Goal: Task Accomplishment & Management: Use online tool/utility

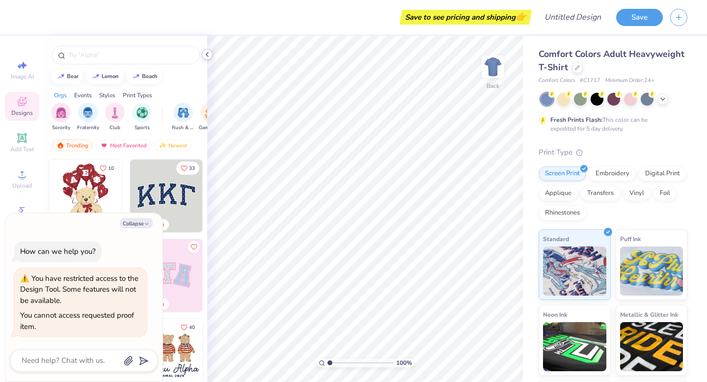
click at [208, 52] on icon at bounding box center [207, 55] width 8 height 8
type textarea "x"
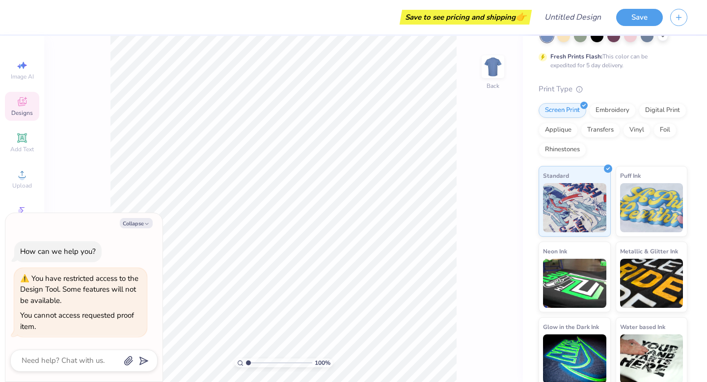
scroll to position [69, 0]
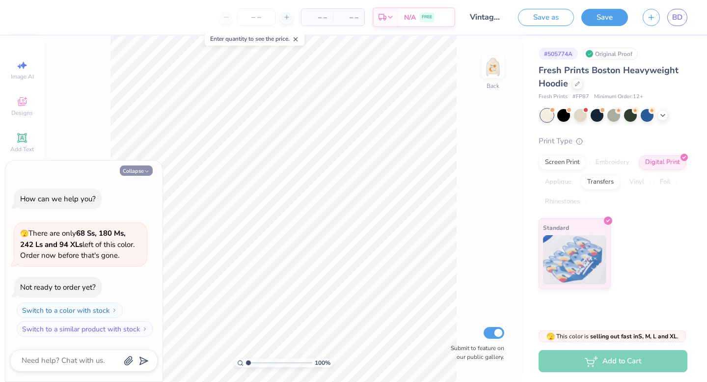
click at [142, 172] on button "Collapse" at bounding box center [136, 171] width 33 height 10
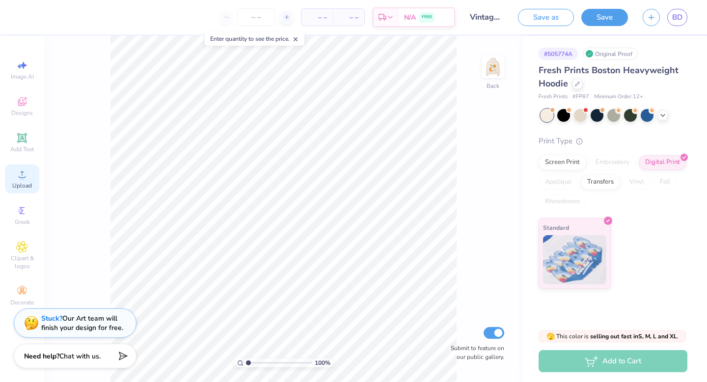
click at [23, 174] on icon at bounding box center [22, 174] width 12 height 12
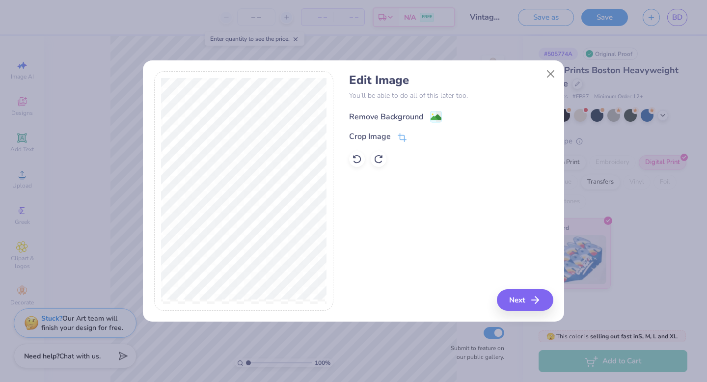
click at [415, 114] on div "Remove Background" at bounding box center [386, 117] width 74 height 12
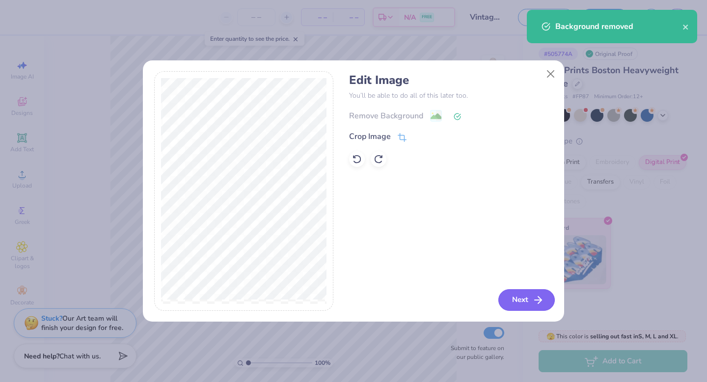
click at [519, 305] on button "Next" at bounding box center [527, 300] width 56 height 22
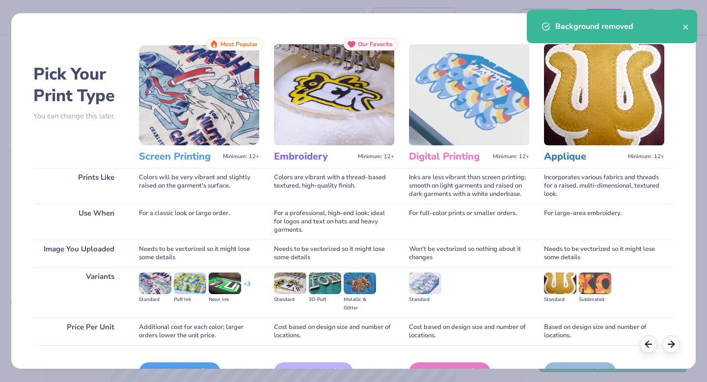
scroll to position [58, 0]
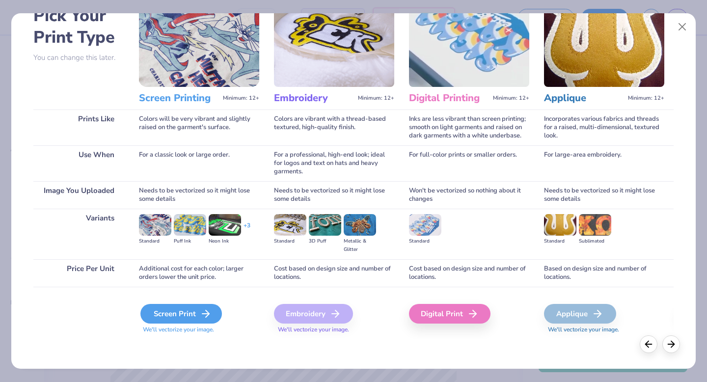
click at [185, 319] on div "Screen Print" at bounding box center [181, 314] width 82 height 20
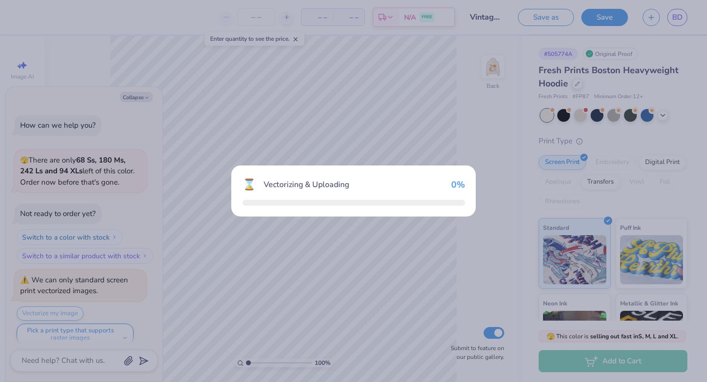
scroll to position [8, 0]
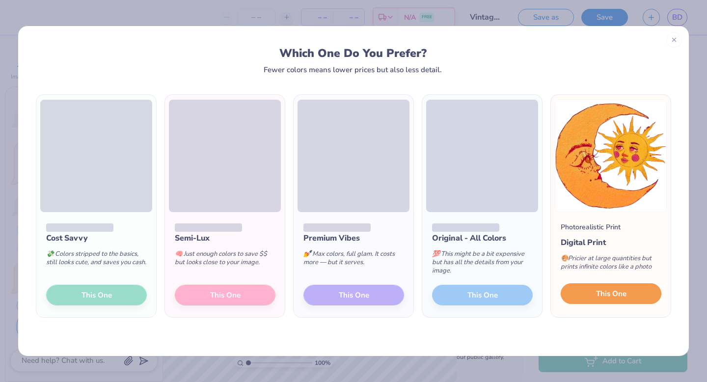
click at [618, 297] on span "This One" at bounding box center [611, 293] width 30 height 11
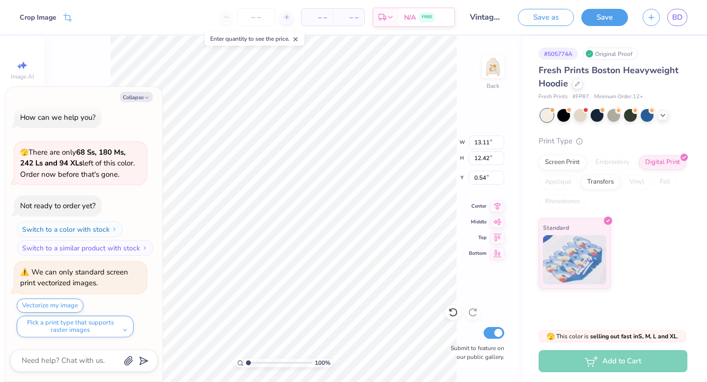
type textarea "x"
type input "4.41"
type input "4.18"
type input "8.78"
type textarea "x"
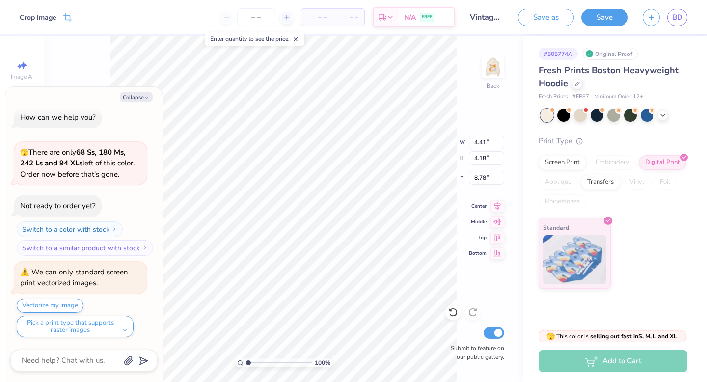
type input "3.38"
type textarea "x"
type input "3.40"
type textarea "x"
type input "7.74"
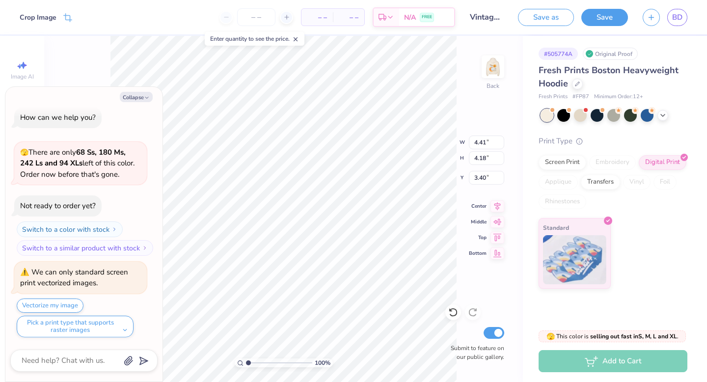
type input "7.33"
type textarea "x"
type input "2.62"
click at [417, 142] on div "100 % Back W 7.74 7.74 " H 7.33 7.33 " Y 2.62 2.62 " Center Middle Top Bottom S…" at bounding box center [283, 209] width 479 height 346
click at [148, 95] on icon "button" at bounding box center [147, 98] width 6 height 6
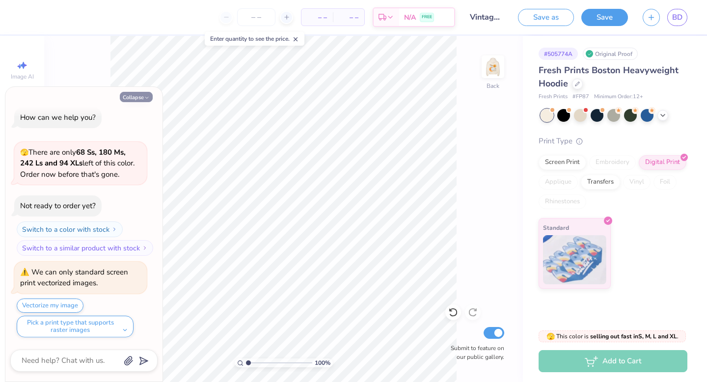
type textarea "x"
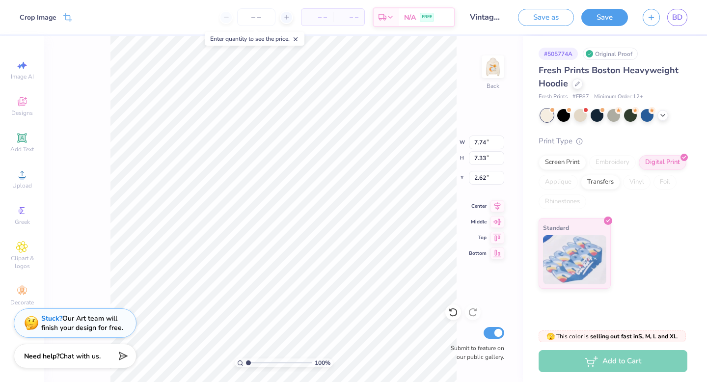
type input "2.32"
click at [494, 65] on img at bounding box center [492, 66] width 39 height 39
click at [499, 67] on img at bounding box center [493, 67] width 20 height 20
click at [609, 19] on button "Save" at bounding box center [605, 15] width 47 height 17
click at [680, 19] on span "BD" at bounding box center [677, 17] width 10 height 11
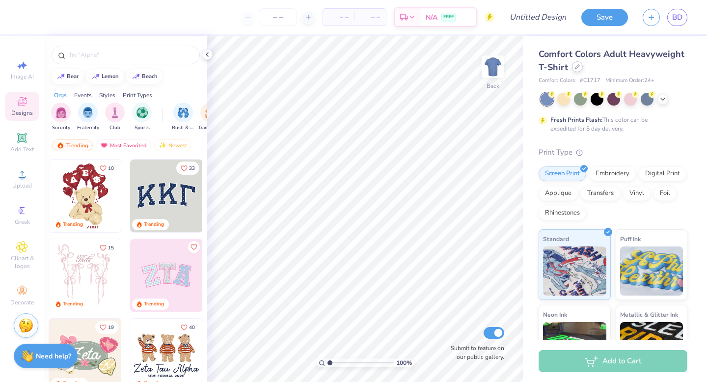
click at [578, 67] on icon at bounding box center [577, 66] width 5 height 5
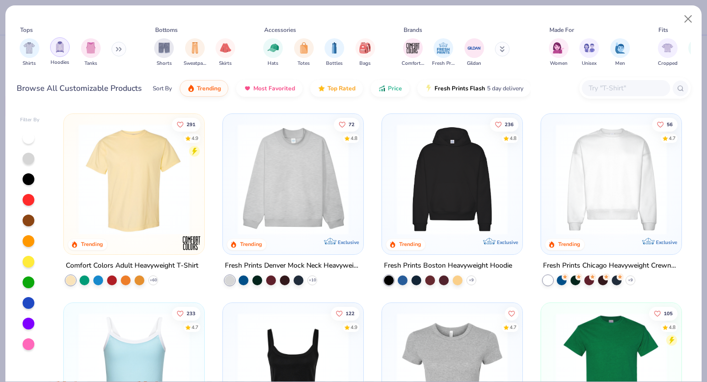
click at [60, 49] on img "filter for Hoodies" at bounding box center [60, 46] width 11 height 11
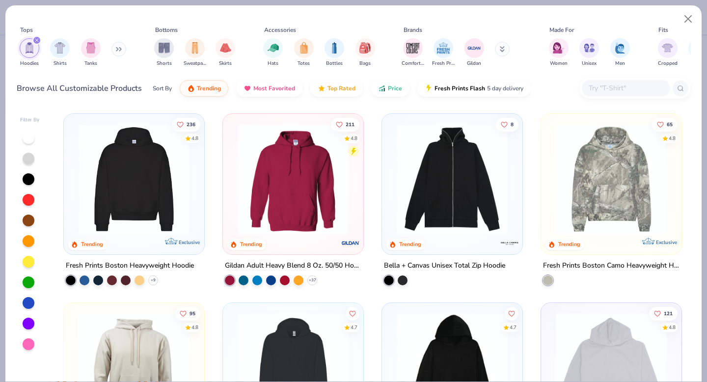
click at [146, 186] on img at bounding box center [134, 179] width 121 height 111
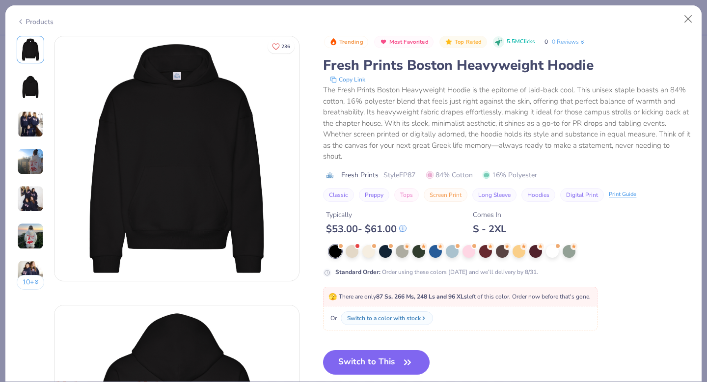
click at [397, 306] on div "🫣 There are only 87 Ss, 266 Ms, 248 Ls and 96 XLs left of this color. Order now…" at bounding box center [460, 297] width 275 height 20
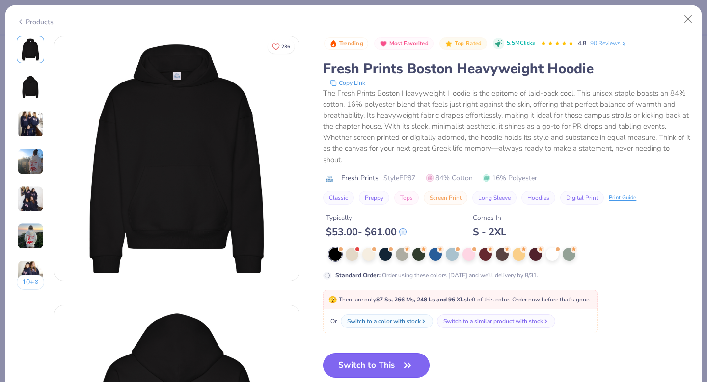
click at [397, 367] on button "Switch to This" at bounding box center [376, 365] width 107 height 25
click at [347, 369] on button "Switch to This" at bounding box center [376, 365] width 107 height 25
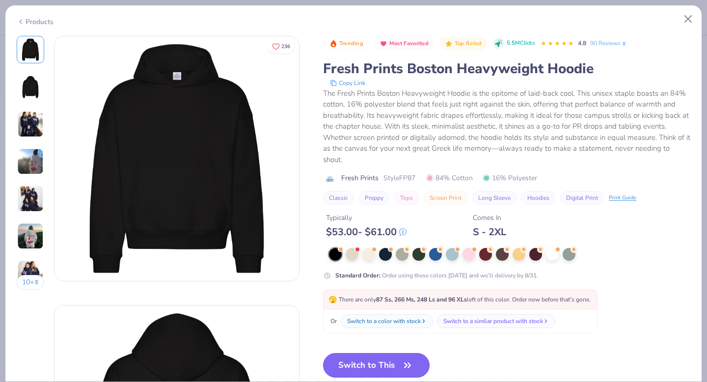
click at [400, 364] on button "Switch to This" at bounding box center [376, 365] width 107 height 25
click at [399, 366] on button "Switch to This" at bounding box center [376, 365] width 107 height 25
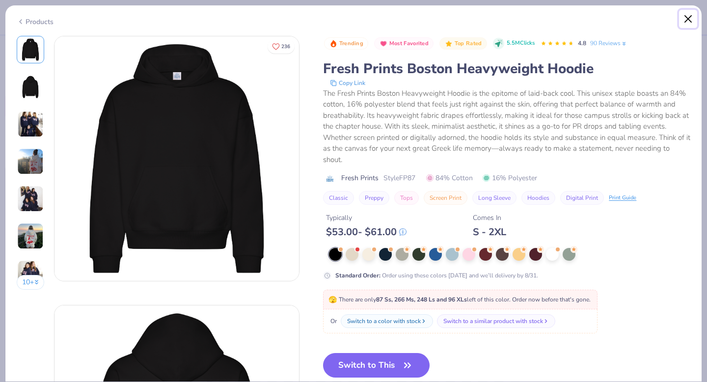
click at [689, 21] on button "Close" at bounding box center [688, 19] width 19 height 19
click at [688, 18] on button "Close" at bounding box center [688, 19] width 19 height 19
click at [434, 255] on div at bounding box center [435, 253] width 13 height 13
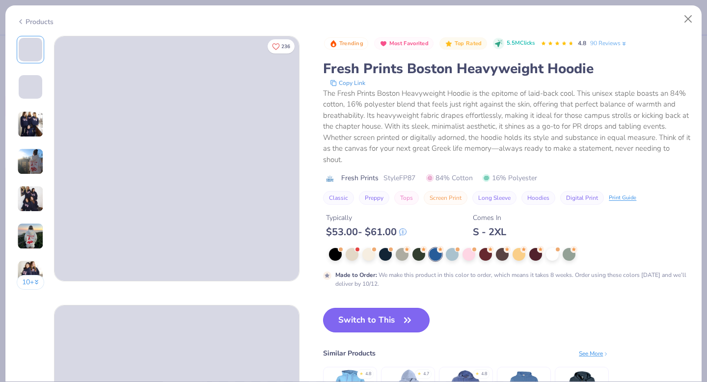
click at [396, 322] on button "Switch to This" at bounding box center [376, 320] width 107 height 25
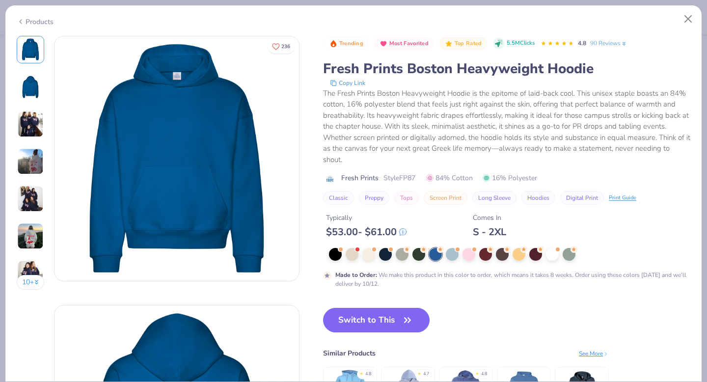
scroll to position [105, 0]
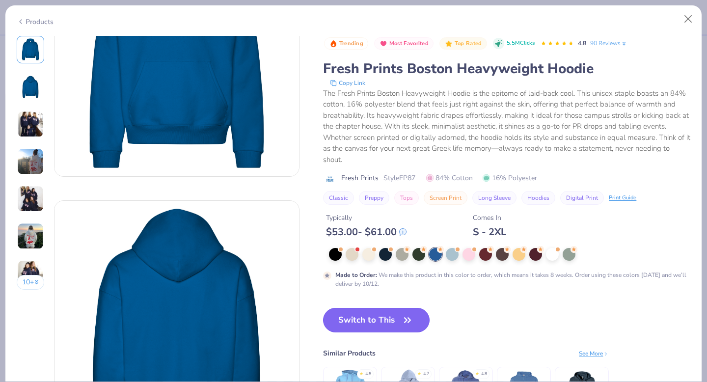
click at [391, 324] on button "Switch to This" at bounding box center [376, 320] width 107 height 25
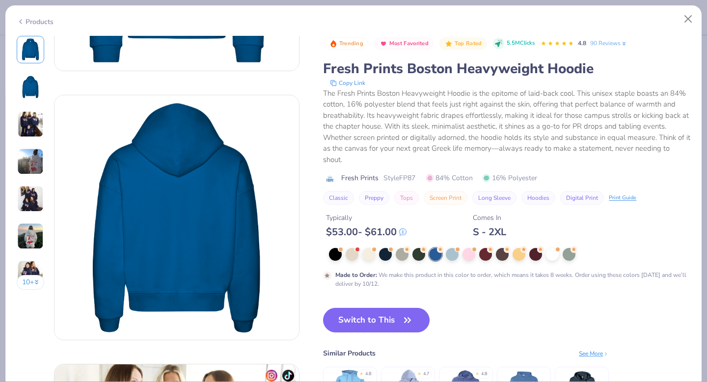
scroll to position [143, 0]
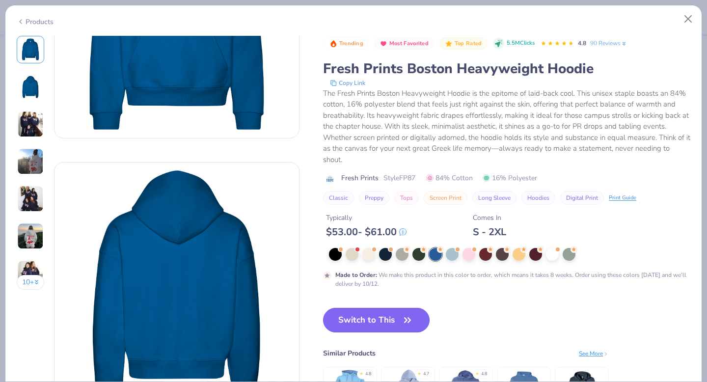
click at [397, 326] on button "Switch to This" at bounding box center [376, 320] width 107 height 25
click at [687, 18] on button "Close" at bounding box center [688, 19] width 19 height 19
type textarea "x"
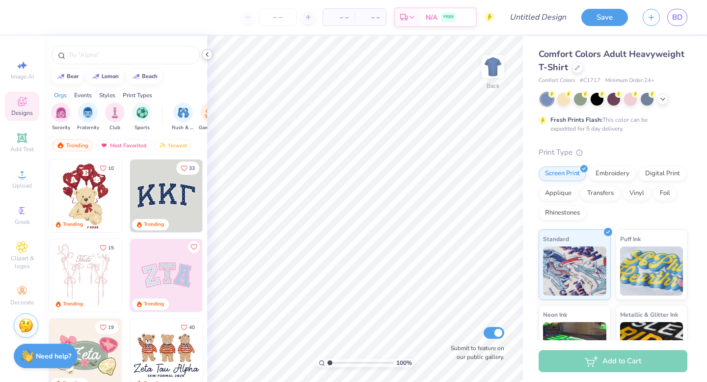
click at [207, 59] on div at bounding box center [207, 54] width 11 height 11
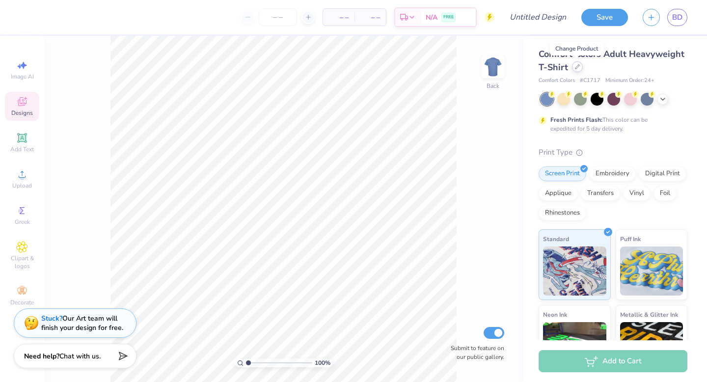
click at [574, 67] on div at bounding box center [577, 66] width 11 height 11
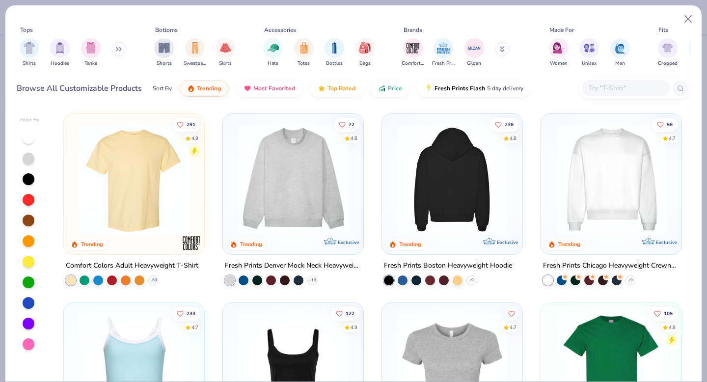
click at [463, 201] on img at bounding box center [452, 179] width 121 height 111
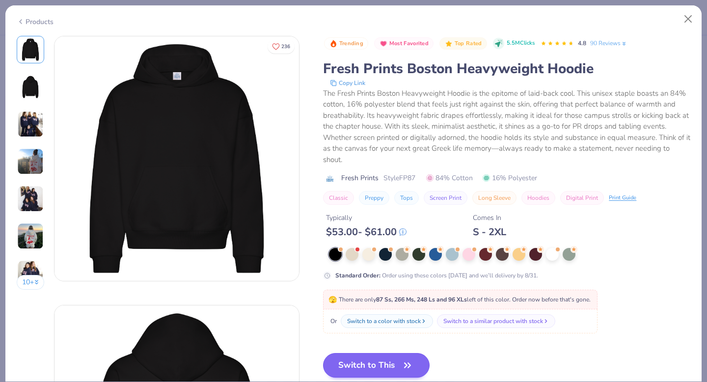
scroll to position [202, 0]
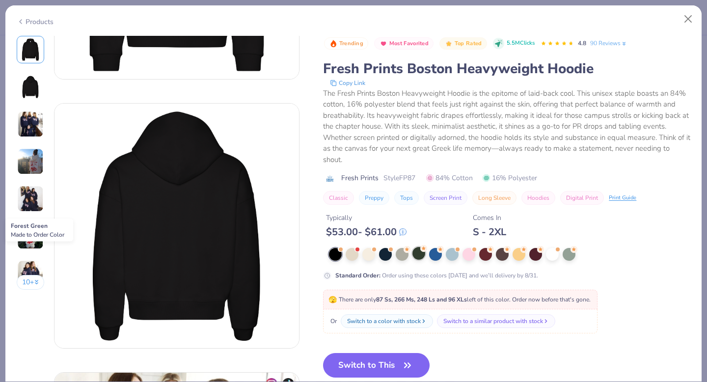
click at [419, 251] on div at bounding box center [419, 253] width 13 height 13
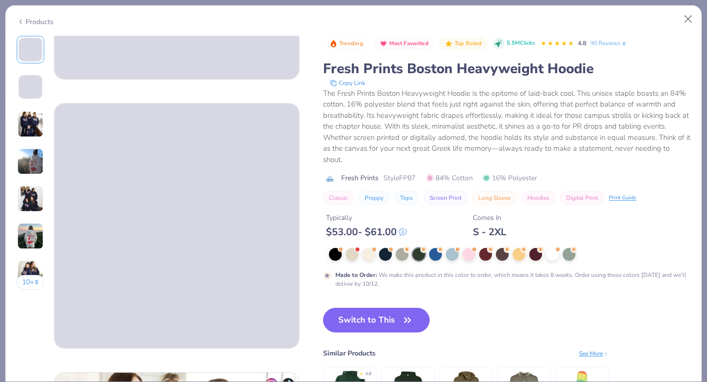
click at [411, 320] on icon "button" at bounding box center [408, 320] width 6 height 4
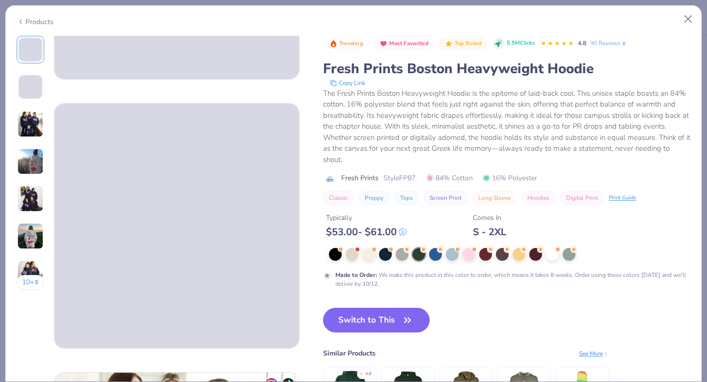
click at [411, 320] on icon "button" at bounding box center [408, 320] width 6 height 4
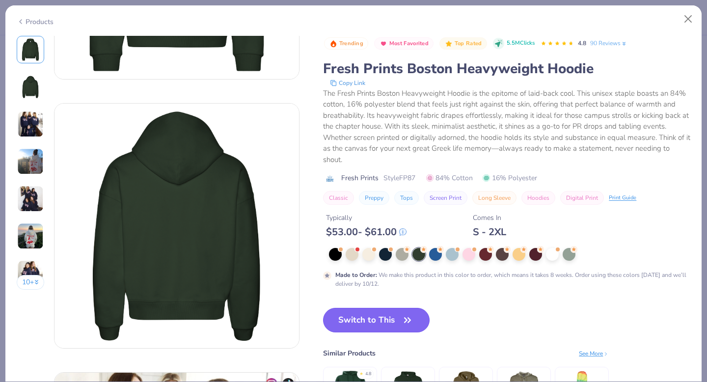
click at [411, 320] on icon "button" at bounding box center [408, 320] width 6 height 4
click at [409, 315] on icon "button" at bounding box center [408, 320] width 14 height 14
click at [409, 316] on icon "button" at bounding box center [408, 320] width 14 height 14
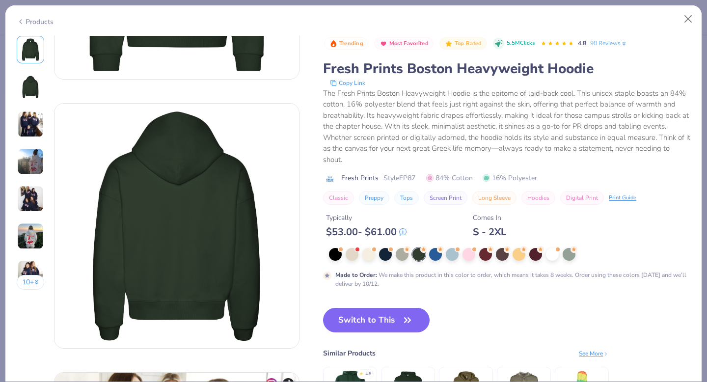
click at [409, 316] on icon "button" at bounding box center [408, 320] width 14 height 14
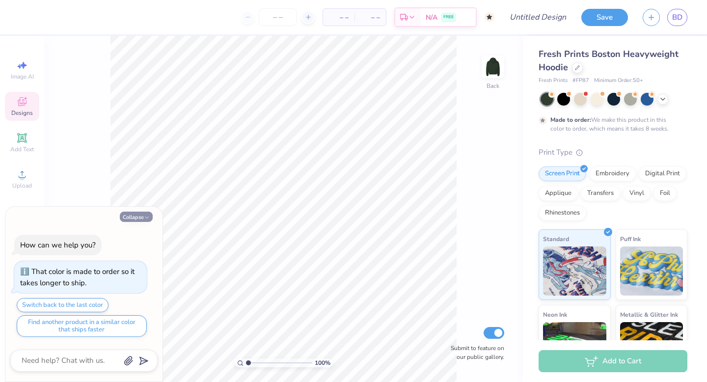
click at [142, 217] on button "Collapse" at bounding box center [136, 217] width 33 height 10
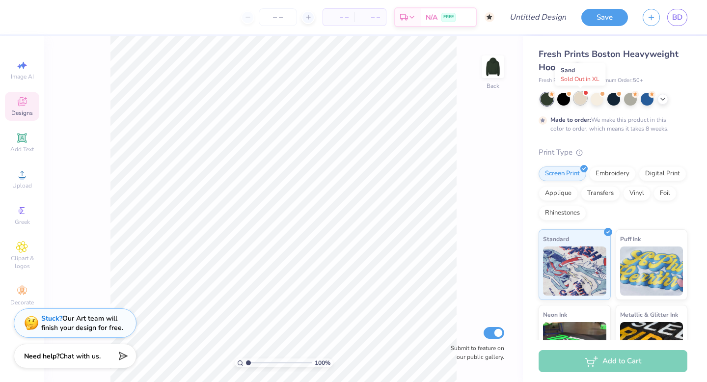
click at [578, 101] on div at bounding box center [580, 98] width 13 height 13
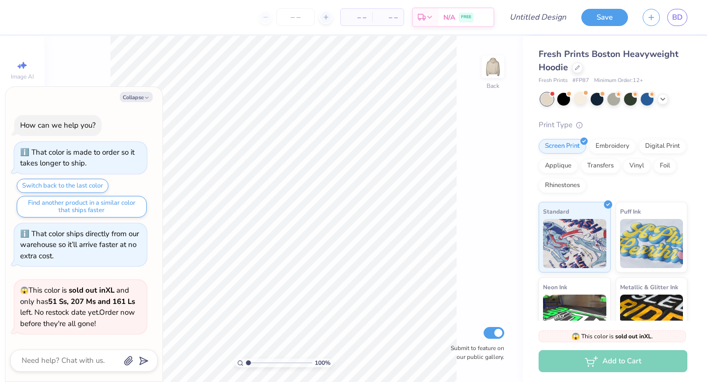
scroll to position [207, 0]
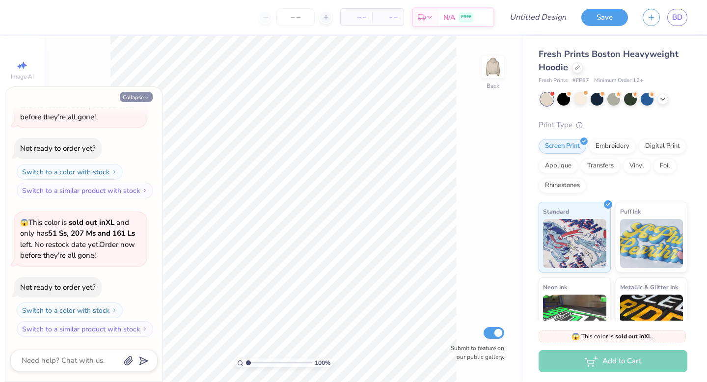
click at [135, 99] on button "Collapse" at bounding box center [136, 97] width 33 height 10
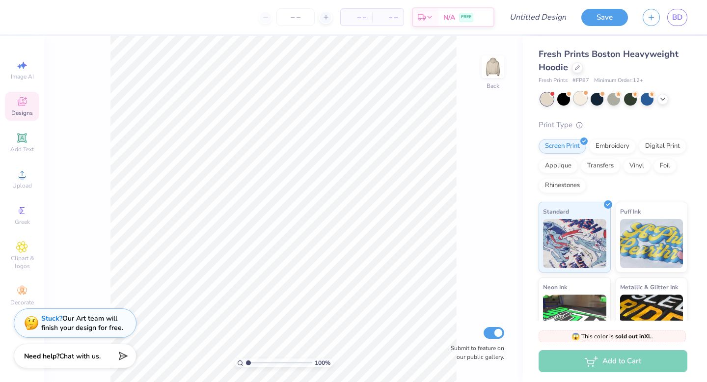
click at [582, 101] on div at bounding box center [580, 98] width 13 height 13
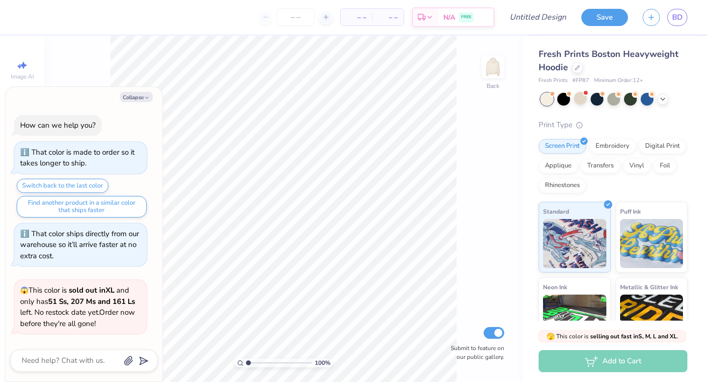
scroll to position [334, 0]
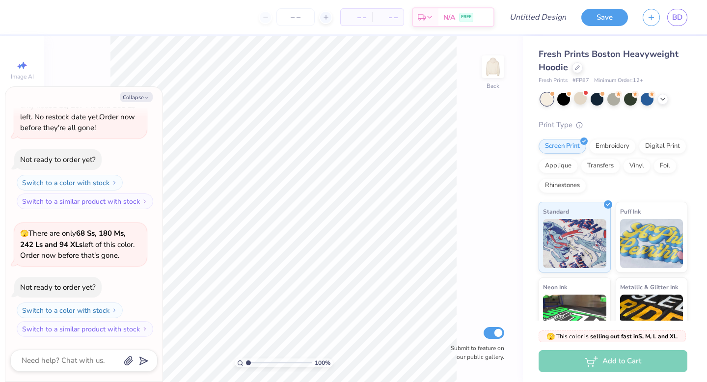
click at [548, 101] on div at bounding box center [547, 99] width 13 height 13
click at [142, 101] on button "Collapse" at bounding box center [136, 97] width 33 height 10
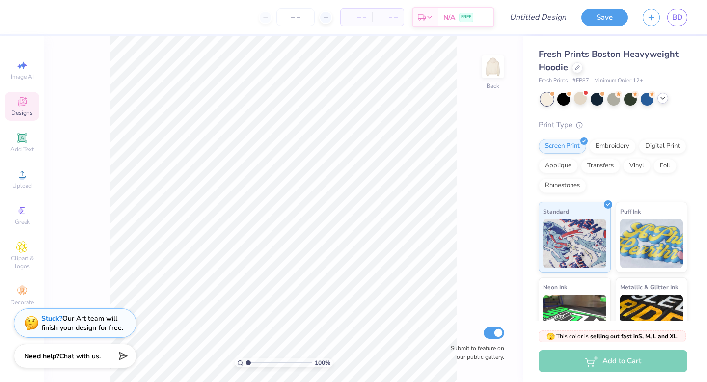
click at [663, 101] on icon at bounding box center [663, 98] width 8 height 8
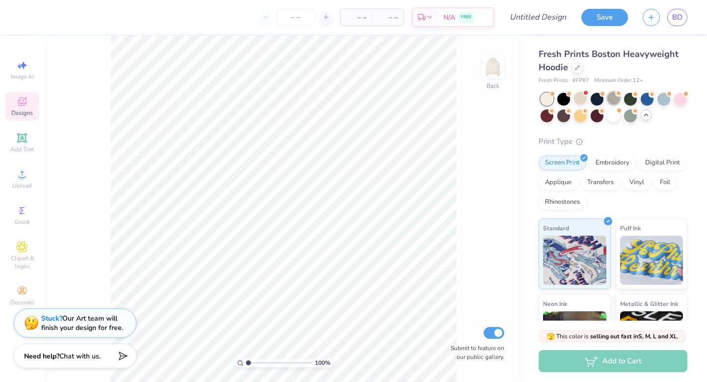
click at [611, 100] on div at bounding box center [614, 98] width 13 height 13
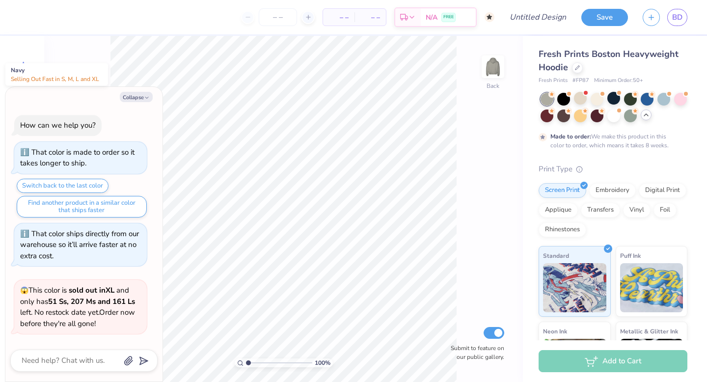
scroll to position [544, 0]
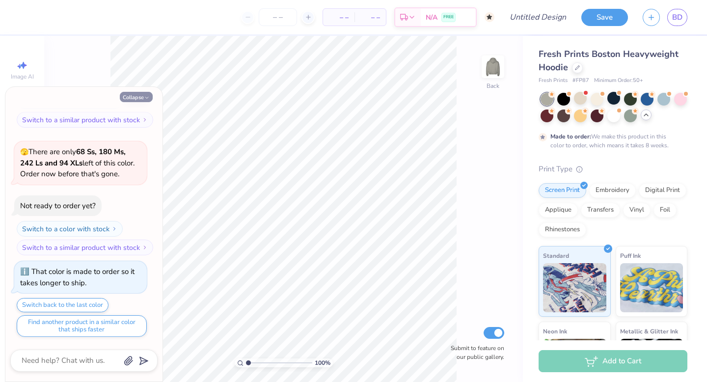
click at [146, 98] on polyline "button" at bounding box center [146, 97] width 3 height 1
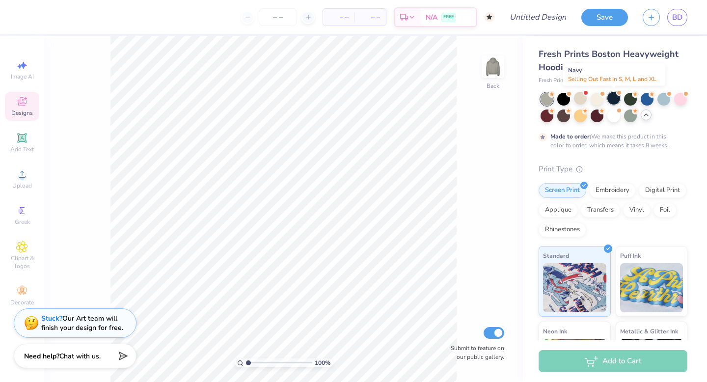
click at [612, 99] on div at bounding box center [614, 98] width 13 height 13
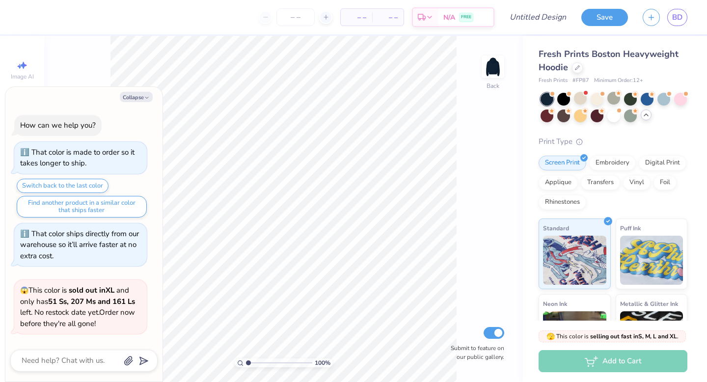
scroll to position [720, 0]
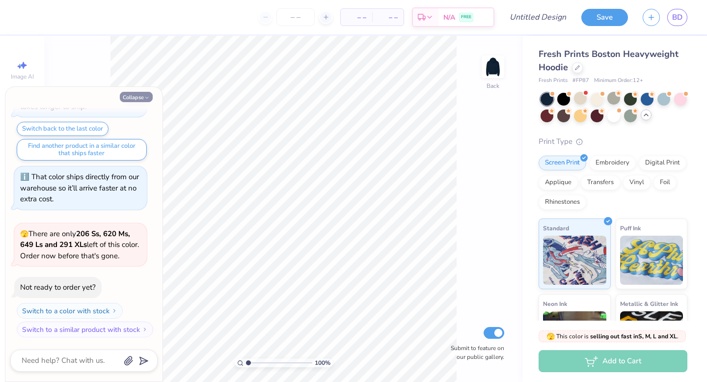
click at [141, 93] on button "Collapse" at bounding box center [136, 97] width 33 height 10
type textarea "x"
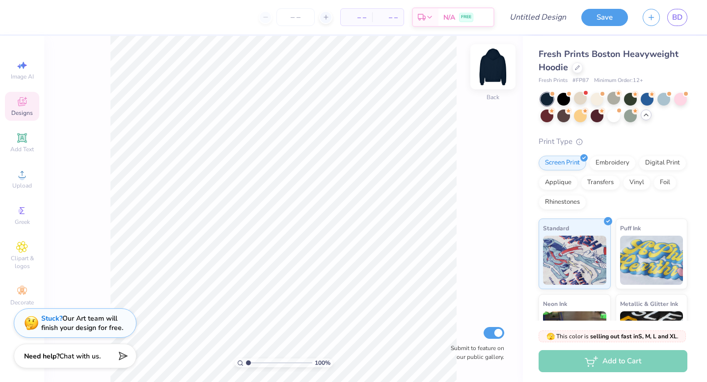
click at [491, 70] on img at bounding box center [492, 66] width 39 height 39
click at [28, 182] on span "Upload" at bounding box center [22, 186] width 20 height 8
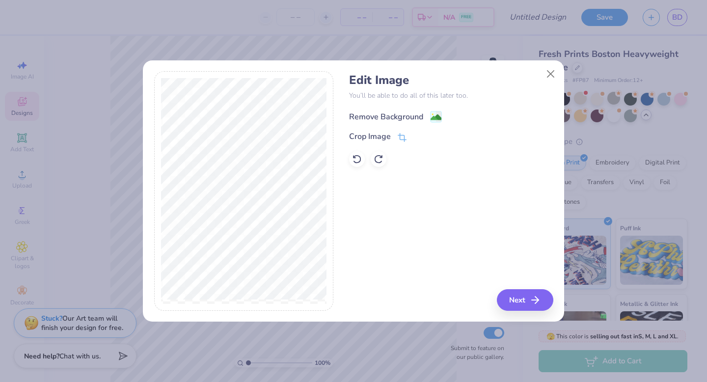
click at [416, 115] on div "Remove Background" at bounding box center [386, 117] width 74 height 12
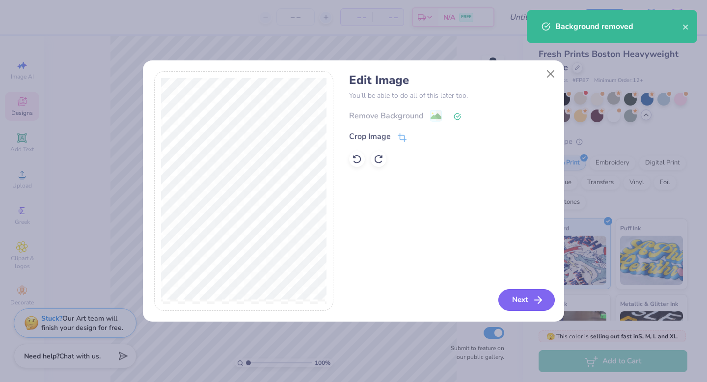
click at [519, 300] on button "Next" at bounding box center [527, 300] width 56 height 22
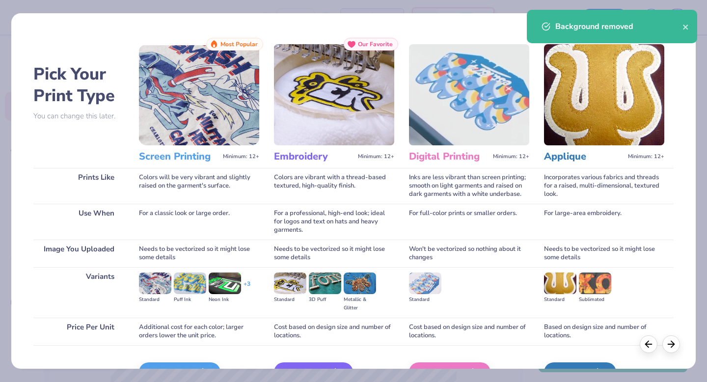
scroll to position [58, 0]
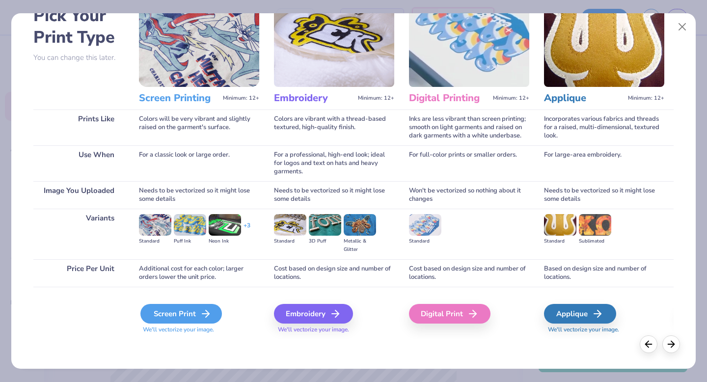
click at [180, 313] on div "Screen Print" at bounding box center [181, 314] width 82 height 20
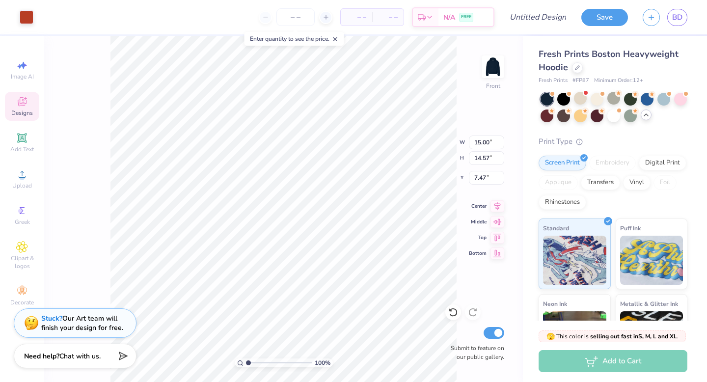
type input "6.98"
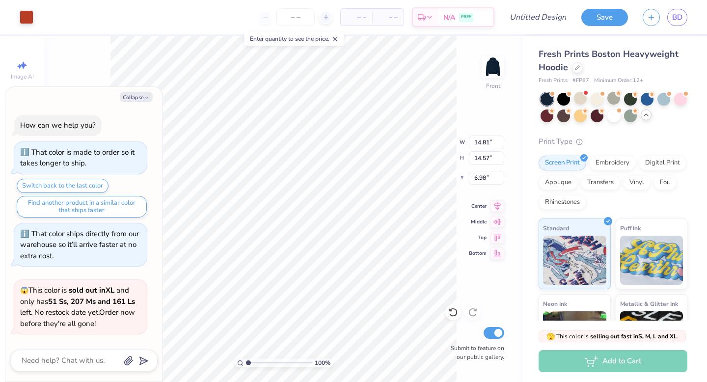
scroll to position [802, 0]
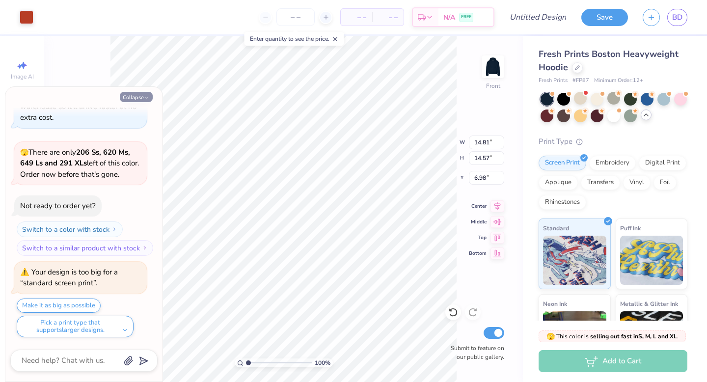
click at [138, 96] on button "Collapse" at bounding box center [136, 97] width 33 height 10
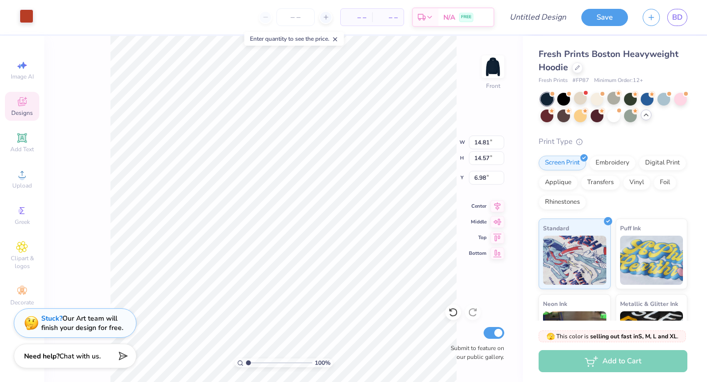
click at [30, 18] on div at bounding box center [27, 16] width 14 height 14
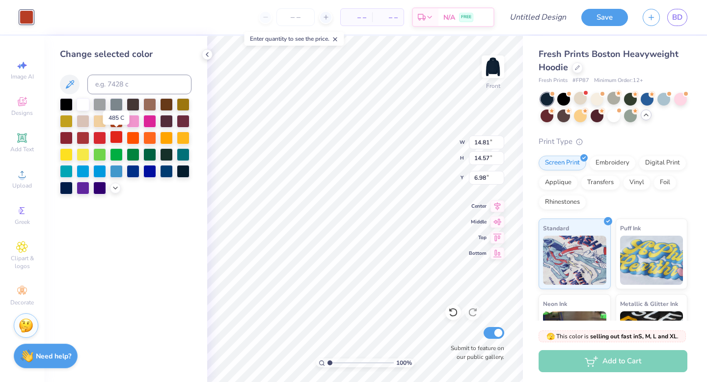
click at [115, 135] on div at bounding box center [116, 137] width 13 height 13
click at [102, 135] on div at bounding box center [99, 137] width 13 height 13
click at [116, 138] on div at bounding box center [116, 137] width 13 height 13
click at [104, 136] on div at bounding box center [99, 137] width 13 height 13
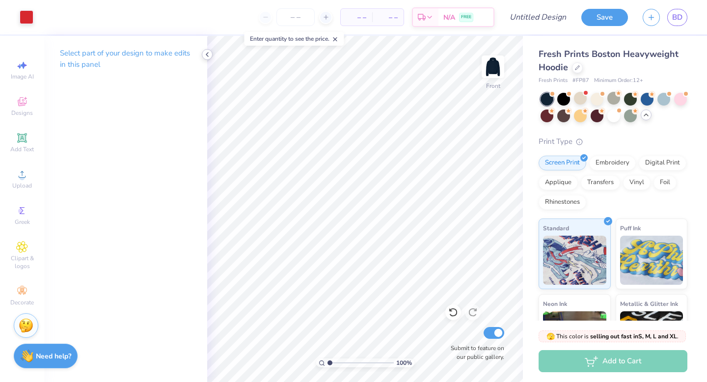
click at [208, 56] on icon at bounding box center [207, 55] width 8 height 8
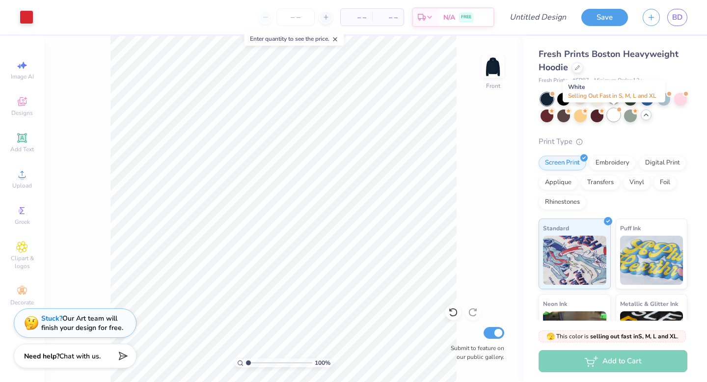
click at [614, 117] on div at bounding box center [614, 115] width 13 height 13
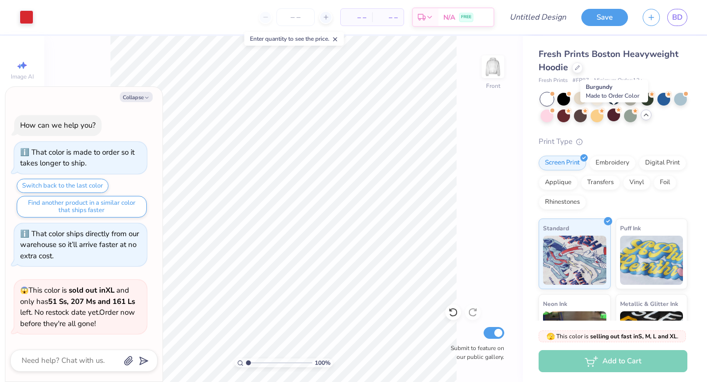
scroll to position [929, 0]
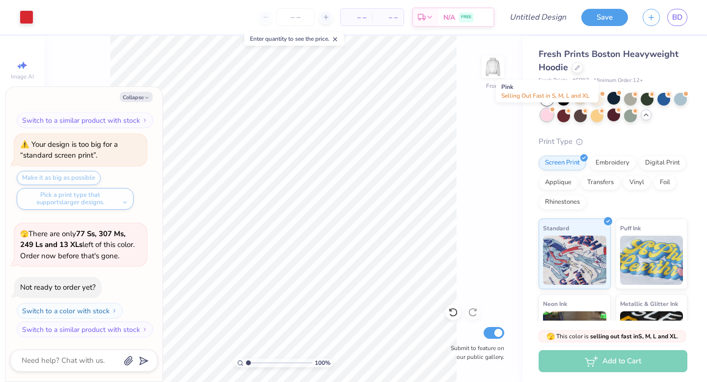
click at [547, 117] on div at bounding box center [547, 115] width 13 height 13
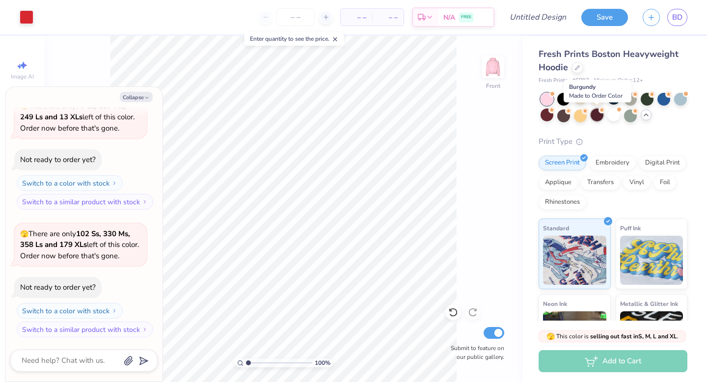
click at [595, 119] on div at bounding box center [597, 115] width 13 height 13
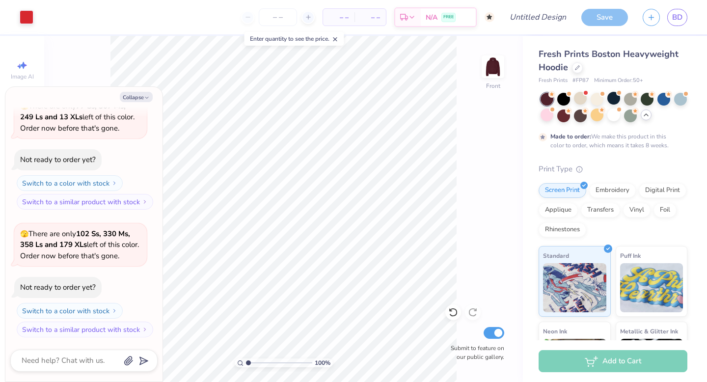
scroll to position [1138, 0]
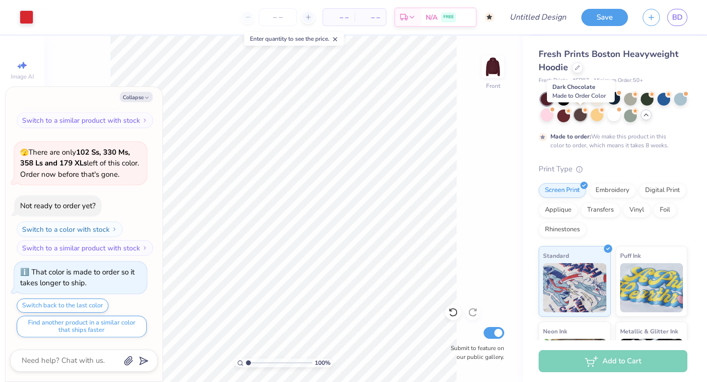
click at [580, 117] on div at bounding box center [580, 115] width 13 height 13
click at [684, 97] on div at bounding box center [680, 98] width 13 height 13
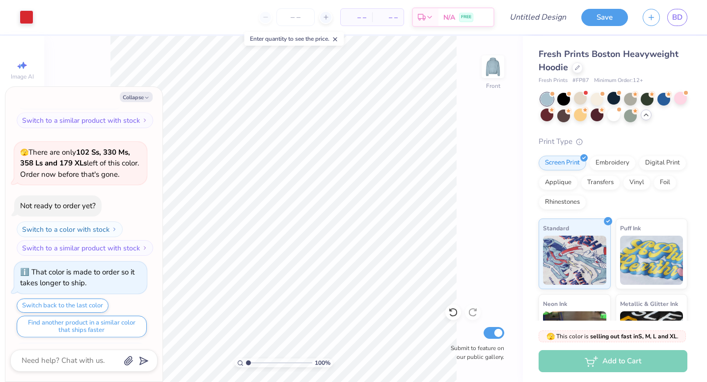
scroll to position [1315, 0]
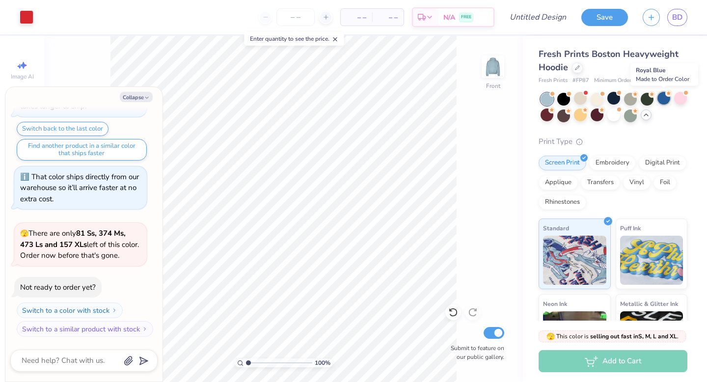
click at [665, 100] on div at bounding box center [664, 98] width 13 height 13
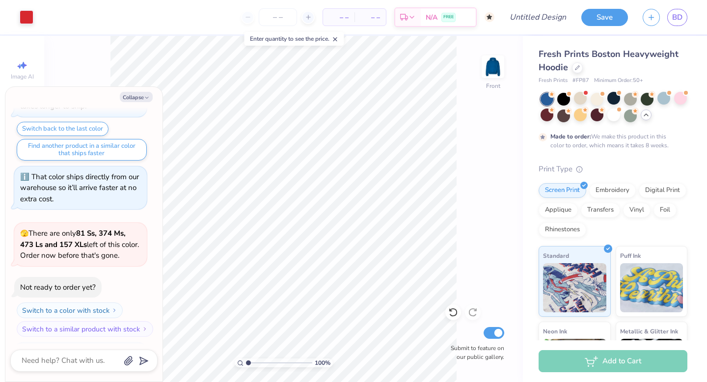
scroll to position [1397, 0]
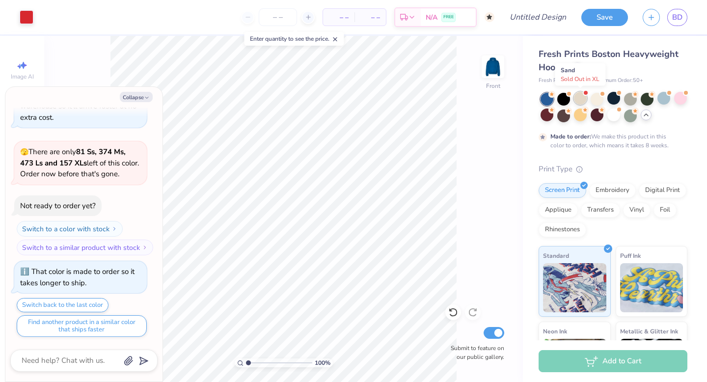
click at [582, 100] on div at bounding box center [580, 98] width 13 height 13
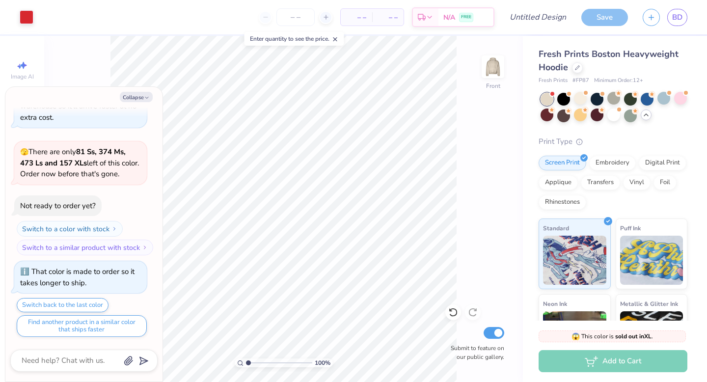
scroll to position [1584, 0]
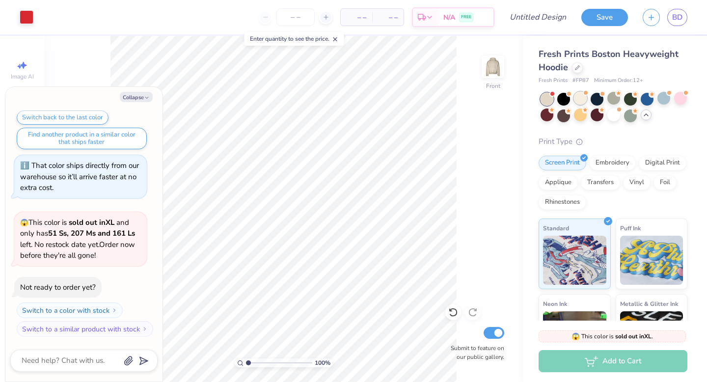
click at [582, 100] on div at bounding box center [580, 98] width 13 height 13
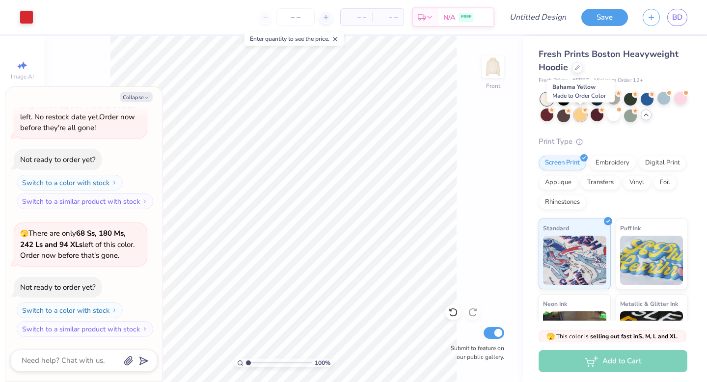
click at [581, 118] on div at bounding box center [580, 115] width 13 height 13
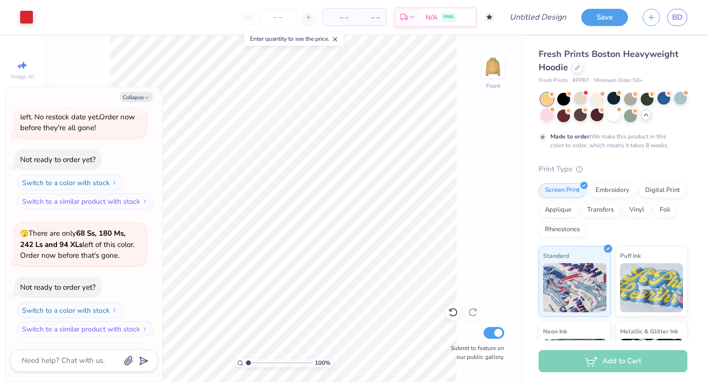
scroll to position [1794, 0]
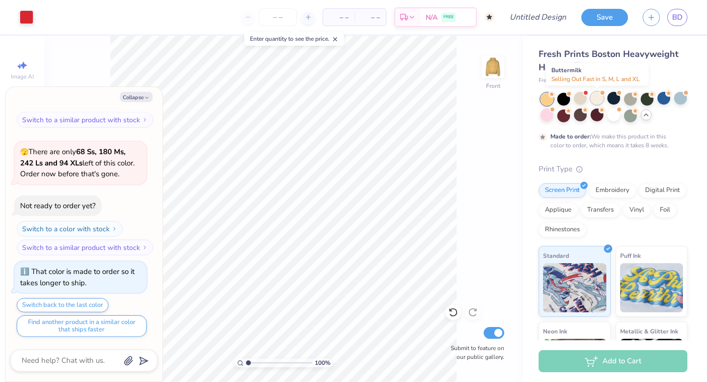
click at [595, 98] on div at bounding box center [597, 98] width 13 height 13
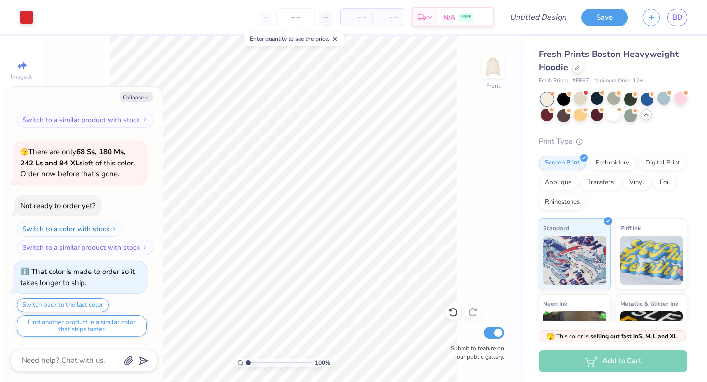
scroll to position [1970, 0]
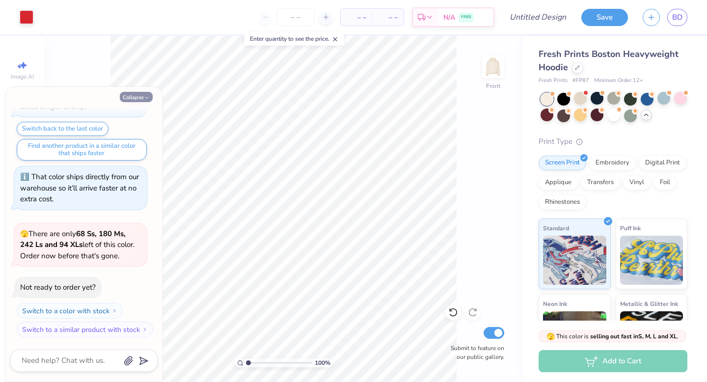
click at [144, 98] on icon "button" at bounding box center [147, 98] width 6 height 6
type textarea "x"
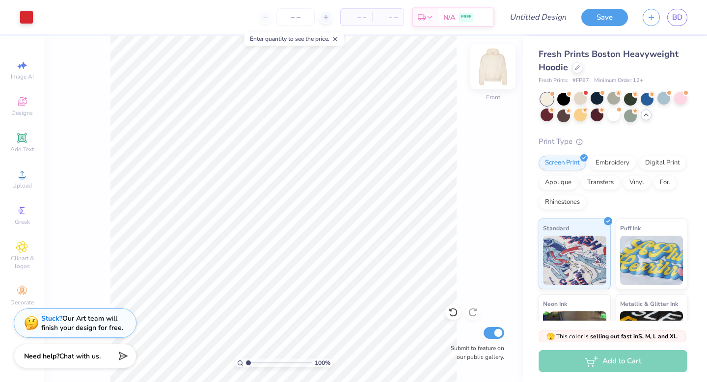
click at [491, 69] on img at bounding box center [492, 66] width 39 height 39
click at [19, 177] on icon at bounding box center [22, 174] width 12 height 12
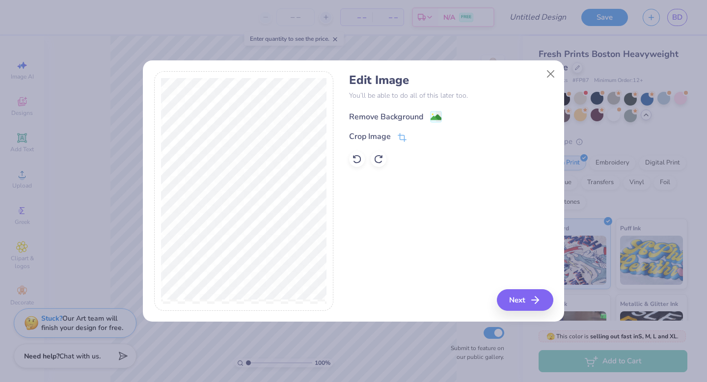
click at [410, 115] on div "Remove Background" at bounding box center [386, 117] width 74 height 12
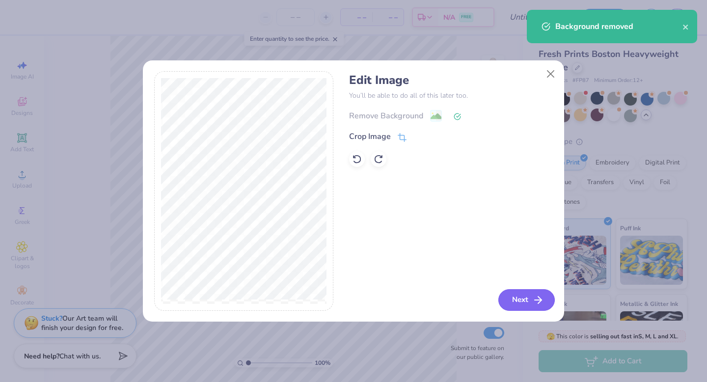
click at [530, 305] on button "Next" at bounding box center [527, 300] width 56 height 22
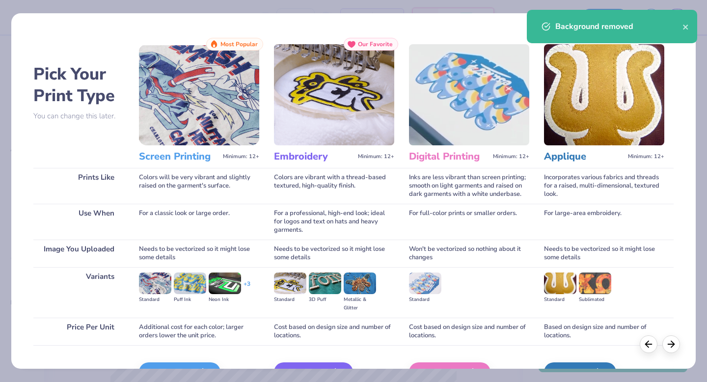
scroll to position [58, 0]
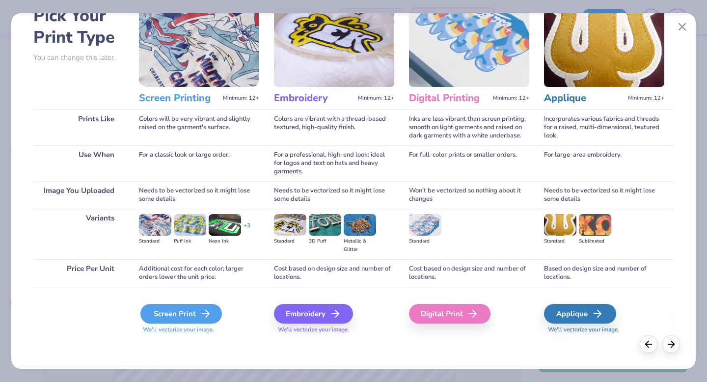
click at [173, 311] on div "Screen Print" at bounding box center [181, 314] width 82 height 20
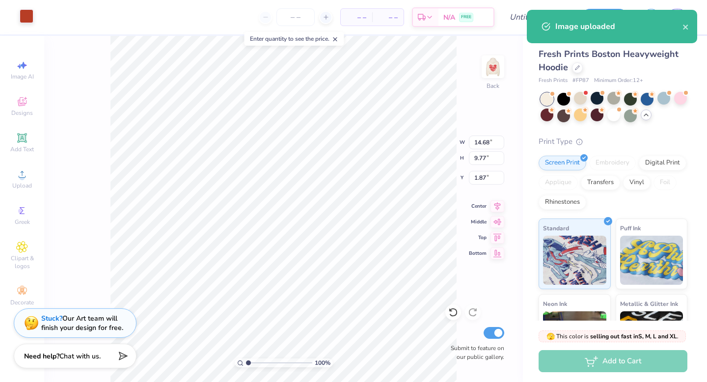
click at [31, 19] on div at bounding box center [27, 16] width 14 height 14
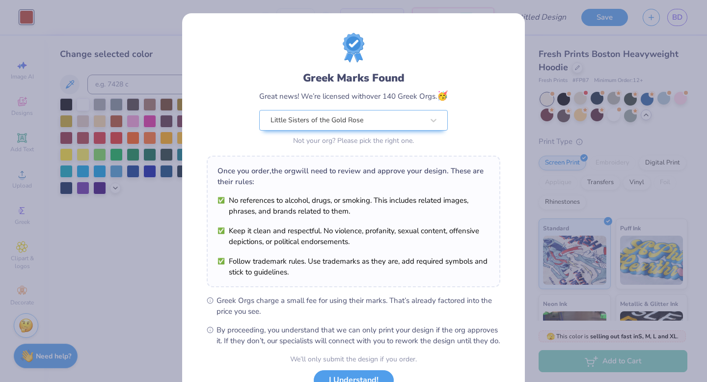
scroll to position [78, 0]
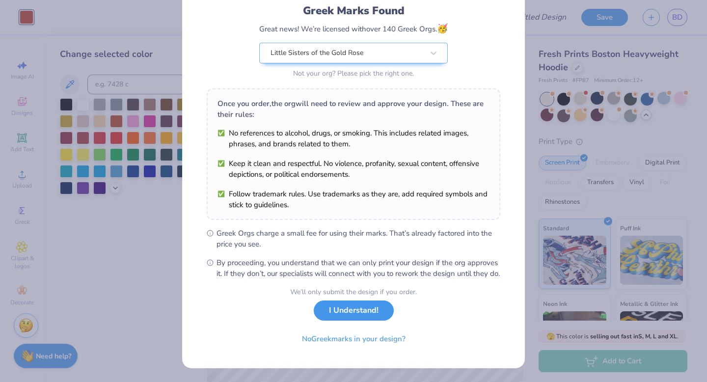
click at [351, 319] on button "I Understand!" at bounding box center [354, 311] width 80 height 20
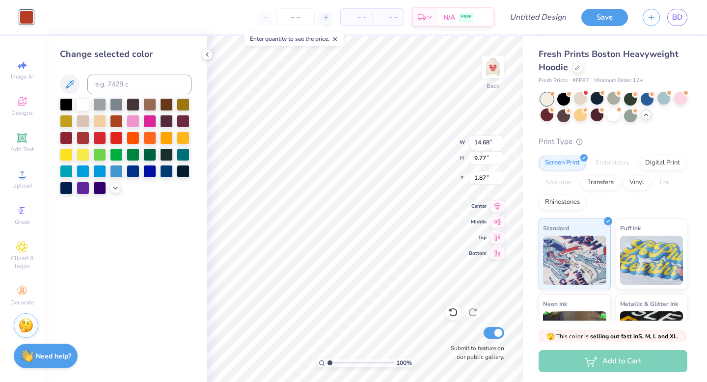
scroll to position [0, 0]
click at [98, 137] on div at bounding box center [99, 137] width 13 height 13
type input "4.87"
type input "3.24"
click at [206, 56] on icon at bounding box center [207, 55] width 8 height 8
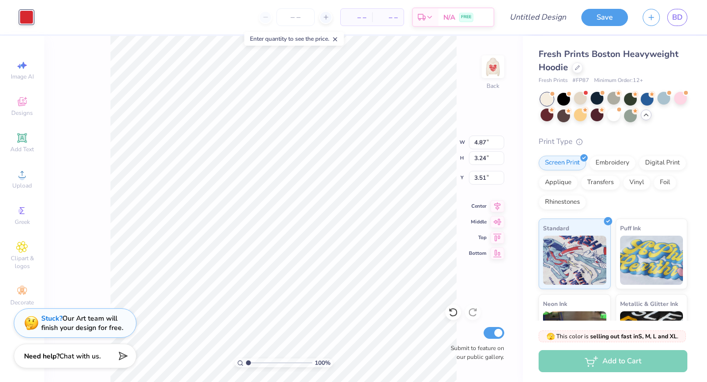
type input "3.51"
click at [499, 64] on img at bounding box center [492, 66] width 39 height 39
click at [499, 65] on img at bounding box center [492, 66] width 39 height 39
click at [499, 65] on img at bounding box center [493, 67] width 20 height 20
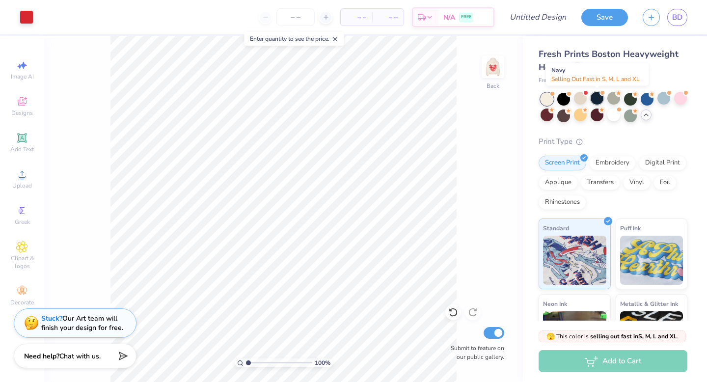
click at [597, 99] on div at bounding box center [597, 98] width 13 height 13
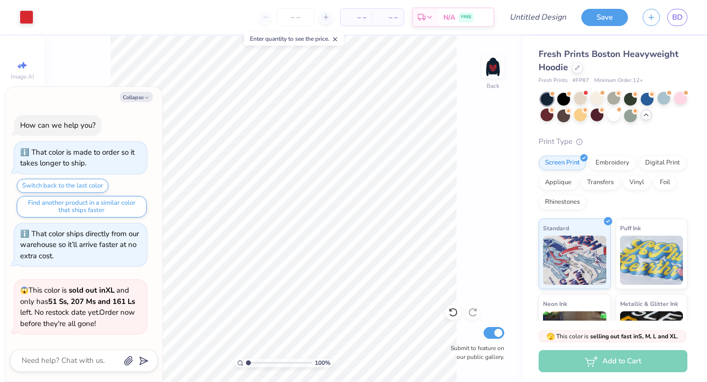
scroll to position [2098, 0]
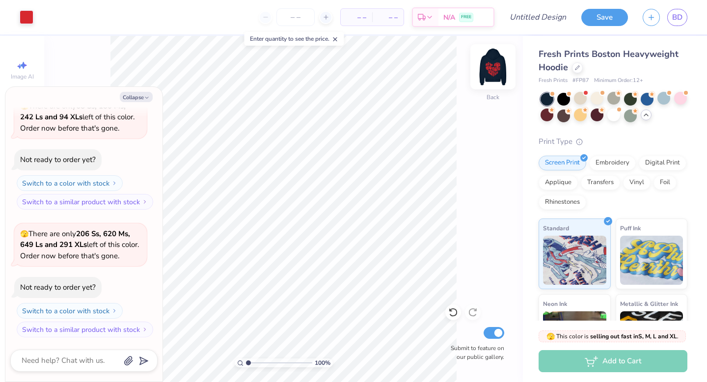
click at [495, 77] on img at bounding box center [492, 66] width 39 height 39
click at [149, 99] on icon "button" at bounding box center [147, 98] width 6 height 6
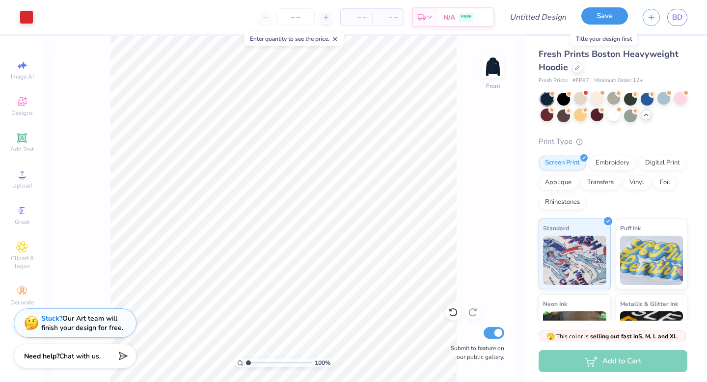
click at [605, 16] on button "Save" at bounding box center [605, 15] width 47 height 17
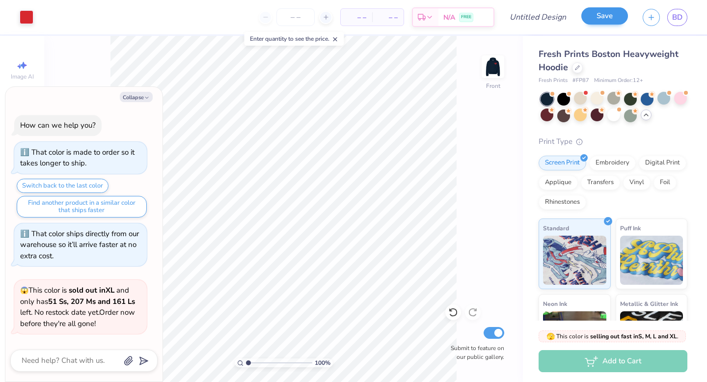
scroll to position [2125, 0]
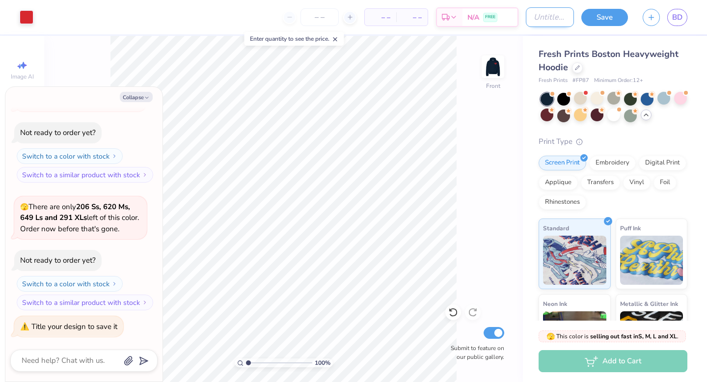
type textarea "x"
click at [546, 13] on input "Design Title" at bounding box center [550, 17] width 48 height 20
type input "H"
type textarea "x"
type input "He"
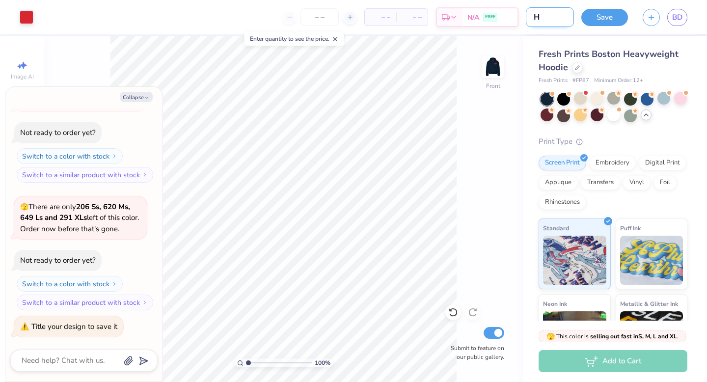
type textarea "x"
type input "Her"
type textarea "x"
type input "Hera"
type textarea "x"
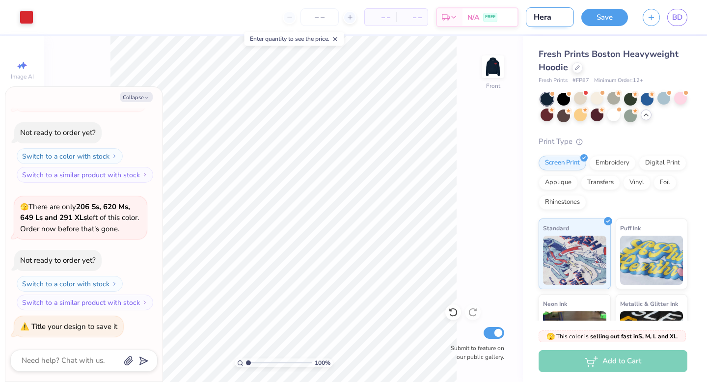
type input "Her"
type textarea "x"
type input "He"
type textarea "x"
type input "Hea"
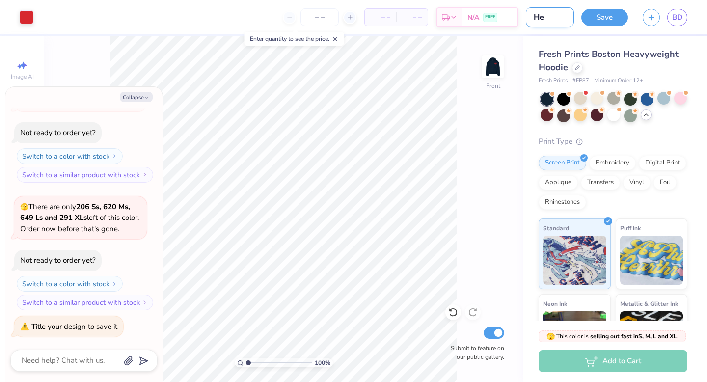
type textarea "x"
type input "Hear"
type textarea "x"
type input "Heart"
type textarea "x"
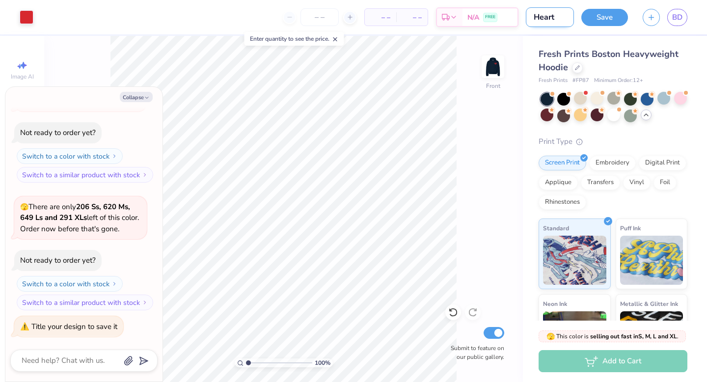
type input "Heart"
type textarea "x"
type input "Heart s"
type textarea "x"
type input "Heart se"
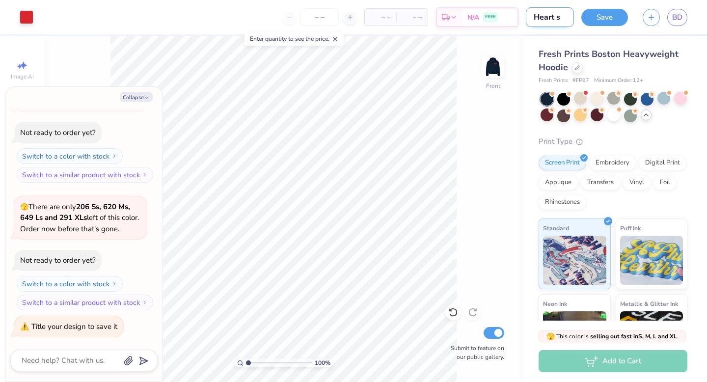
type textarea "x"
type input "Heart ser"
type textarea "x"
type input "Heart serv"
type textarea "x"
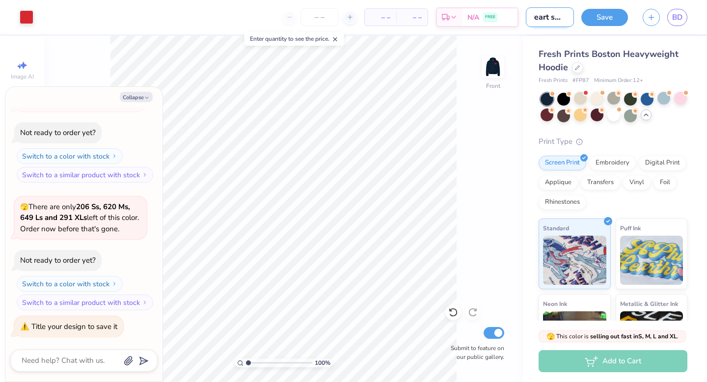
type input "Heart servi"
type textarea "x"
type input "Heart servic"
type textarea "x"
type input "Heart service"
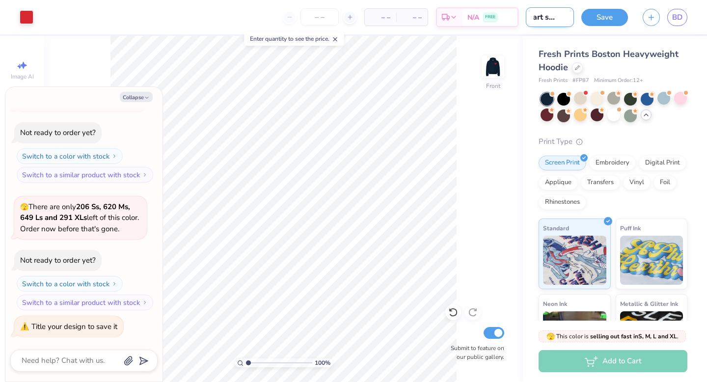
type textarea "x"
type input "Heart service"
click at [605, 22] on button "Save" at bounding box center [605, 15] width 47 height 17
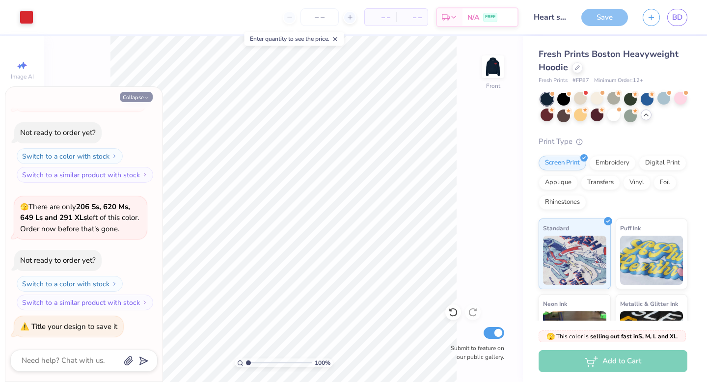
click at [145, 96] on icon "button" at bounding box center [147, 98] width 6 height 6
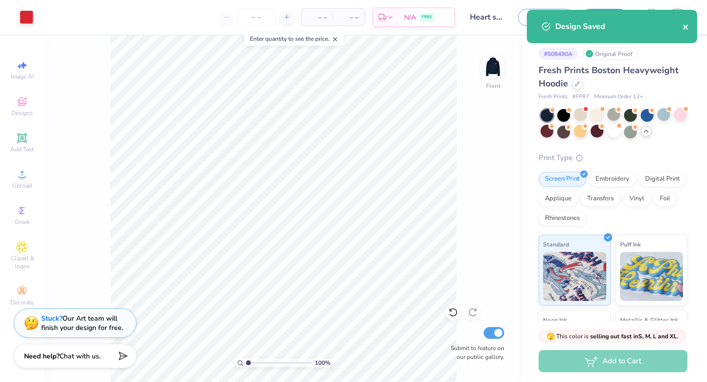
click at [687, 26] on icon "close" at bounding box center [685, 27] width 5 height 5
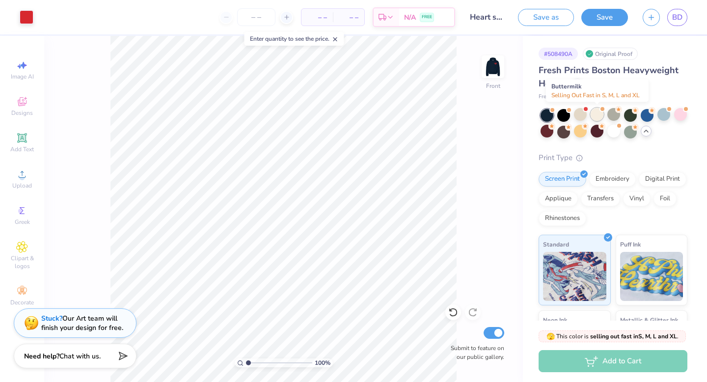
click at [594, 112] on div at bounding box center [597, 114] width 13 height 13
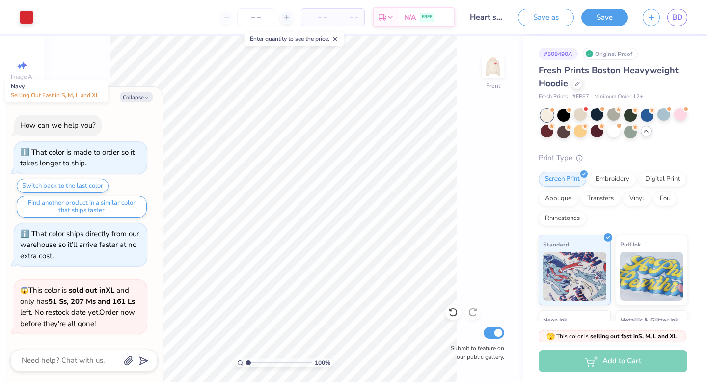
scroll to position [2252, 0]
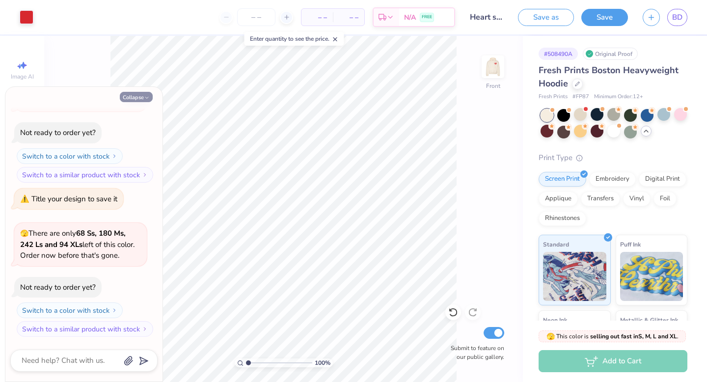
click at [150, 95] on icon "button" at bounding box center [147, 98] width 6 height 6
type textarea "x"
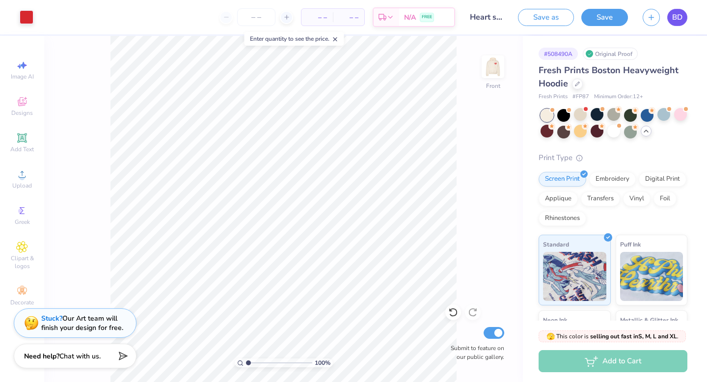
click at [679, 21] on span "BD" at bounding box center [677, 17] width 10 height 11
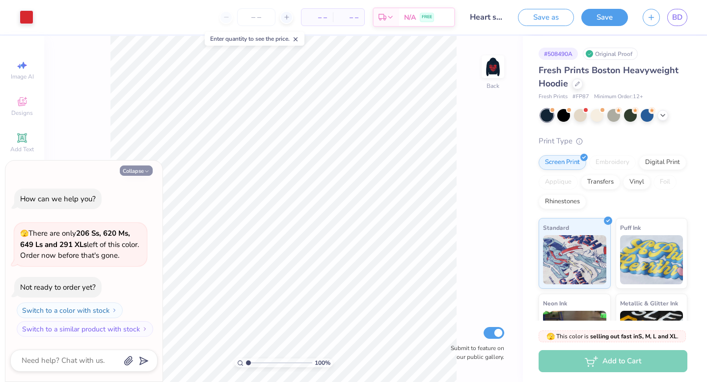
click at [137, 171] on button "Collapse" at bounding box center [136, 171] width 33 height 10
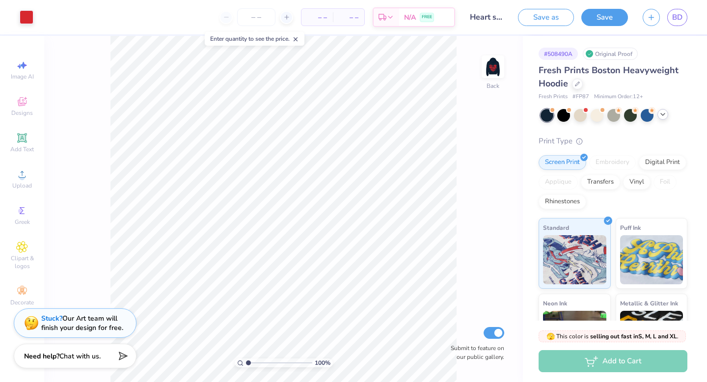
click at [665, 113] on icon at bounding box center [663, 115] width 8 height 8
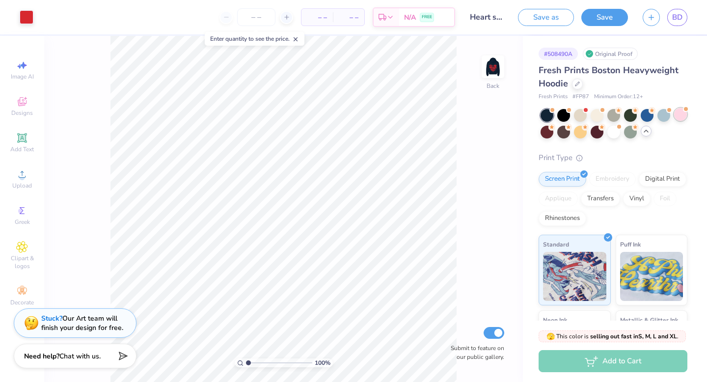
click at [683, 116] on div at bounding box center [680, 114] width 13 height 13
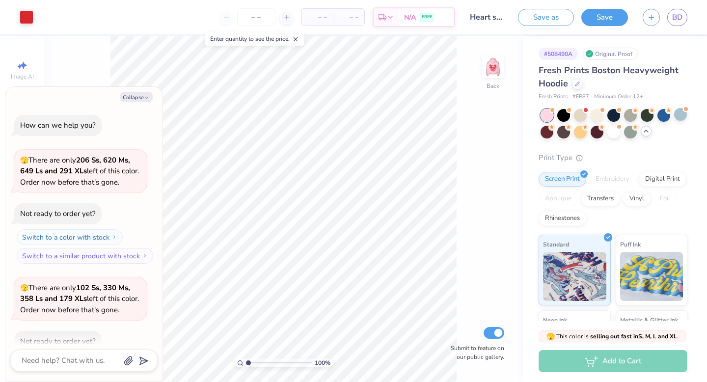
scroll to position [54, 0]
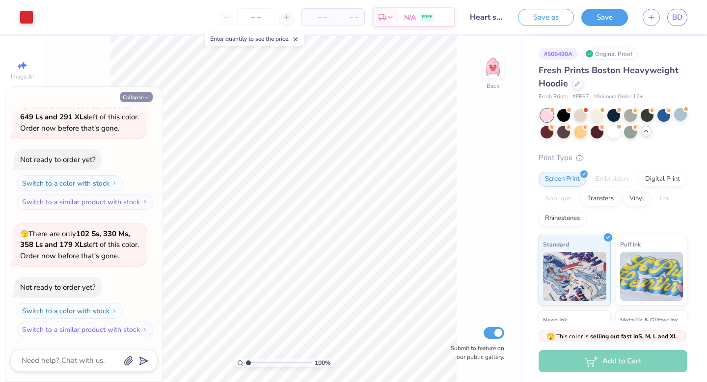
click at [148, 96] on icon "button" at bounding box center [147, 98] width 6 height 6
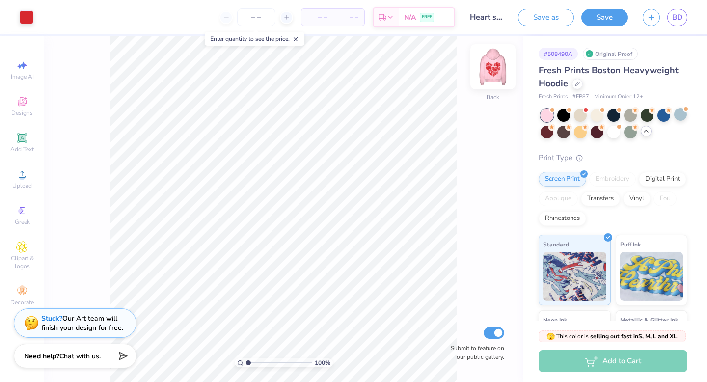
click at [485, 79] on img at bounding box center [492, 66] width 39 height 39
click at [485, 77] on img at bounding box center [493, 67] width 20 height 20
click at [632, 113] on div at bounding box center [630, 114] width 13 height 13
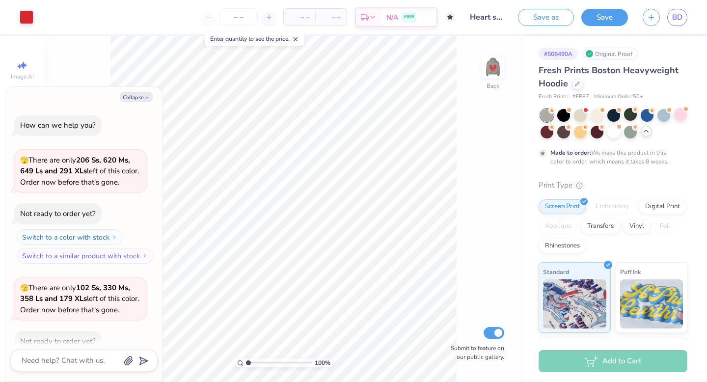
scroll to position [136, 0]
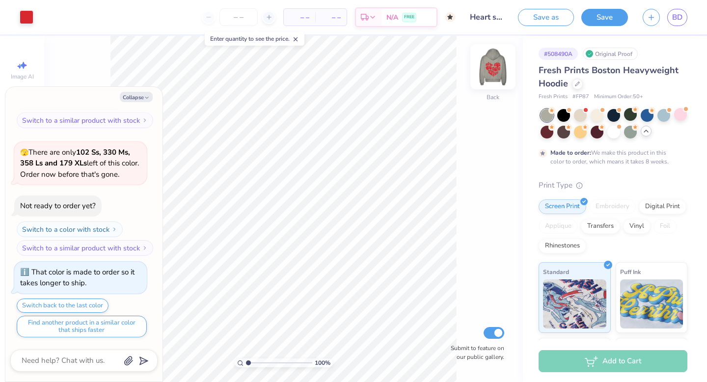
click at [491, 79] on div "Back" at bounding box center [493, 72] width 23 height 35
click at [141, 96] on button "Collapse" at bounding box center [136, 97] width 33 height 10
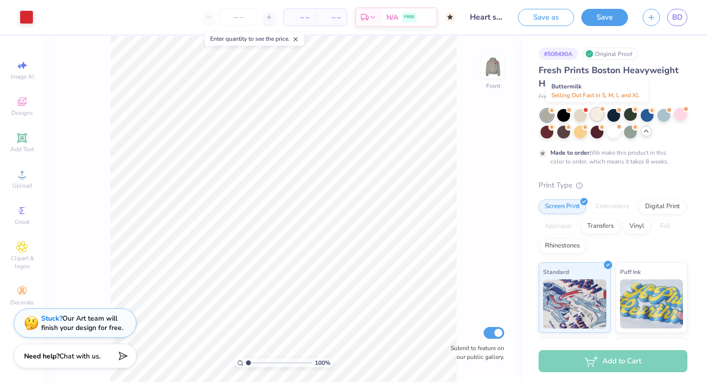
click at [598, 119] on div at bounding box center [597, 114] width 13 height 13
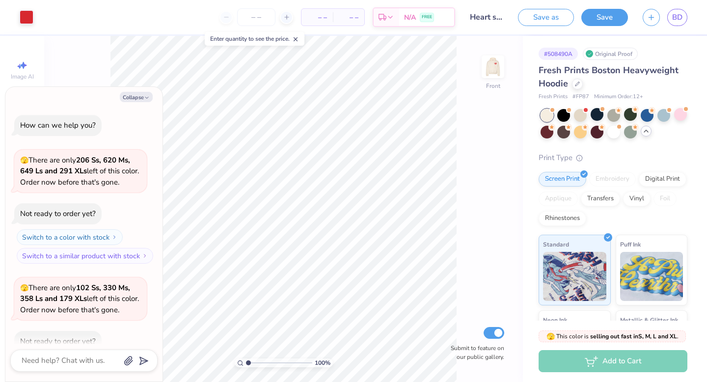
scroll to position [312, 0]
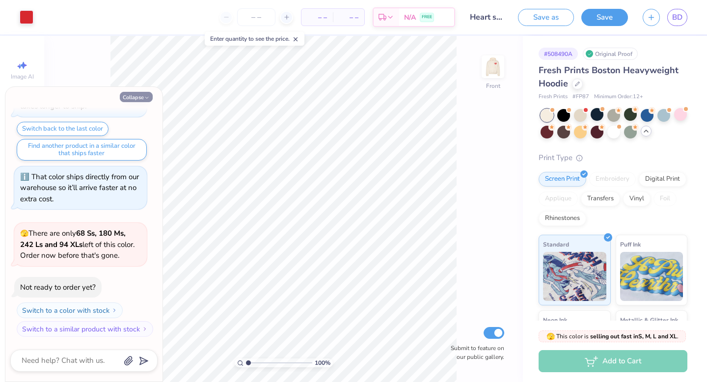
click at [141, 97] on button "Collapse" at bounding box center [136, 97] width 33 height 10
type textarea "x"
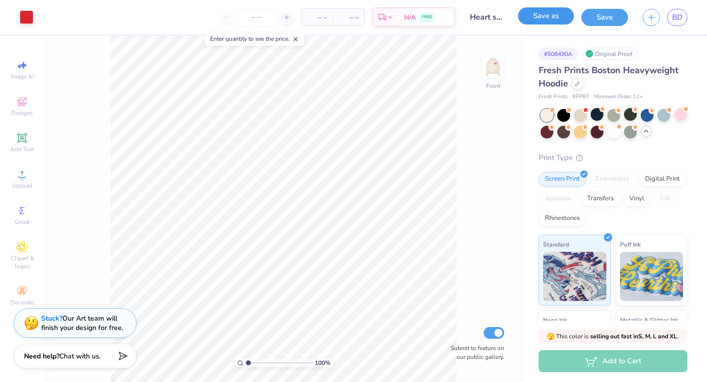
click at [560, 19] on button "Save as" at bounding box center [546, 15] width 56 height 17
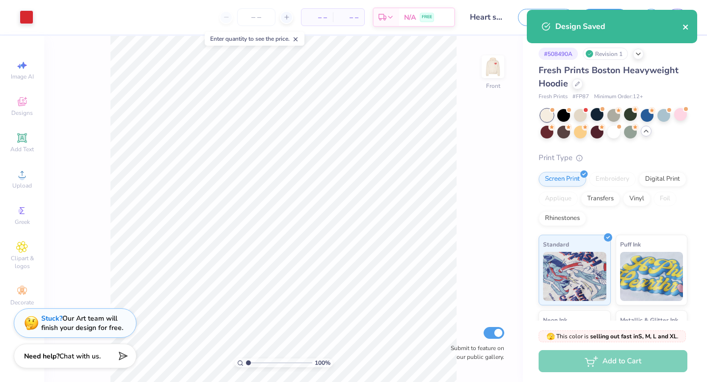
click at [683, 30] on icon "close" at bounding box center [686, 27] width 7 height 8
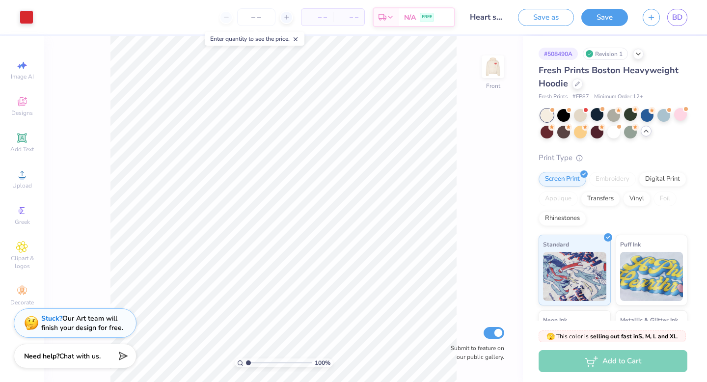
click at [681, 12] on div "Design Saved" at bounding box center [612, 10] width 174 height 4
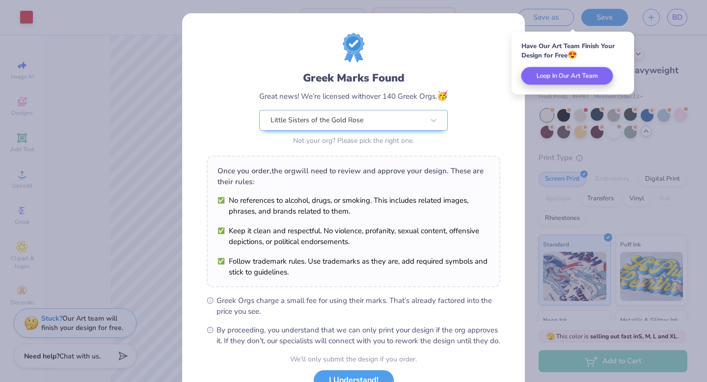
scroll to position [78, 0]
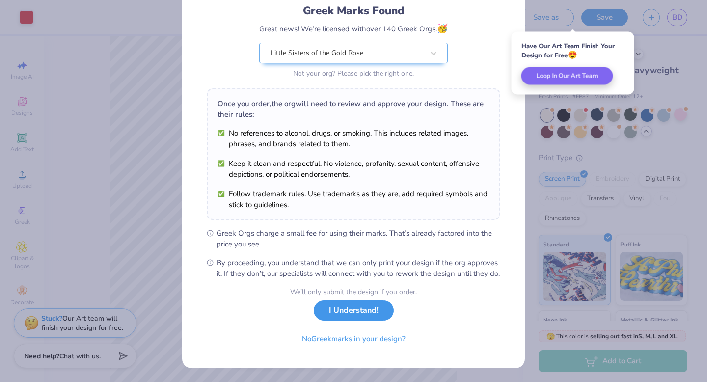
click at [346, 317] on button "I Understand!" at bounding box center [354, 311] width 80 height 20
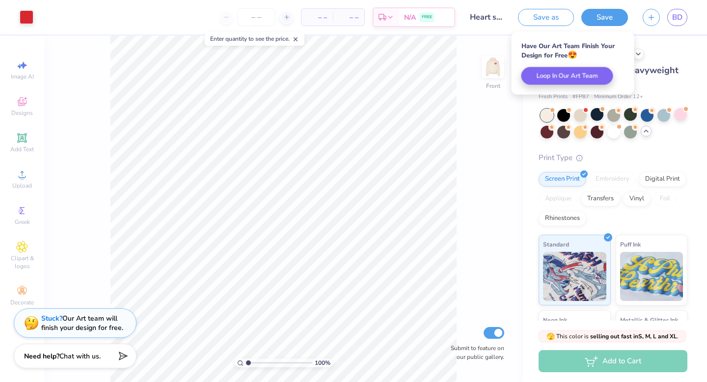
scroll to position [0, 0]
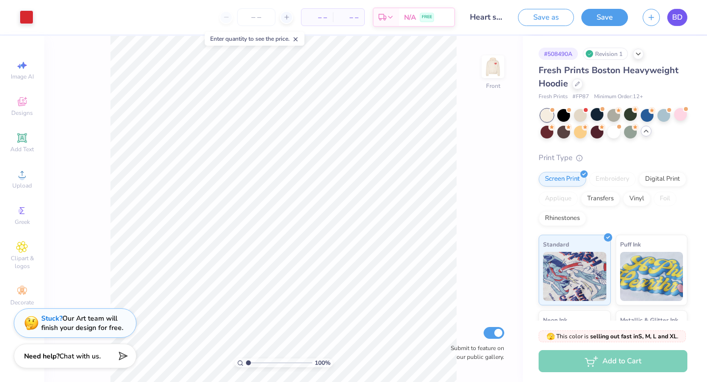
click at [680, 20] on span "BD" at bounding box center [677, 17] width 10 height 11
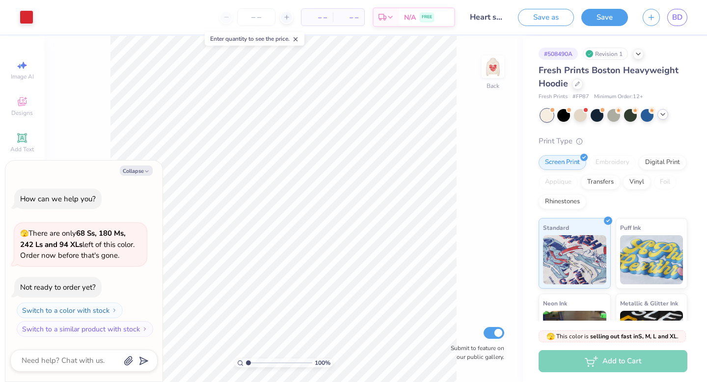
click at [666, 114] on icon at bounding box center [663, 115] width 8 height 8
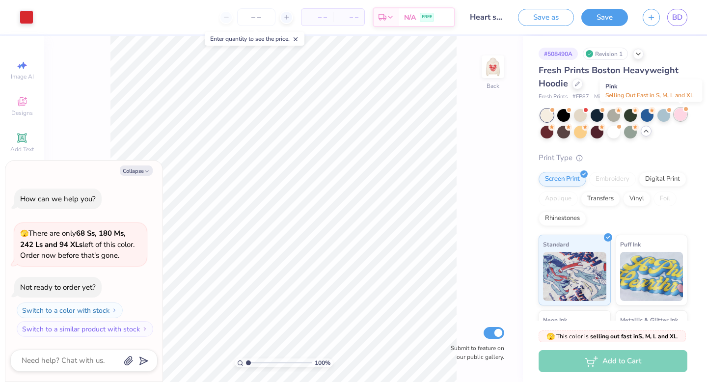
click at [679, 117] on div at bounding box center [680, 114] width 13 height 13
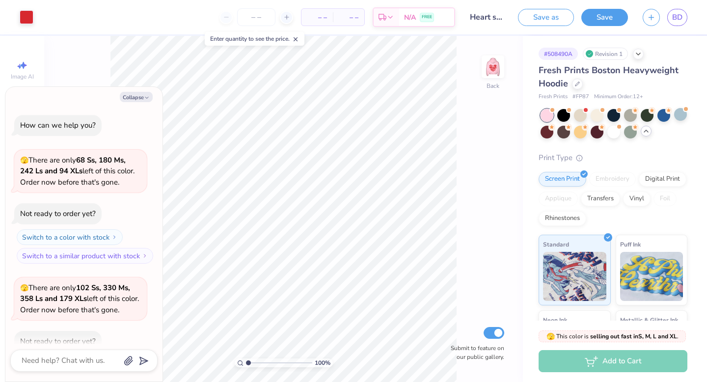
scroll to position [54, 0]
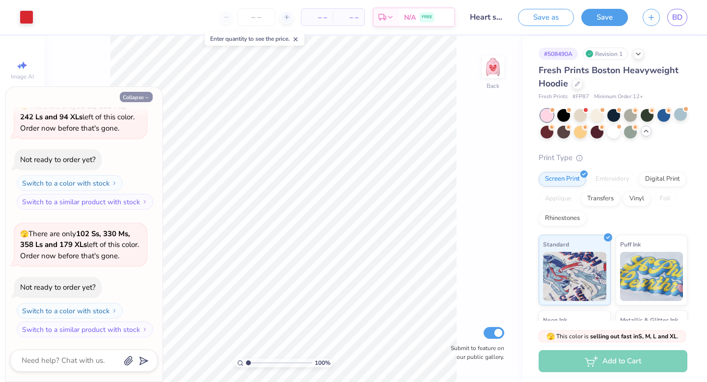
click at [146, 100] on icon "button" at bounding box center [147, 98] width 6 height 6
type textarea "x"
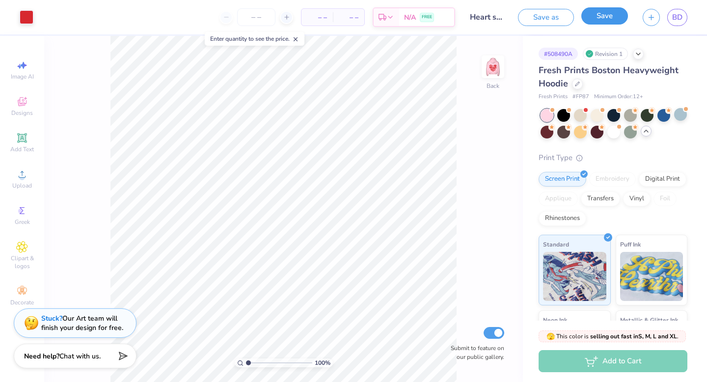
click at [608, 18] on button "Save" at bounding box center [605, 15] width 47 height 17
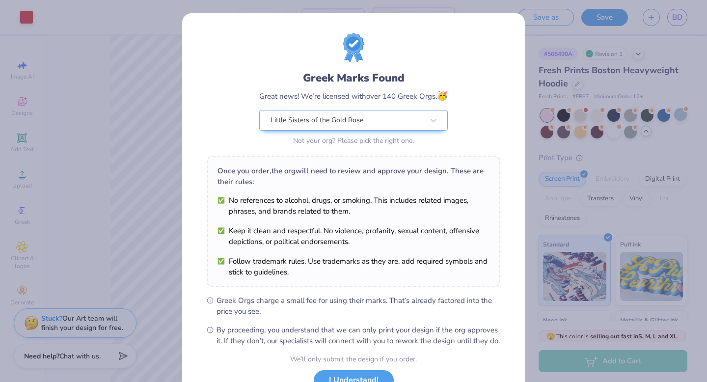
scroll to position [78, 0]
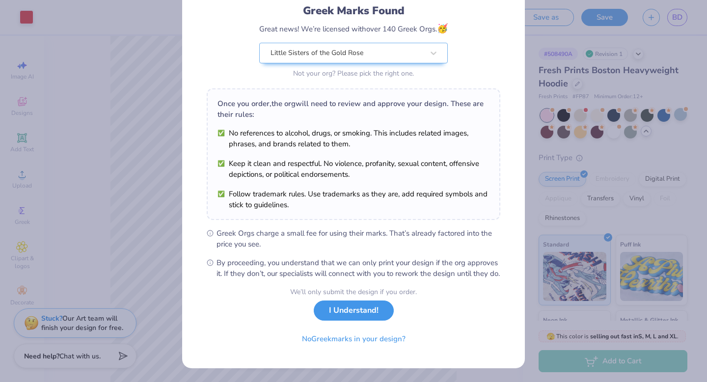
click at [349, 310] on button "I Understand!" at bounding box center [354, 311] width 80 height 20
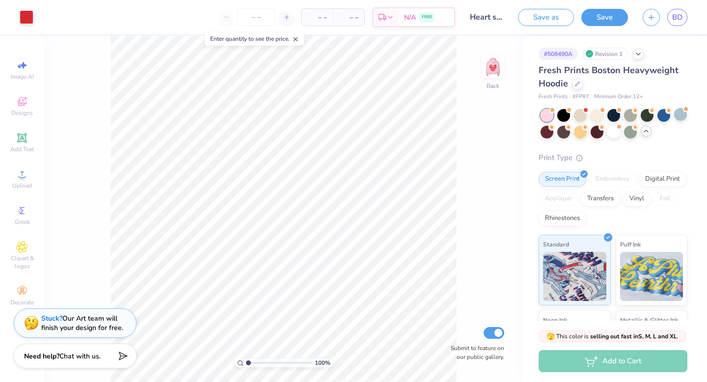
scroll to position [0, 0]
click at [675, 17] on span "BD" at bounding box center [677, 17] width 10 height 11
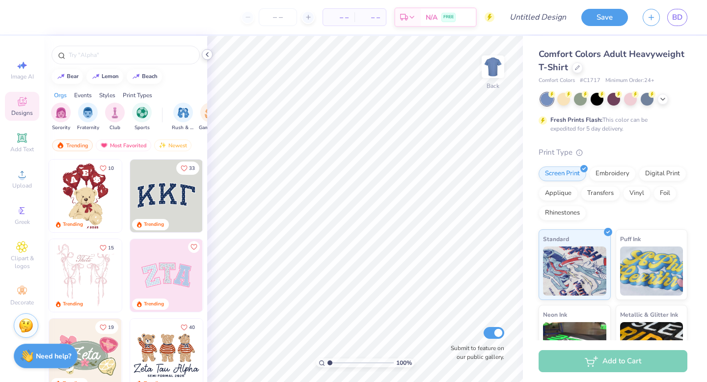
click at [208, 54] on icon at bounding box center [207, 55] width 8 height 8
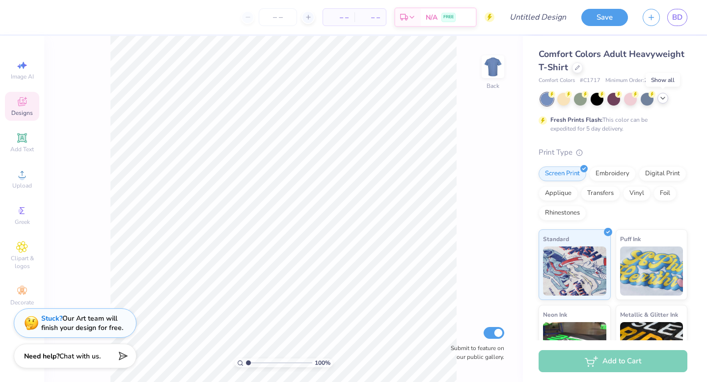
click at [664, 98] on polyline at bounding box center [663, 98] width 4 height 2
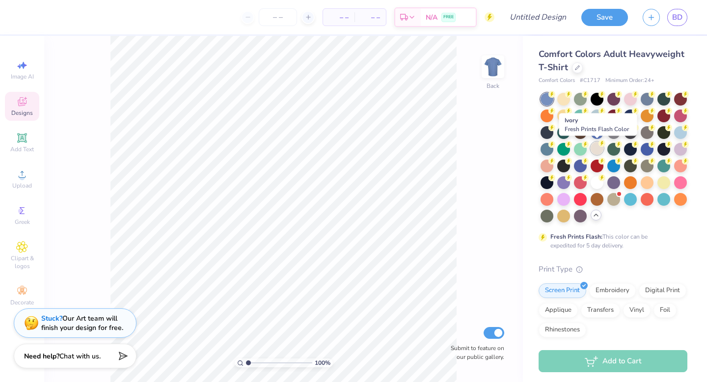
click at [598, 150] on div at bounding box center [597, 148] width 13 height 13
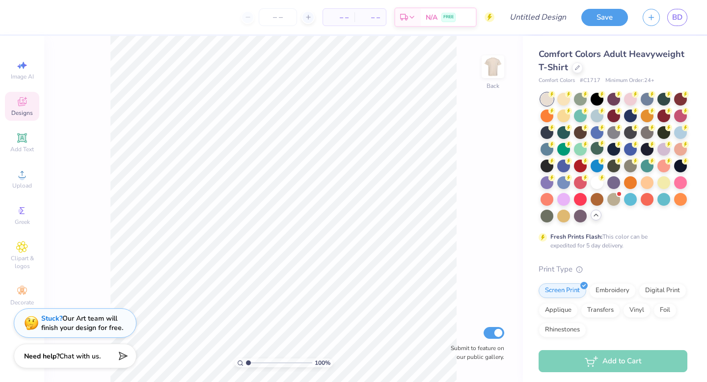
click at [462, 213] on div "100 % Back Submit to feature on our public gallery." at bounding box center [283, 209] width 479 height 346
click at [15, 179] on div "Upload" at bounding box center [22, 179] width 34 height 29
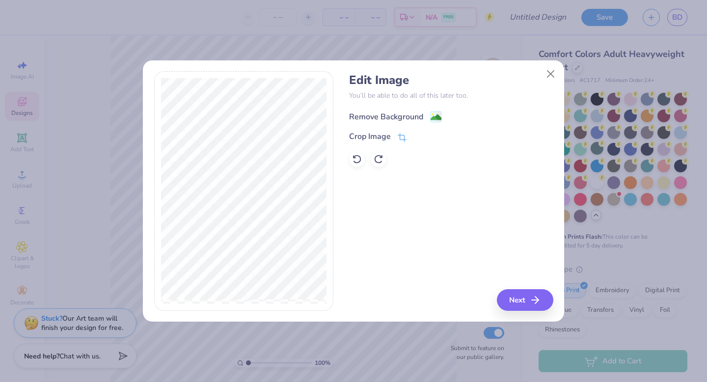
click at [397, 112] on div "Remove Background" at bounding box center [386, 117] width 74 height 12
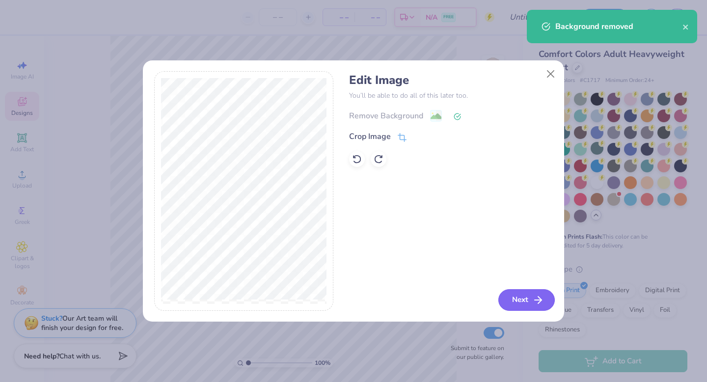
click at [521, 303] on button "Next" at bounding box center [527, 300] width 56 height 22
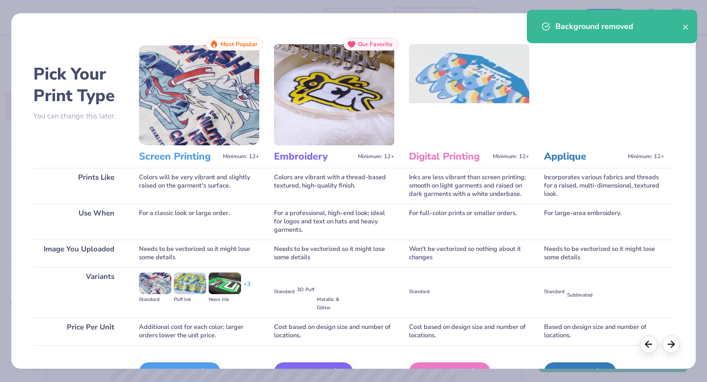
scroll to position [58, 0]
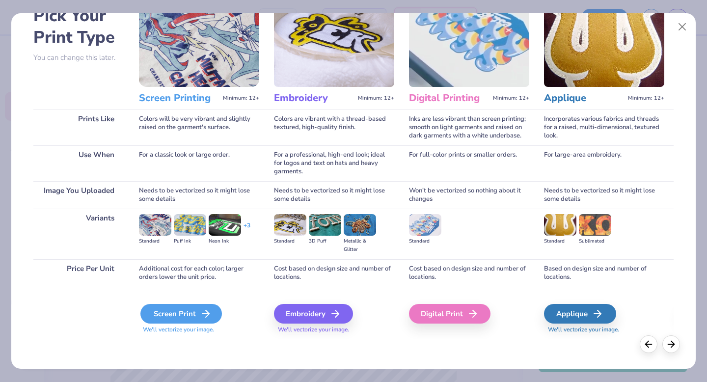
click at [205, 319] on icon at bounding box center [206, 314] width 12 height 12
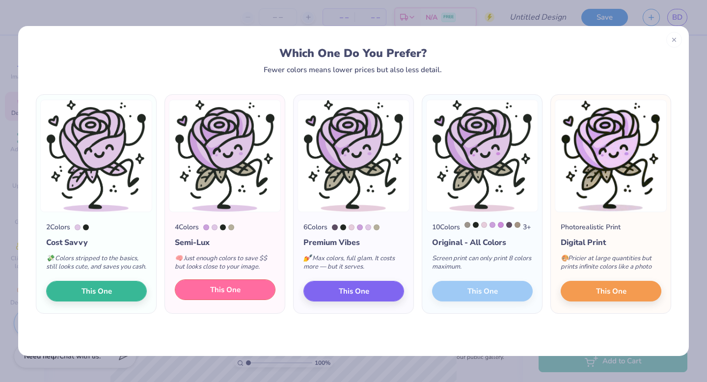
click at [229, 296] on span "This One" at bounding box center [225, 289] width 30 height 11
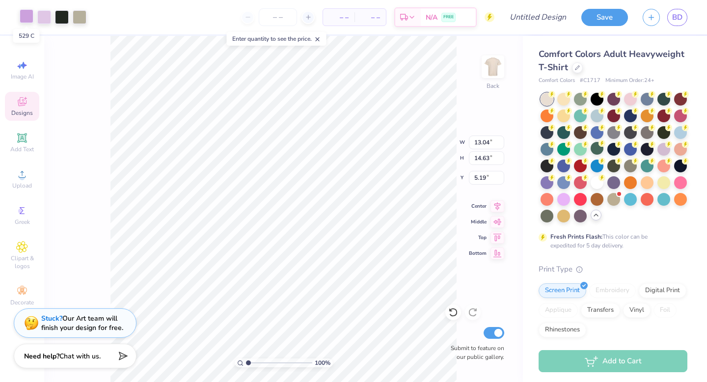
click at [26, 20] on div at bounding box center [27, 16] width 14 height 14
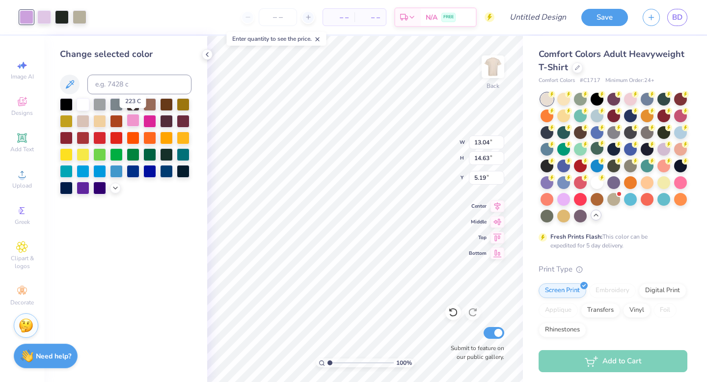
click at [136, 126] on div at bounding box center [133, 120] width 13 height 13
click at [114, 187] on polyline at bounding box center [115, 187] width 4 height 2
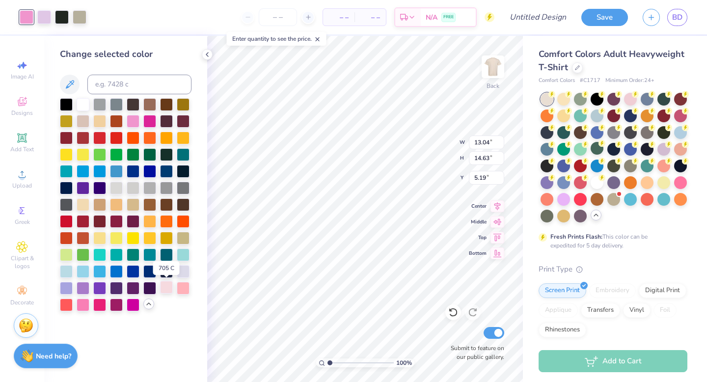
click at [166, 286] on div at bounding box center [166, 287] width 13 height 13
click at [179, 288] on div at bounding box center [183, 287] width 13 height 13
click at [43, 17] on div at bounding box center [44, 16] width 14 height 14
click at [169, 290] on div at bounding box center [166, 287] width 13 height 13
click at [78, 16] on div at bounding box center [80, 16] width 14 height 14
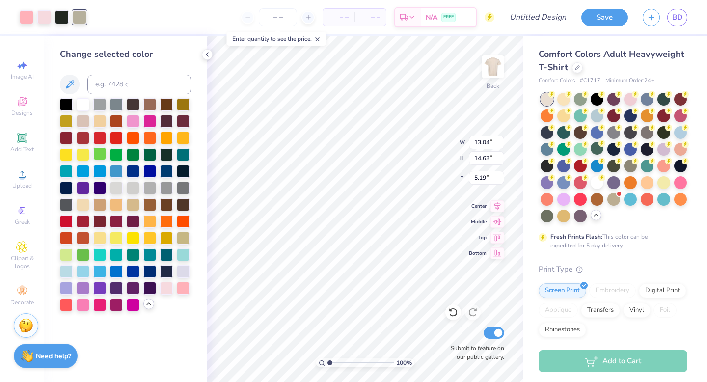
click at [103, 153] on div at bounding box center [99, 153] width 13 height 13
click at [69, 253] on div at bounding box center [66, 254] width 13 height 13
click at [89, 255] on div at bounding box center [83, 254] width 13 height 13
click at [70, 257] on div at bounding box center [66, 254] width 13 height 13
click at [66, 17] on div at bounding box center [62, 16] width 14 height 14
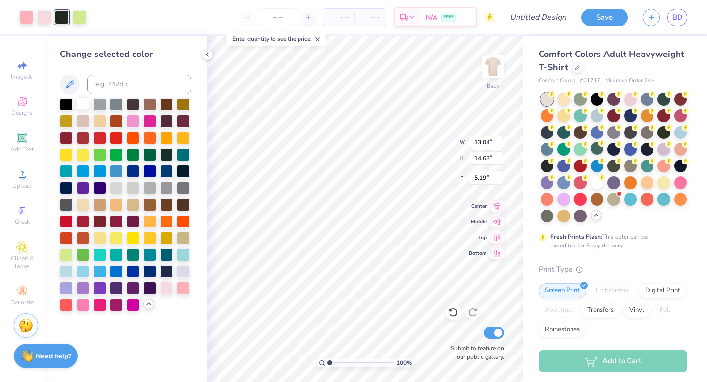
click at [85, 106] on div at bounding box center [83, 103] width 13 height 13
click at [144, 103] on div at bounding box center [149, 103] width 13 height 13
type input "3.49"
type input "3.91"
type input "1.95"
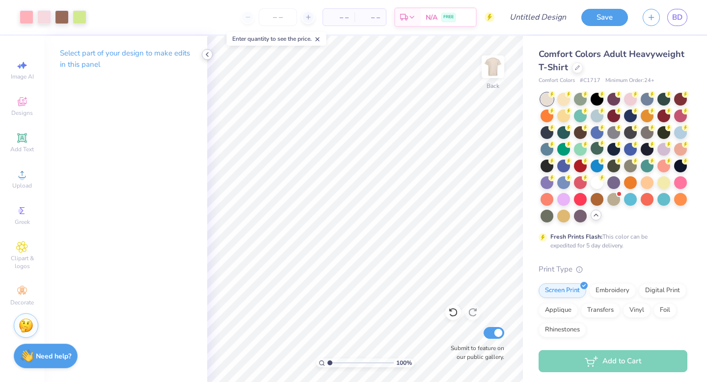
click at [210, 55] on icon at bounding box center [207, 55] width 8 height 8
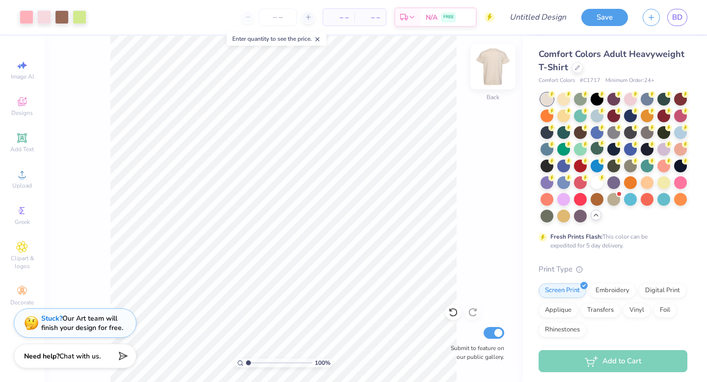
click at [494, 77] on img at bounding box center [492, 66] width 39 height 39
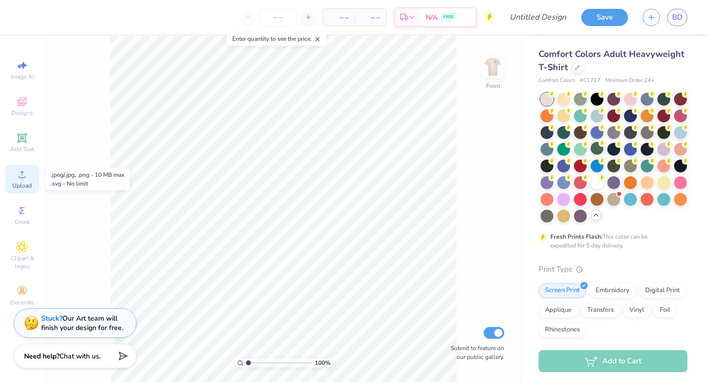
click at [21, 185] on span "Upload" at bounding box center [22, 186] width 20 height 8
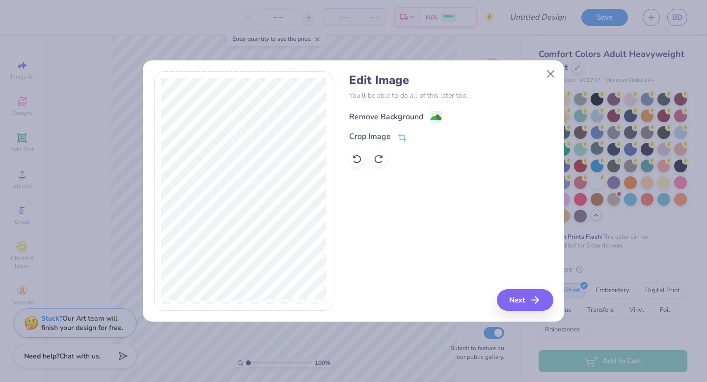
click at [397, 116] on div "Remove Background" at bounding box center [386, 117] width 74 height 12
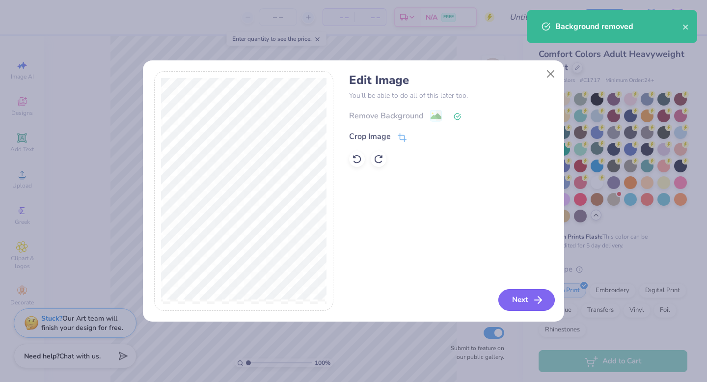
click at [530, 303] on button "Next" at bounding box center [527, 300] width 56 height 22
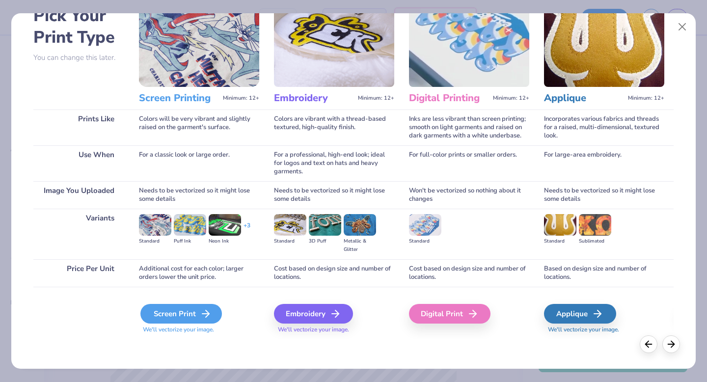
click at [185, 311] on div "Screen Print" at bounding box center [181, 314] width 82 height 20
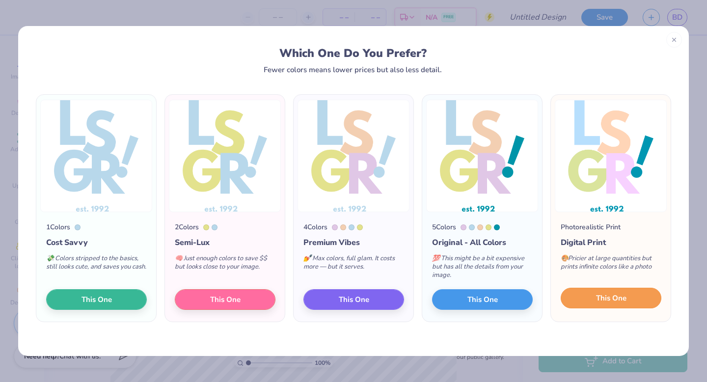
click at [600, 305] on button "This One" at bounding box center [611, 298] width 101 height 21
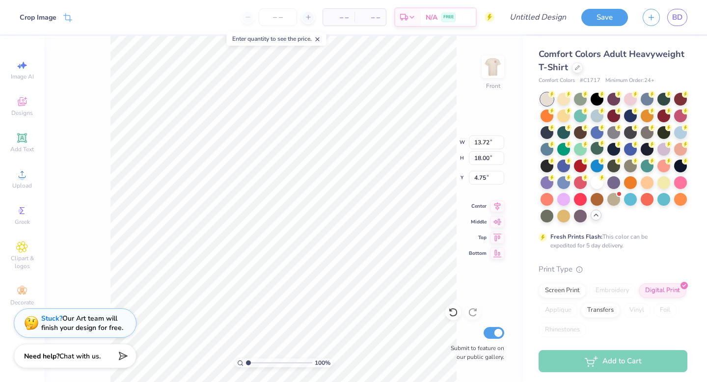
type input "5.06"
type input "11.46"
type input "15.03"
type input "5.86"
type input "12.11"
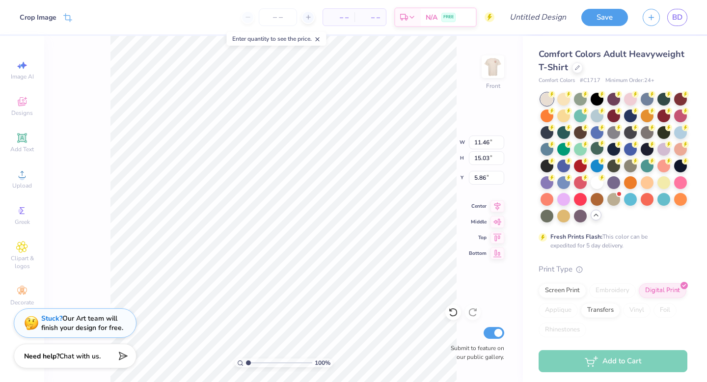
type input "15.88"
type input "12.58"
type input "16.50"
type input "13.39"
type input "17.56"
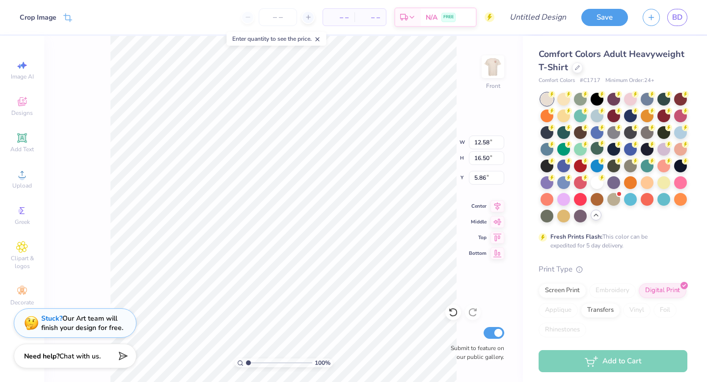
type input "5.87"
click at [609, 198] on div at bounding box center [614, 198] width 13 height 13
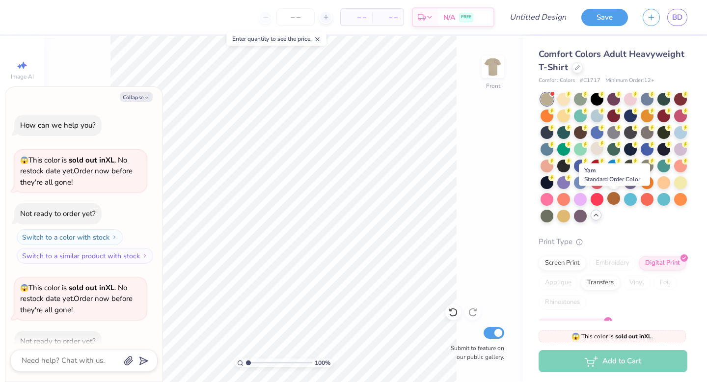
scroll to position [54, 0]
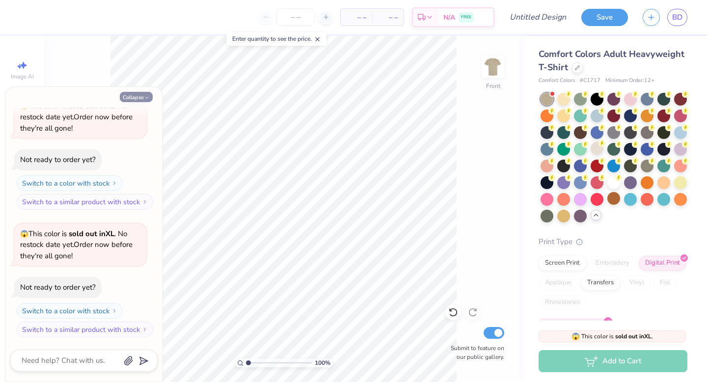
click at [145, 95] on icon "button" at bounding box center [147, 98] width 6 height 6
type textarea "x"
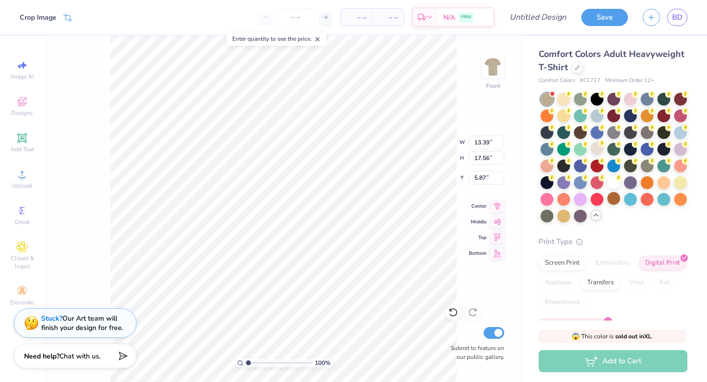
type input "11.71"
type input "15.36"
type input "5.83"
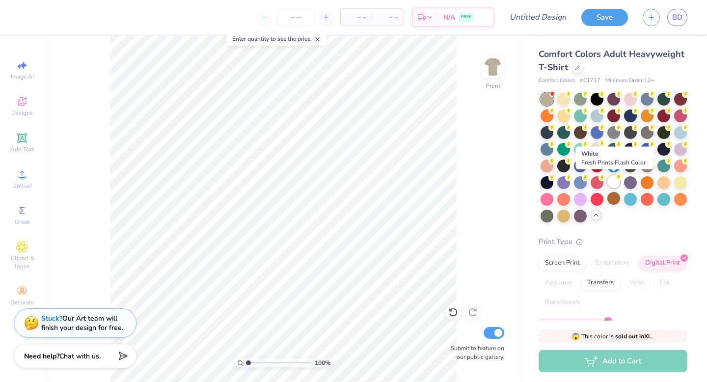
click at [612, 181] on div at bounding box center [614, 181] width 13 height 13
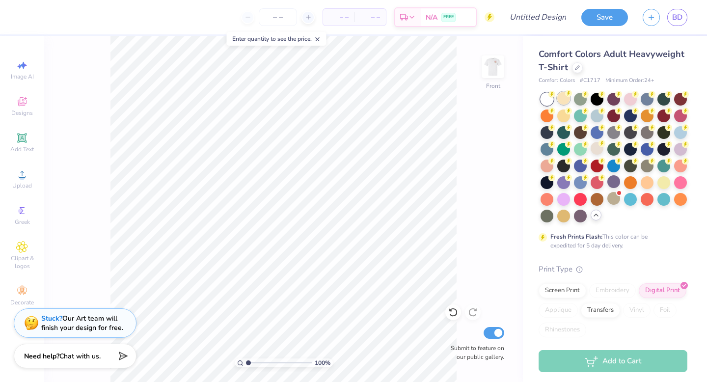
click at [564, 99] on div at bounding box center [563, 98] width 13 height 13
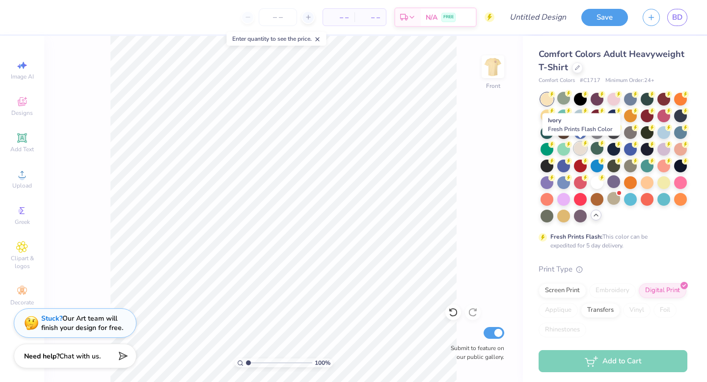
click at [580, 153] on div at bounding box center [580, 148] width 13 height 13
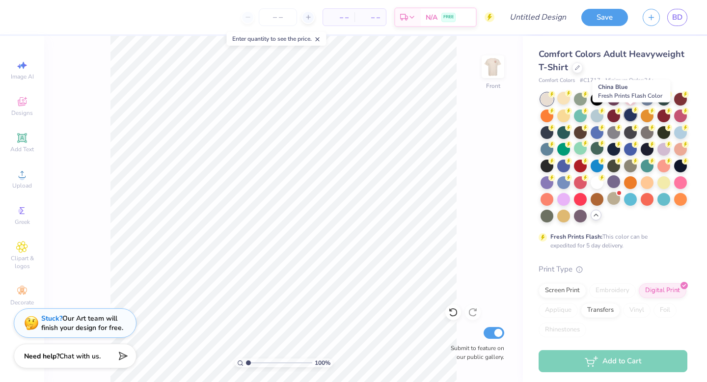
click at [627, 118] on div at bounding box center [630, 115] width 13 height 13
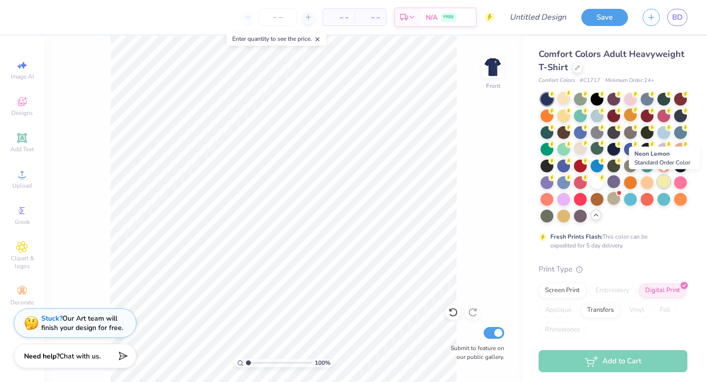
click at [665, 186] on div at bounding box center [664, 181] width 13 height 13
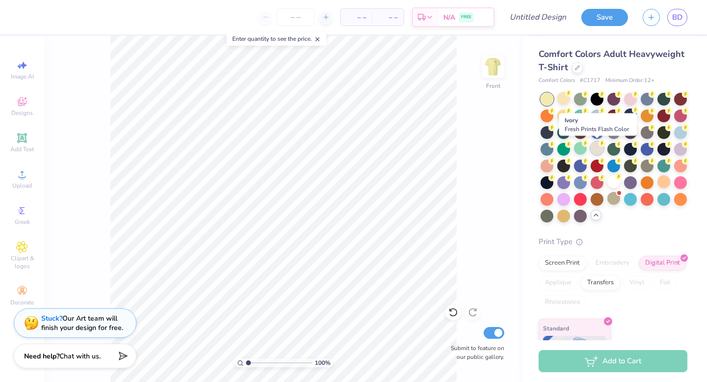
click at [598, 144] on div at bounding box center [597, 148] width 13 height 13
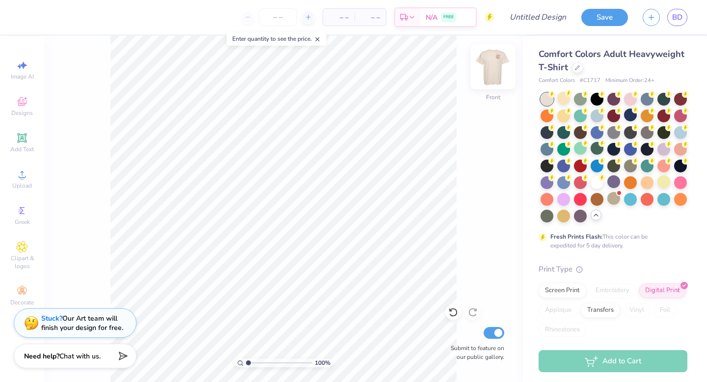
click at [496, 81] on img at bounding box center [492, 66] width 39 height 39
click at [496, 77] on img at bounding box center [493, 67] width 20 height 20
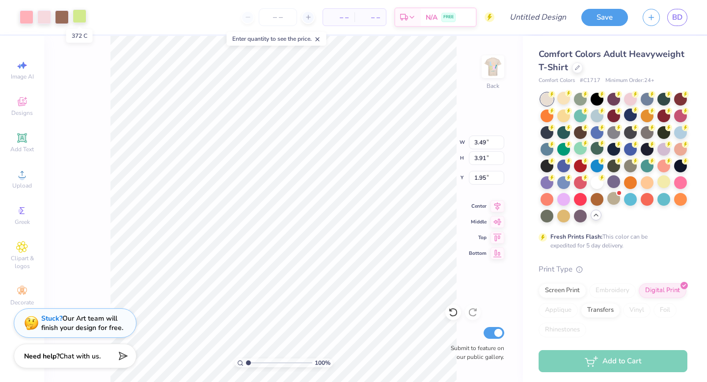
click at [81, 16] on div at bounding box center [80, 16] width 14 height 14
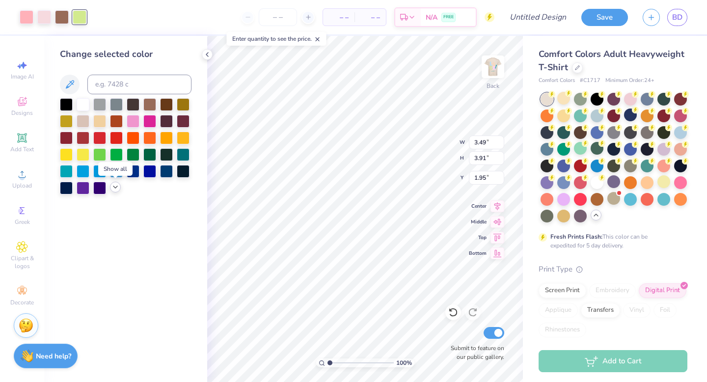
click at [114, 187] on polyline at bounding box center [115, 187] width 4 height 2
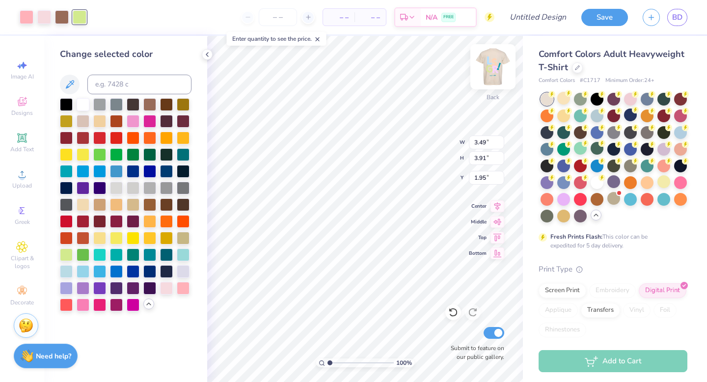
click at [484, 74] on img at bounding box center [492, 66] width 39 height 39
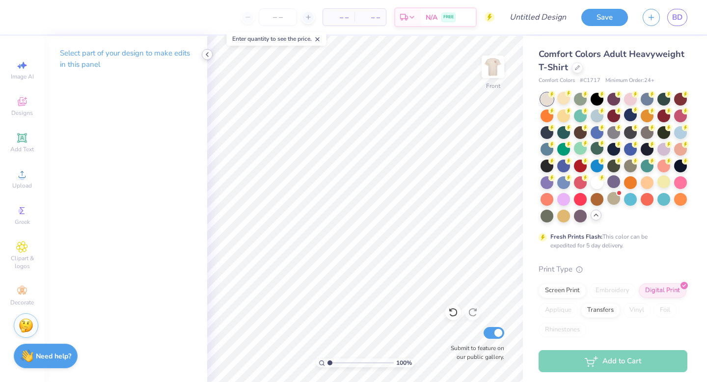
click at [206, 53] on icon at bounding box center [207, 55] width 8 height 8
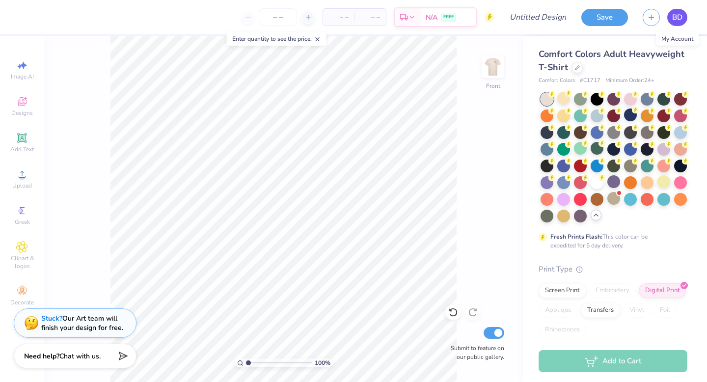
click at [679, 19] on span "BD" at bounding box center [677, 17] width 10 height 11
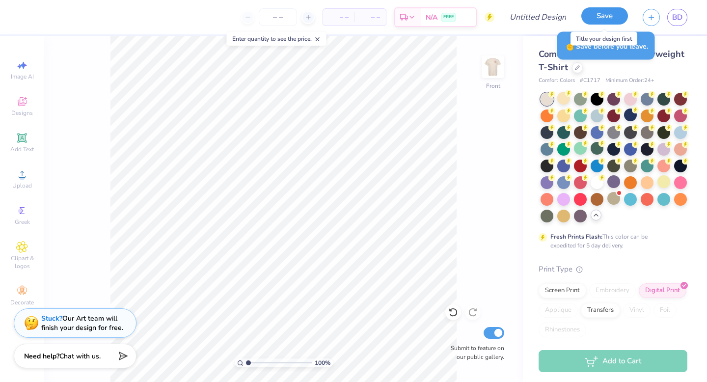
click at [614, 8] on button "Save" at bounding box center [605, 15] width 47 height 17
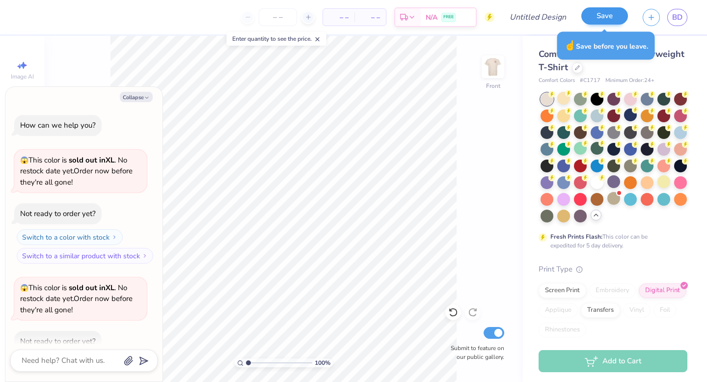
scroll to position [81, 0]
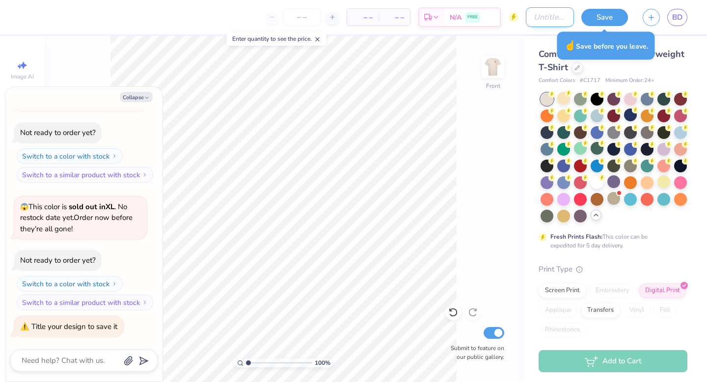
click at [556, 17] on input "Design Title" at bounding box center [550, 17] width 48 height 20
type textarea "x"
type input "m"
type textarea "x"
type input "mu"
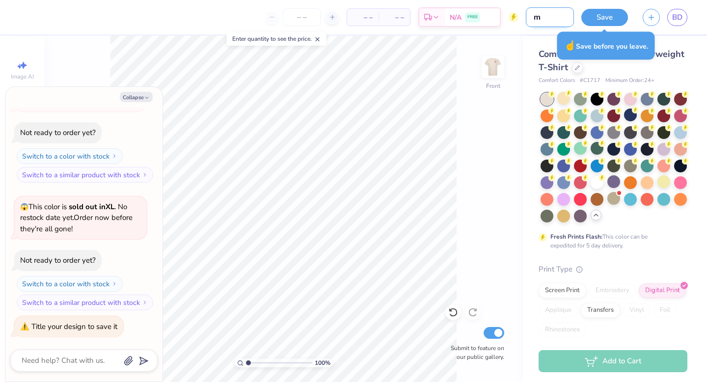
type textarea "x"
type input "m"
type textarea "x"
type input "c"
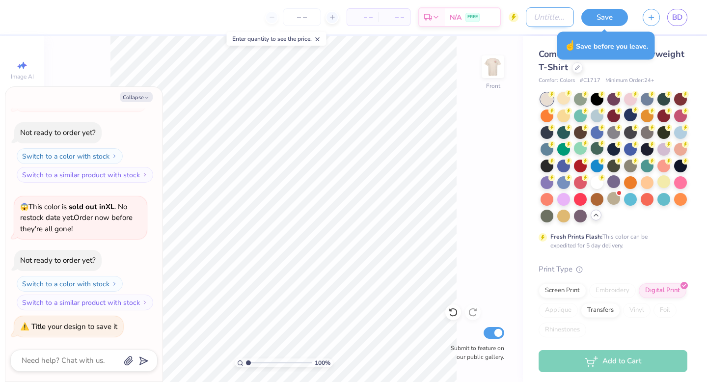
type textarea "x"
type input "co"
type textarea "x"
type input "col"
type textarea "x"
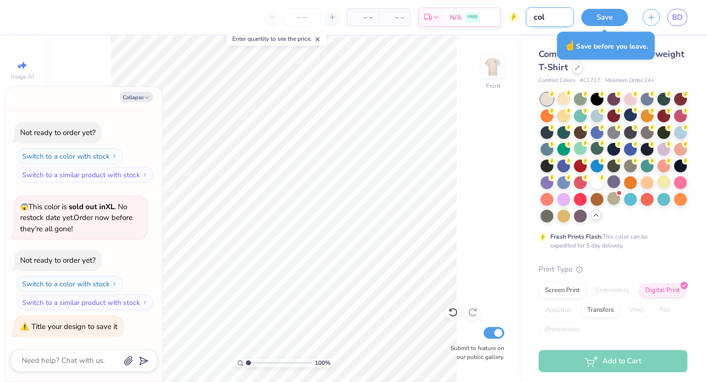
type input "colo"
type textarea "x"
type input "color"
type textarea "x"
type input "colorf"
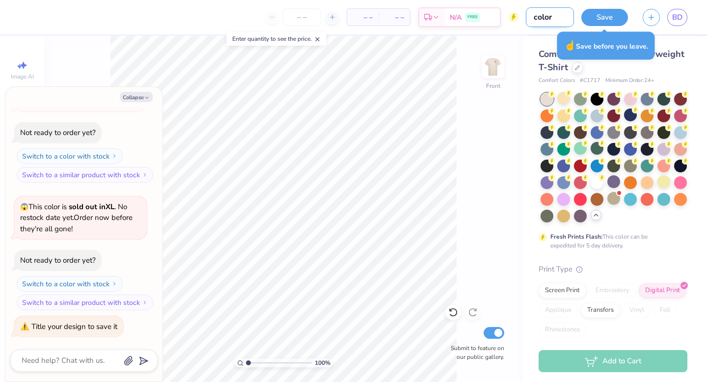
type textarea "x"
type input "colorfu"
type textarea "x"
type input "colorful"
type textarea "x"
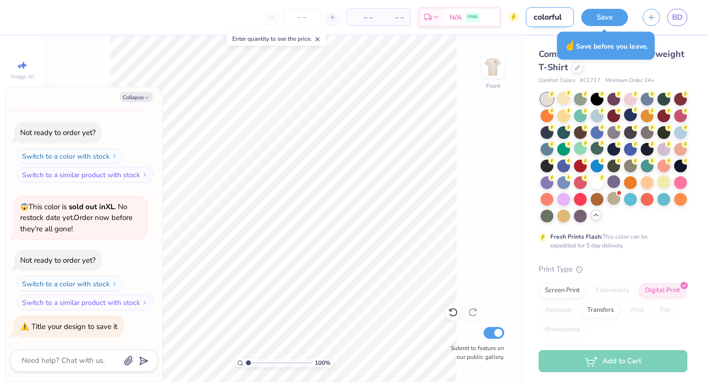
type input "colorful"
type textarea "x"
type input "colorful s"
type textarea "x"
type input "colorful sh"
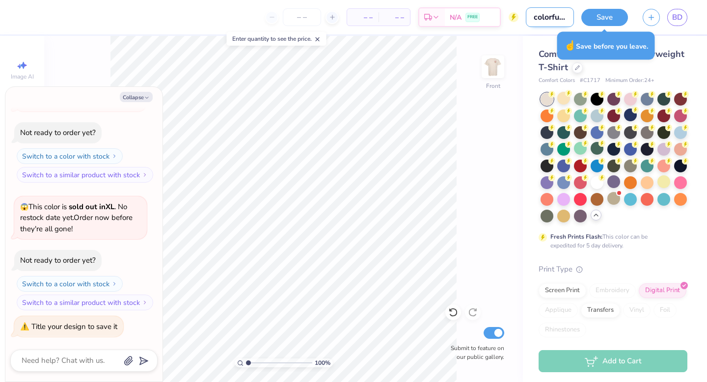
type textarea "x"
type input "colorful shi"
type textarea "x"
type input "colorful shir"
type textarea "x"
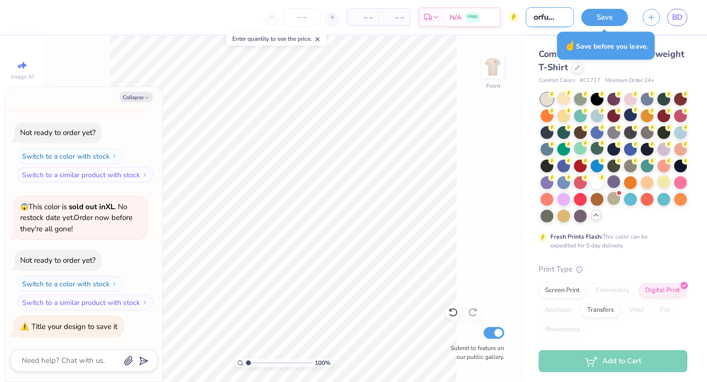
type input "colorful shirt"
type textarea "x"
type input "colorful shirt"
click at [591, 20] on button "Save" at bounding box center [605, 15] width 47 height 17
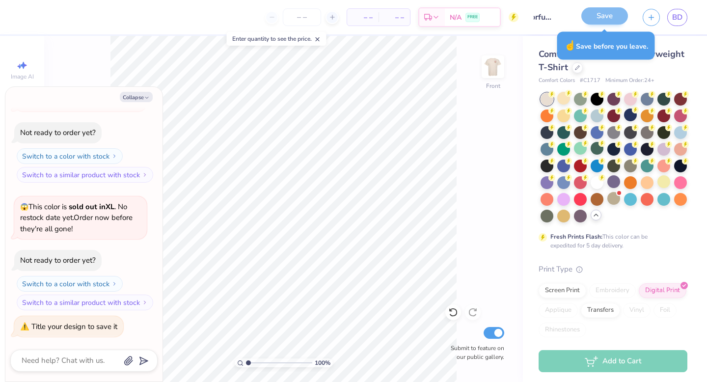
scroll to position [0, 0]
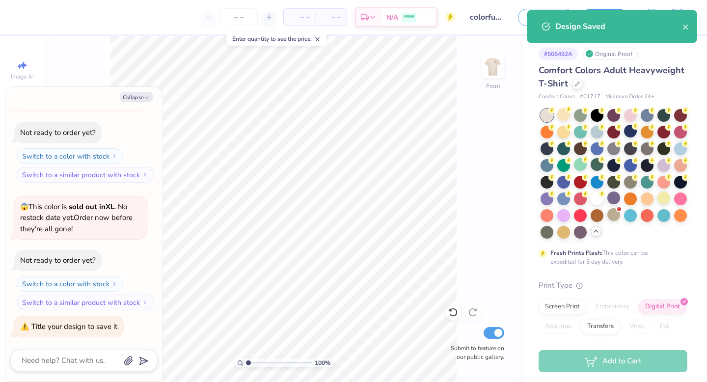
click at [691, 29] on div "Design Saved" at bounding box center [612, 26] width 170 height 33
click at [687, 28] on icon "close" at bounding box center [685, 27] width 5 height 5
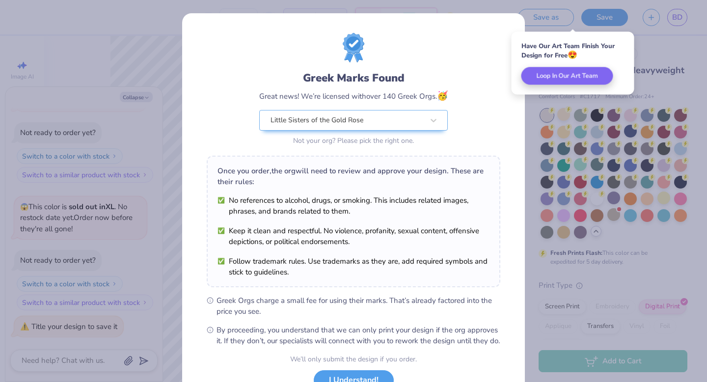
scroll to position [78, 0]
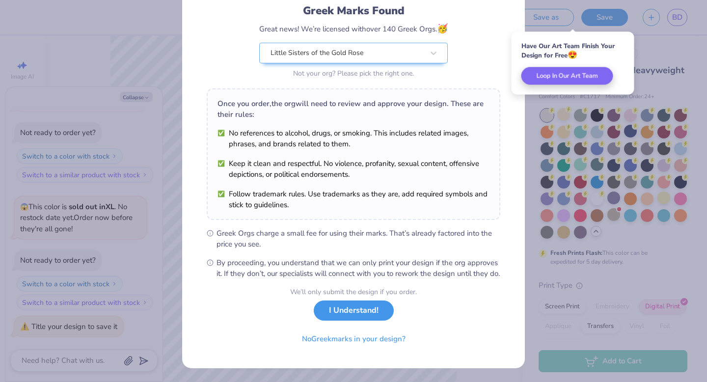
click at [356, 313] on button "I Understand!" at bounding box center [354, 311] width 80 height 20
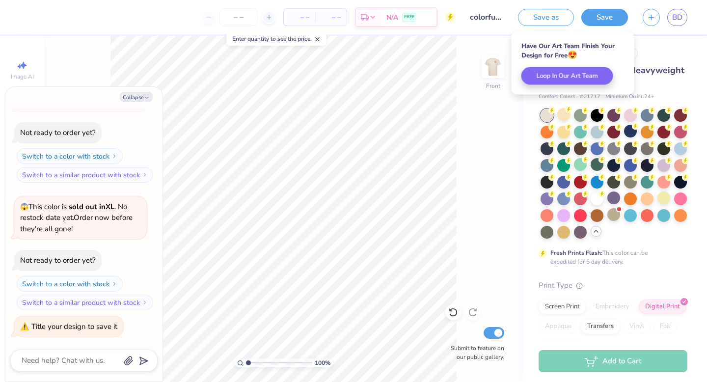
scroll to position [0, 0]
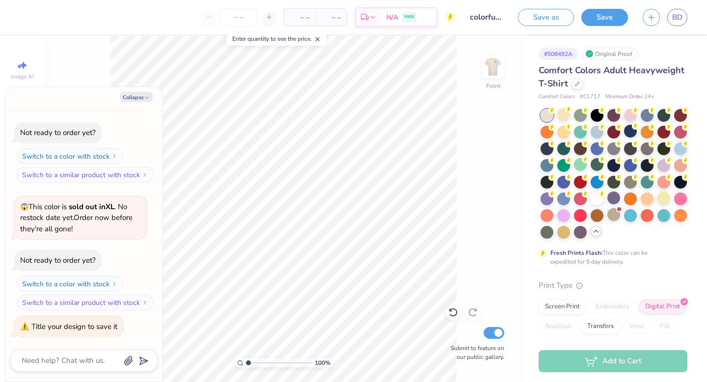
click at [133, 103] on div "Collapse How can we help you? 😱 This color is sold out in XL . No restock date …" at bounding box center [83, 234] width 157 height 295
click at [144, 97] on icon "button" at bounding box center [147, 98] width 6 height 6
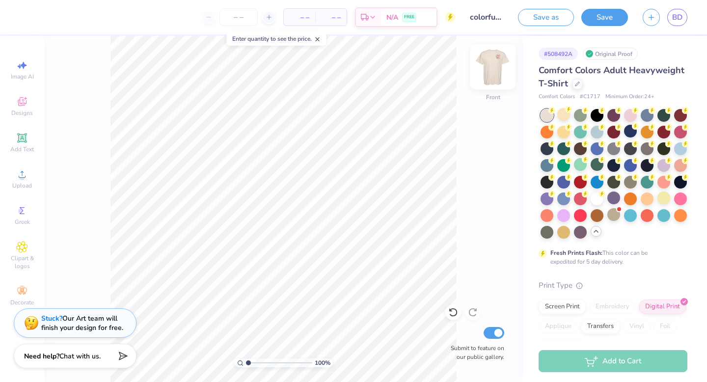
click at [499, 71] on img at bounding box center [492, 66] width 39 height 39
click at [20, 182] on span "Upload" at bounding box center [22, 186] width 20 height 8
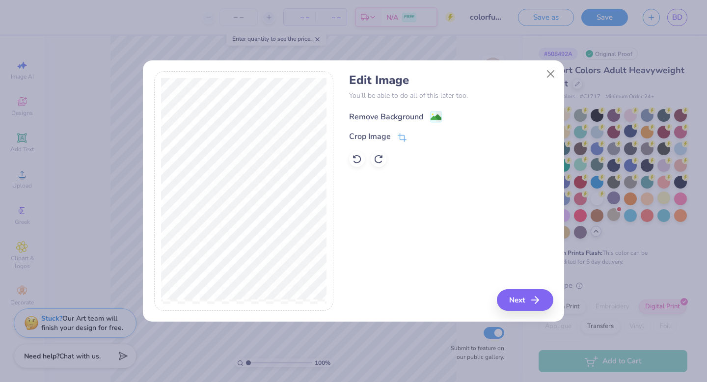
click at [380, 112] on div "Remove Background" at bounding box center [386, 117] width 74 height 12
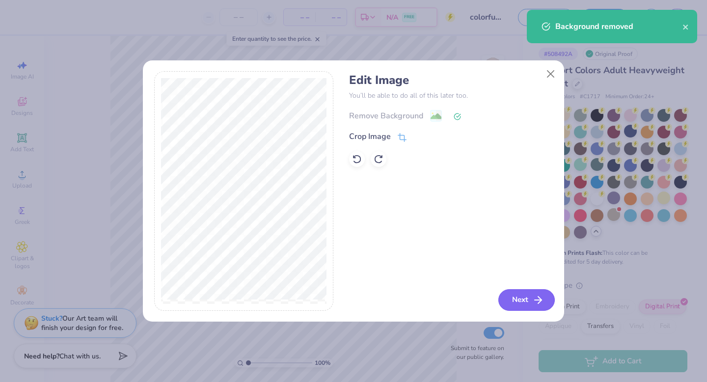
click at [530, 302] on button "Next" at bounding box center [527, 300] width 56 height 22
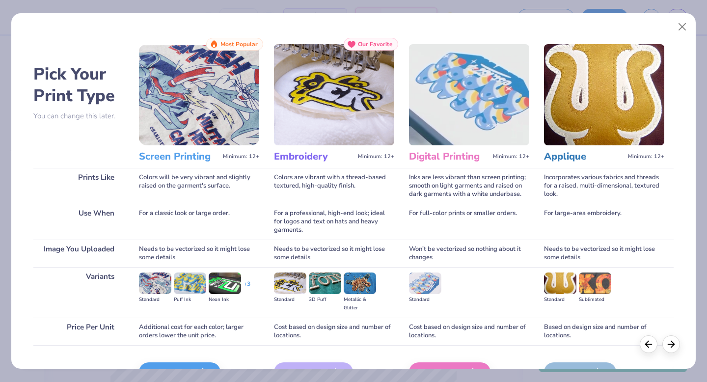
scroll to position [58, 0]
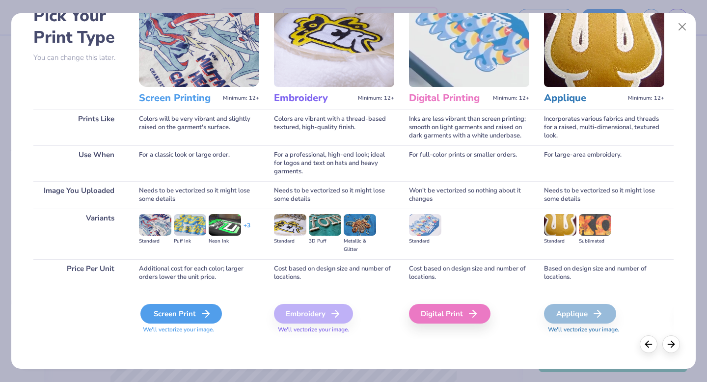
click at [167, 307] on div "Screen Print" at bounding box center [181, 314] width 82 height 20
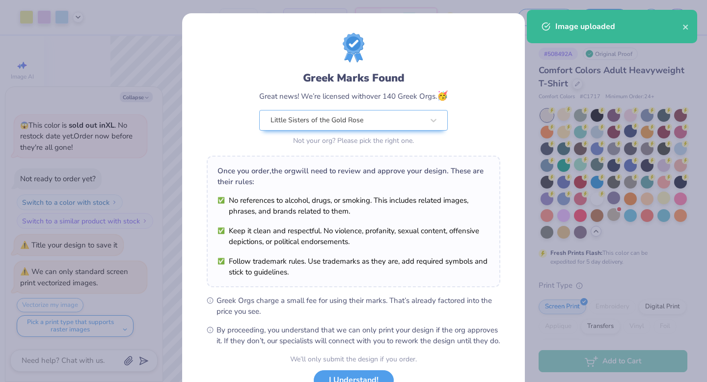
scroll to position [78, 0]
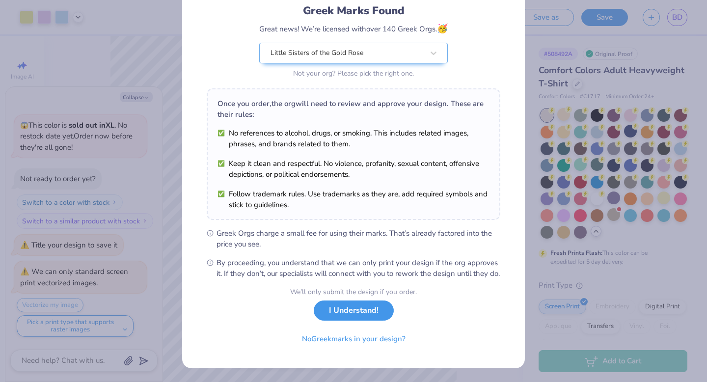
click at [353, 312] on button "I Understand!" at bounding box center [354, 311] width 80 height 20
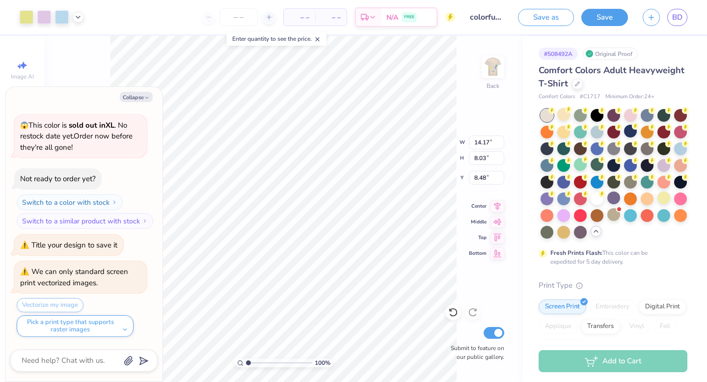
scroll to position [0, 0]
click at [146, 100] on icon "button" at bounding box center [147, 98] width 6 height 6
type textarea "x"
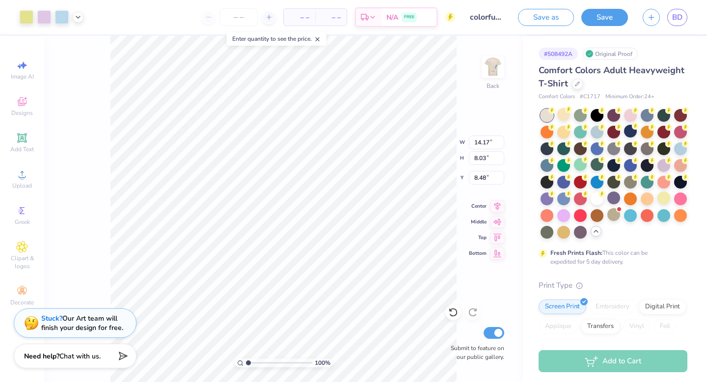
type input "4.78"
type input "2.71"
type input "2.68"
type input "3.82"
type input "2.16"
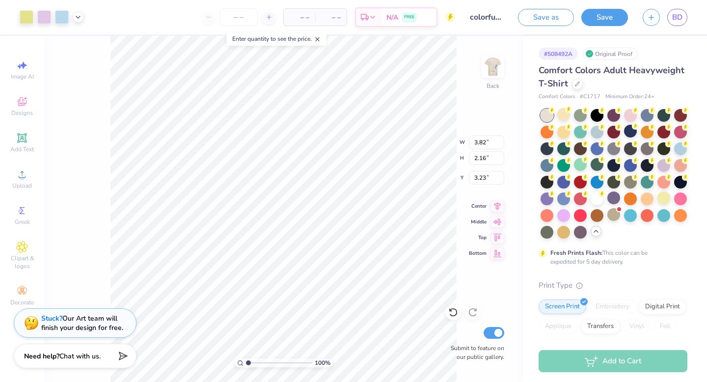
type input "2.51"
click at [492, 69] on img at bounding box center [492, 66] width 39 height 39
click at [491, 69] on img at bounding box center [493, 67] width 20 height 20
click at [78, 20] on icon at bounding box center [78, 16] width 8 height 8
click at [62, 18] on div at bounding box center [62, 16] width 14 height 14
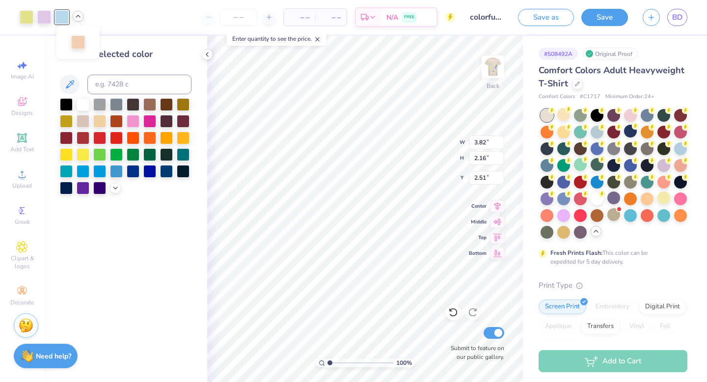
click at [121, 190] on div at bounding box center [126, 146] width 132 height 96
click at [115, 186] on icon at bounding box center [115, 187] width 8 height 8
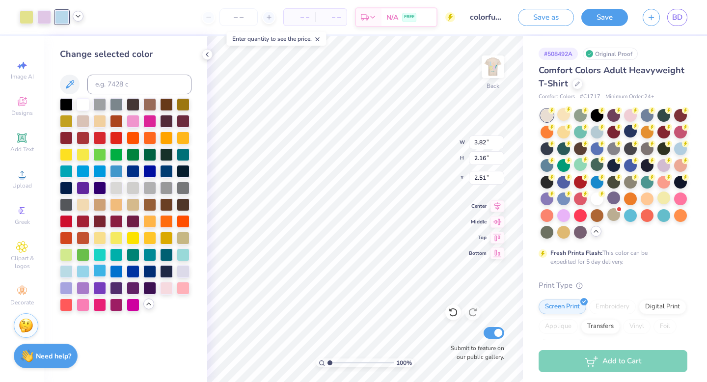
click at [101, 273] on div at bounding box center [99, 270] width 13 height 13
click at [82, 271] on div at bounding box center [83, 270] width 13 height 13
click at [46, 19] on div at bounding box center [44, 16] width 14 height 14
click at [184, 273] on div at bounding box center [183, 270] width 13 height 13
click at [181, 287] on div at bounding box center [183, 287] width 13 height 13
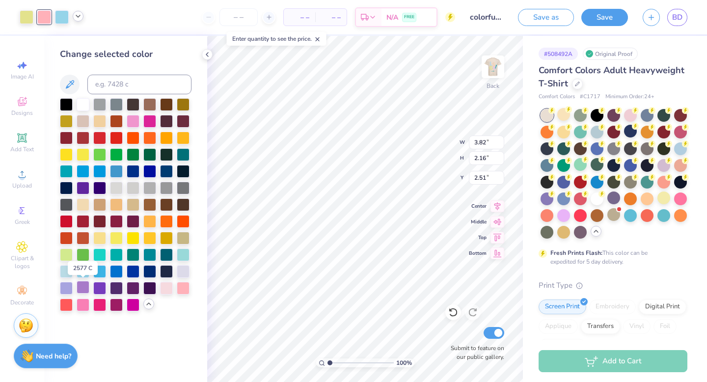
click at [82, 287] on div at bounding box center [83, 287] width 13 height 13
click at [64, 288] on div at bounding box center [66, 287] width 13 height 13
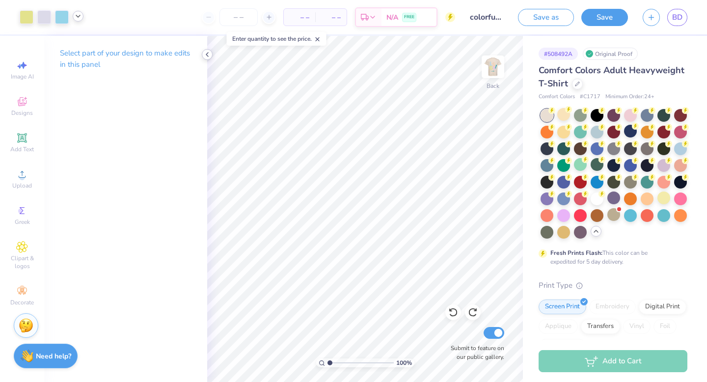
click at [204, 55] on icon at bounding box center [207, 55] width 8 height 8
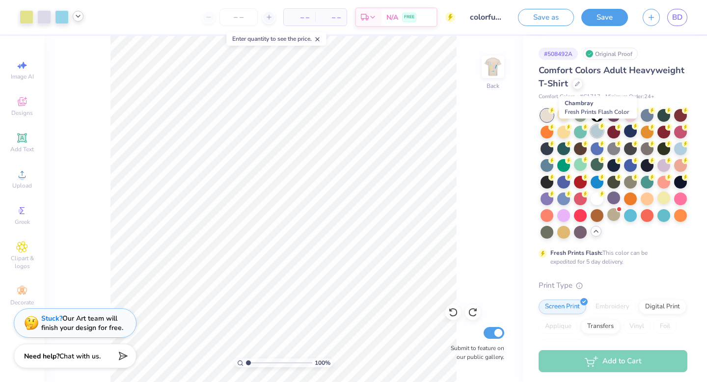
click at [596, 135] on div at bounding box center [597, 131] width 13 height 13
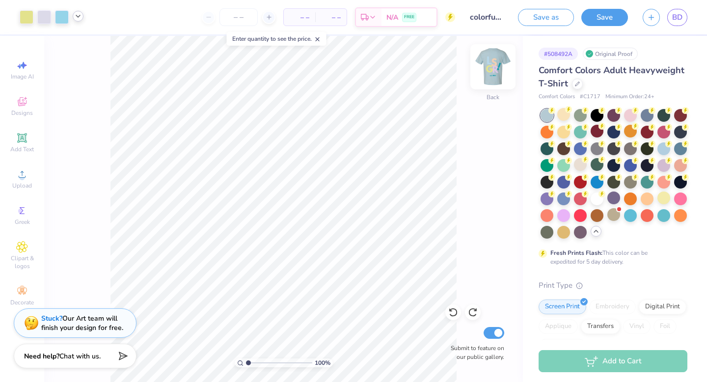
click at [501, 71] on img at bounding box center [492, 66] width 39 height 39
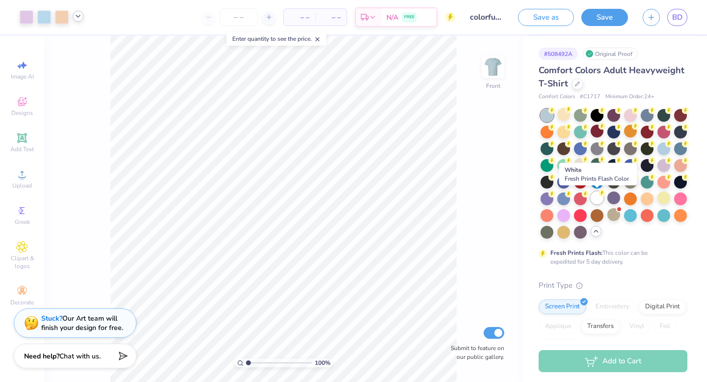
click at [596, 202] on div at bounding box center [597, 198] width 13 height 13
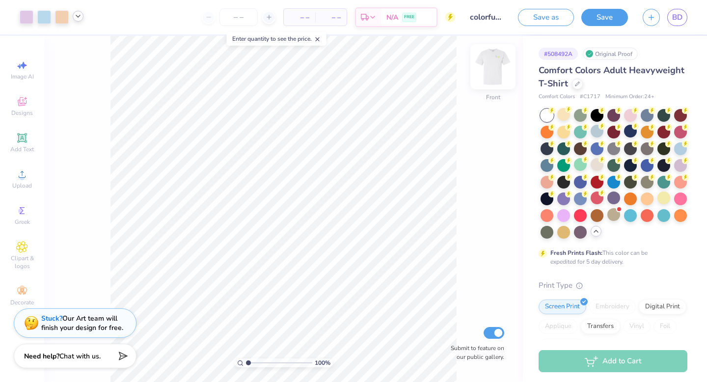
click at [501, 77] on img at bounding box center [492, 66] width 39 height 39
click at [595, 130] on div at bounding box center [597, 131] width 13 height 13
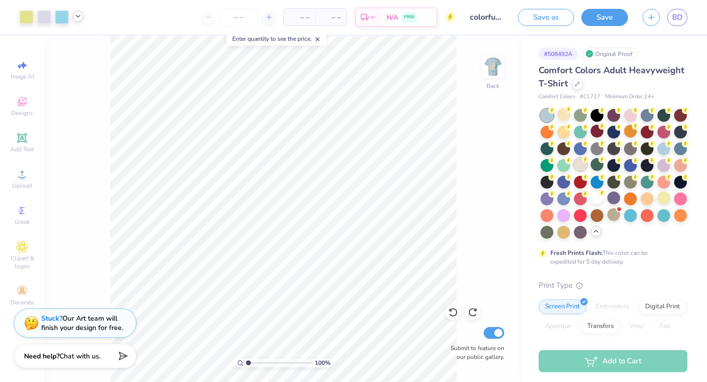
click at [583, 166] on div at bounding box center [580, 164] width 13 height 13
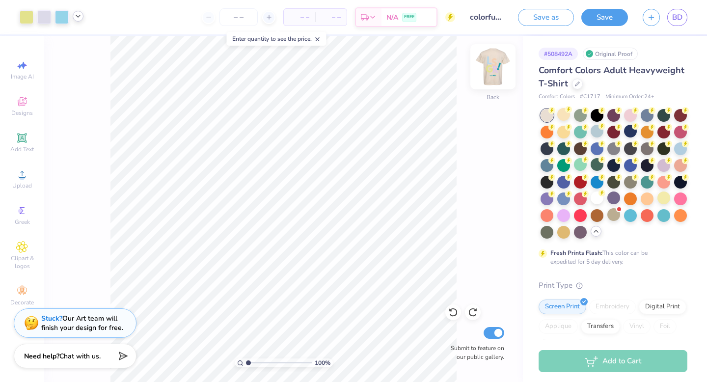
click at [492, 68] on img at bounding box center [492, 66] width 39 height 39
click at [492, 68] on img at bounding box center [493, 67] width 20 height 20
click at [601, 19] on button "Save" at bounding box center [605, 15] width 47 height 17
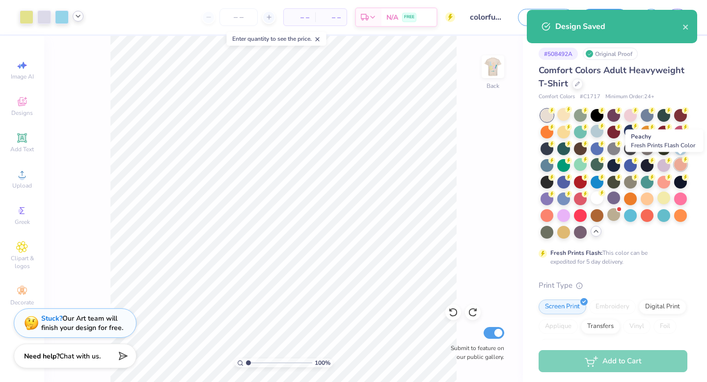
click at [681, 165] on div at bounding box center [680, 164] width 13 height 13
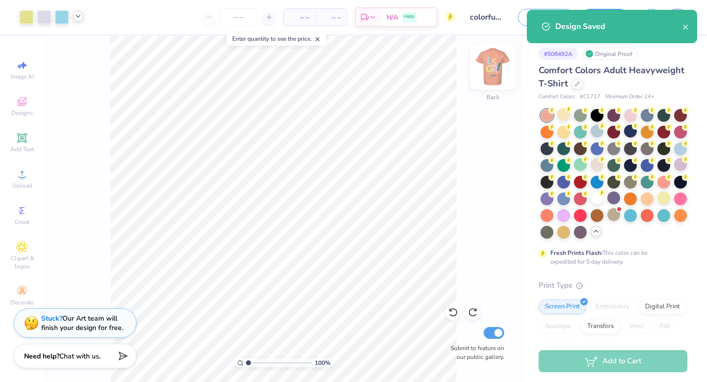
click at [500, 59] on img at bounding box center [492, 66] width 39 height 39
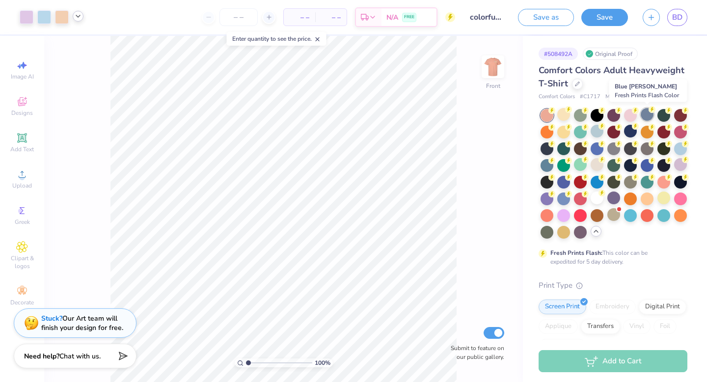
click at [651, 117] on div at bounding box center [647, 114] width 13 height 13
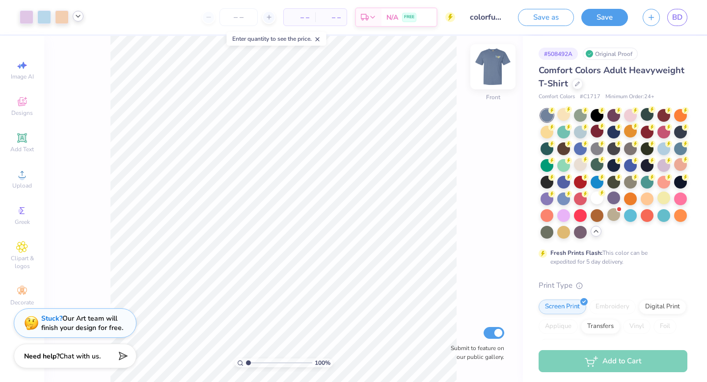
click at [493, 74] on img at bounding box center [492, 66] width 39 height 39
click at [493, 74] on img at bounding box center [493, 67] width 20 height 20
click at [667, 151] on div at bounding box center [664, 147] width 13 height 13
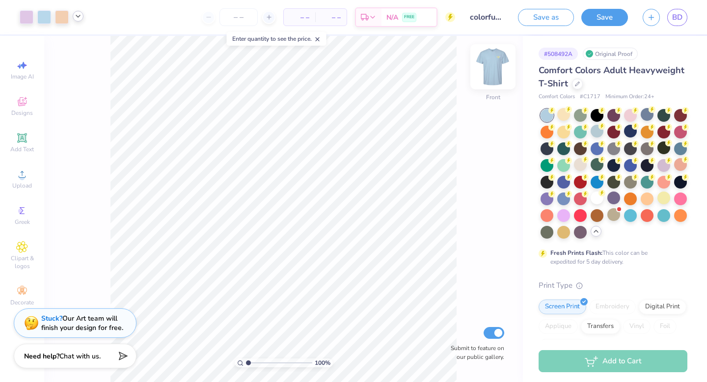
click at [493, 77] on img at bounding box center [492, 66] width 39 height 39
click at [493, 77] on img at bounding box center [493, 67] width 20 height 20
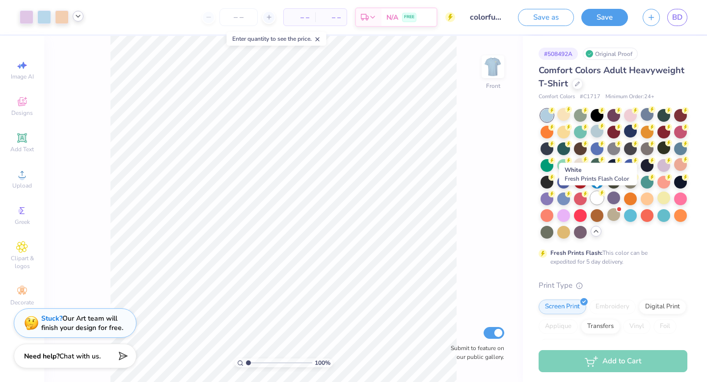
click at [594, 196] on div at bounding box center [597, 198] width 13 height 13
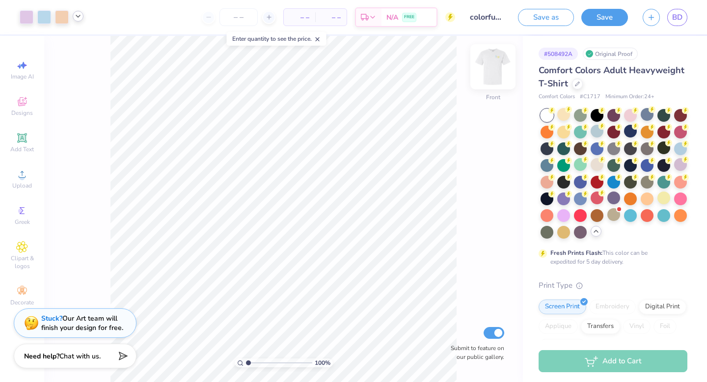
click at [487, 72] on img at bounding box center [492, 66] width 39 height 39
click at [487, 72] on img at bounding box center [493, 67] width 20 height 20
click at [546, 182] on div at bounding box center [547, 181] width 13 height 13
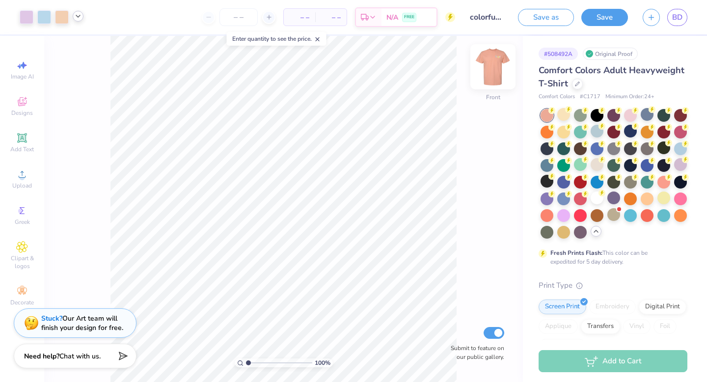
click at [492, 73] on img at bounding box center [492, 66] width 39 height 39
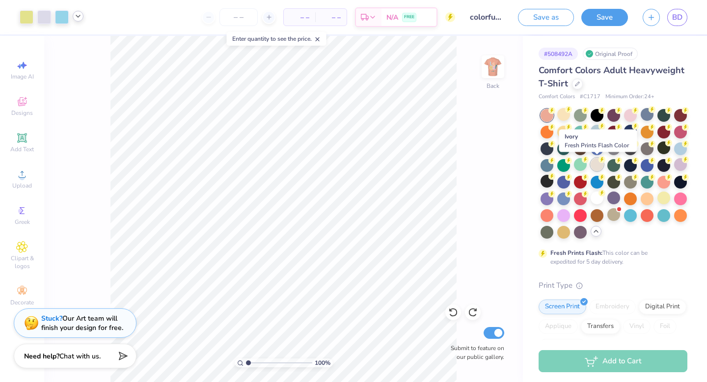
click at [596, 166] on div at bounding box center [597, 164] width 13 height 13
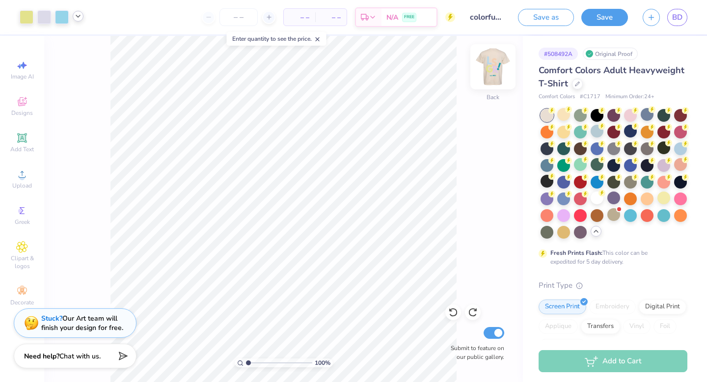
click at [496, 81] on img at bounding box center [492, 66] width 39 height 39
click at [496, 77] on img at bounding box center [493, 67] width 20 height 20
click at [547, 213] on div at bounding box center [547, 214] width 13 height 13
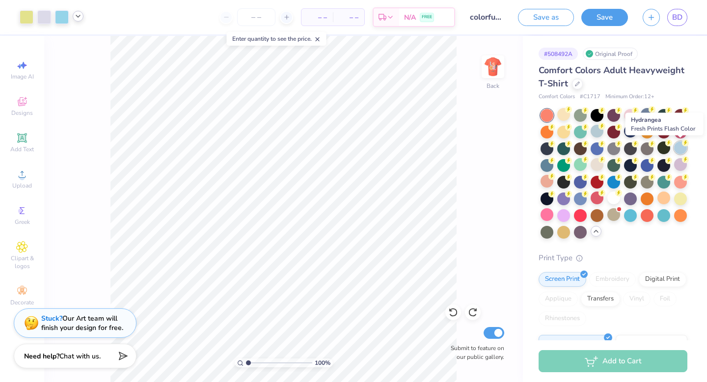
click at [680, 151] on div at bounding box center [680, 147] width 13 height 13
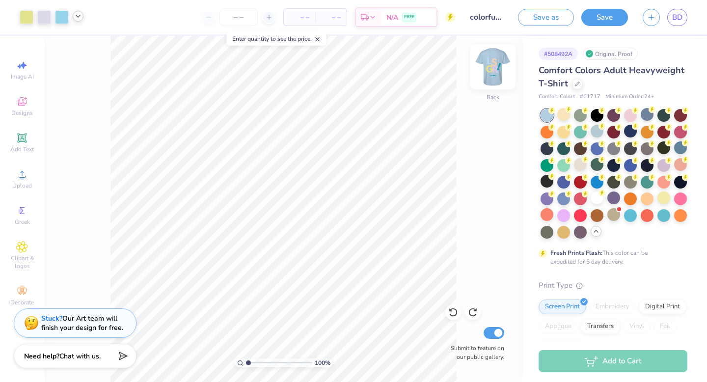
click at [496, 80] on img at bounding box center [492, 66] width 39 height 39
click at [496, 77] on img at bounding box center [493, 67] width 20 height 20
click at [64, 20] on div at bounding box center [62, 16] width 14 height 14
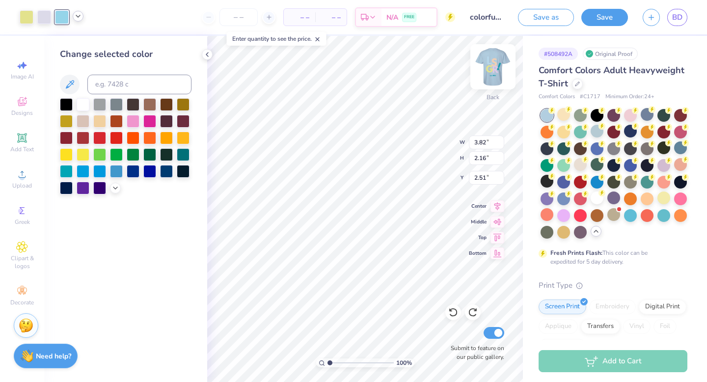
click at [496, 65] on img at bounding box center [492, 66] width 39 height 39
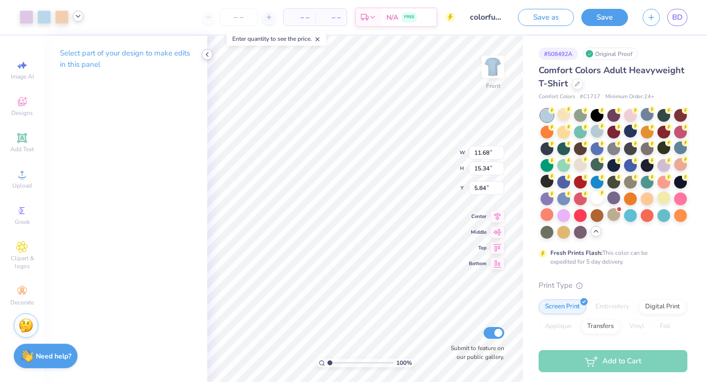
click at [208, 55] on icon at bounding box center [207, 55] width 8 height 8
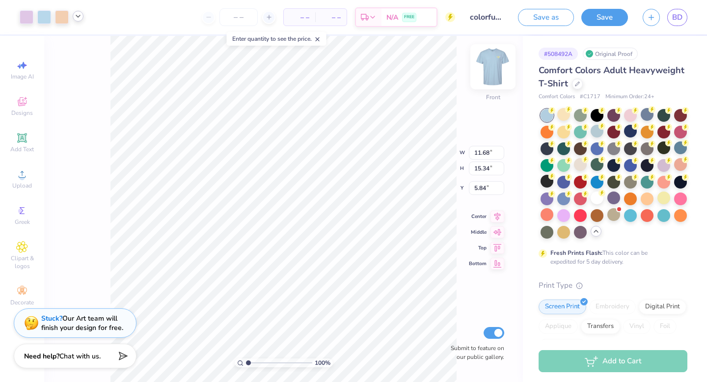
click at [493, 61] on img at bounding box center [492, 66] width 39 height 39
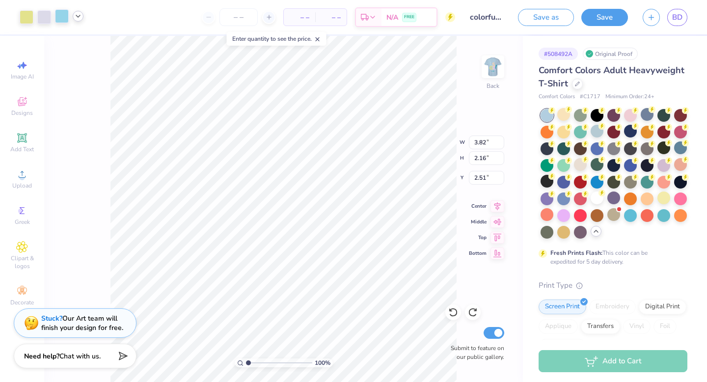
click at [65, 18] on div at bounding box center [62, 16] width 14 height 14
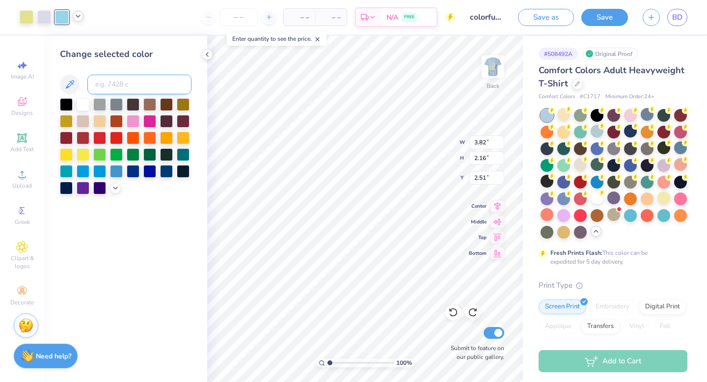
click at [125, 83] on input at bounding box center [139, 85] width 104 height 20
type input "290"
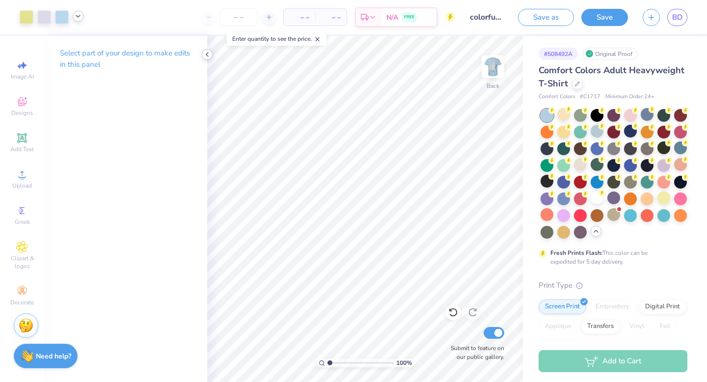
click at [205, 55] on icon at bounding box center [207, 55] width 8 height 8
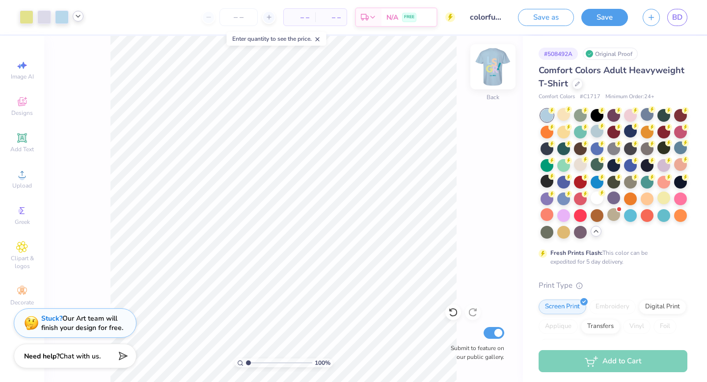
click at [499, 76] on img at bounding box center [492, 66] width 39 height 39
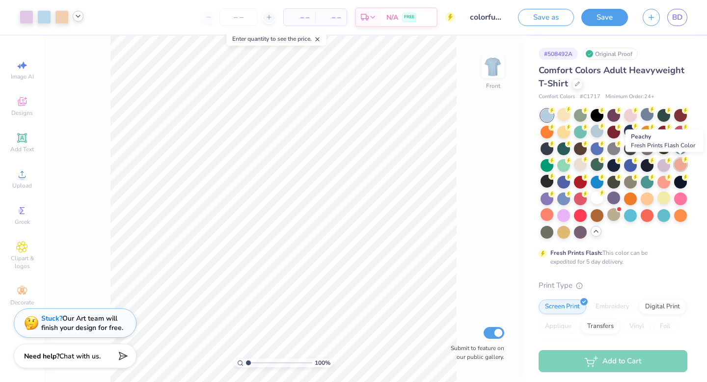
click at [684, 165] on div at bounding box center [680, 164] width 13 height 13
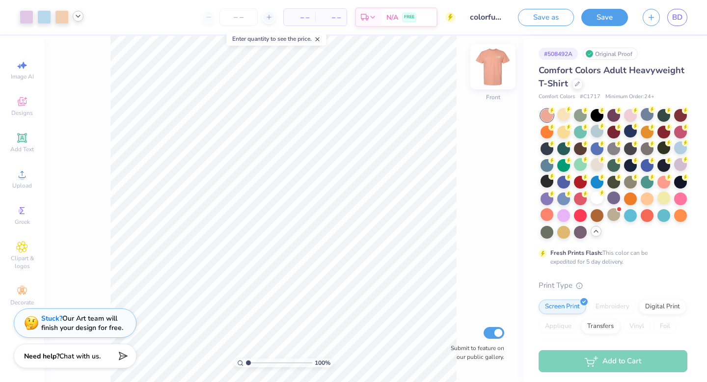
click at [496, 76] on img at bounding box center [492, 66] width 39 height 39
click at [496, 76] on img at bounding box center [493, 67] width 20 height 20
click at [615, 12] on button "Save" at bounding box center [605, 15] width 47 height 17
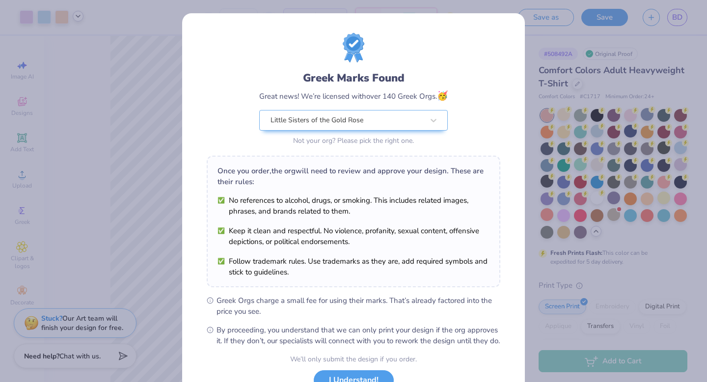
scroll to position [78, 0]
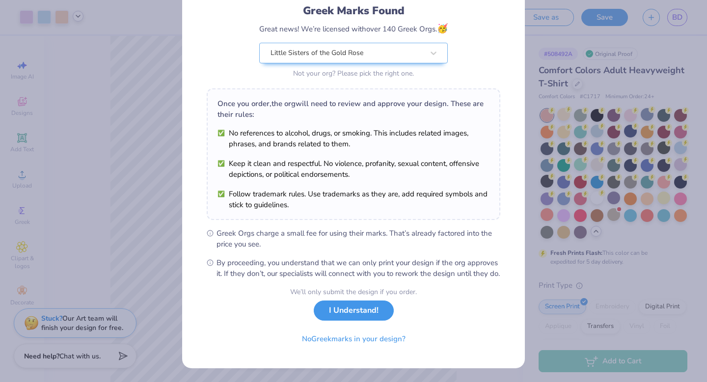
click at [343, 312] on button "I Understand!" at bounding box center [354, 311] width 80 height 20
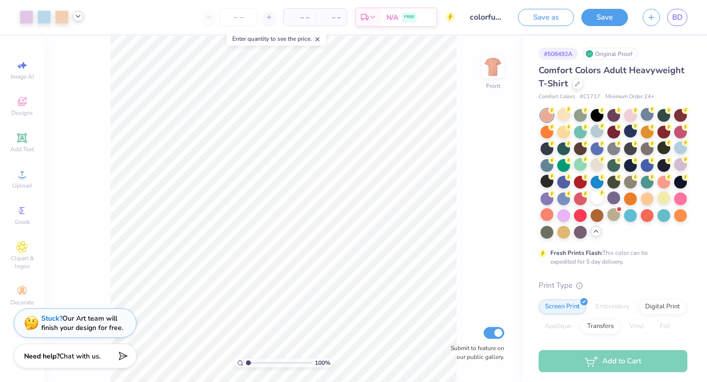
scroll to position [0, 0]
click at [604, 15] on button "Save" at bounding box center [605, 15] width 47 height 17
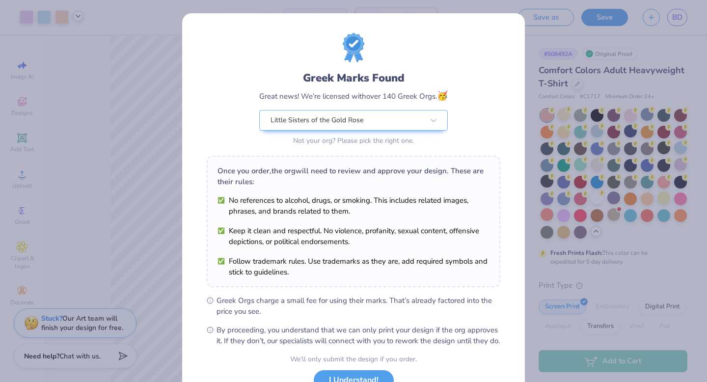
scroll to position [78, 0]
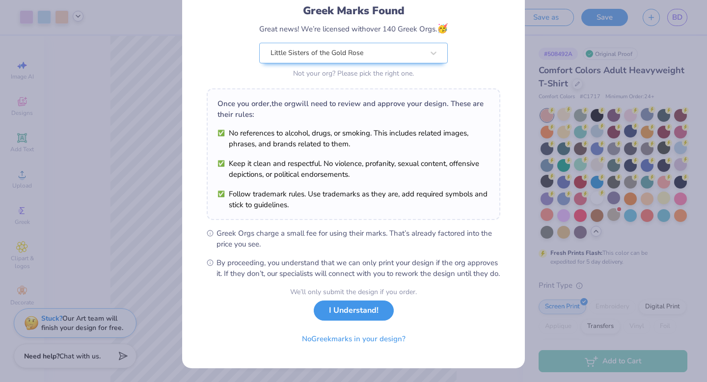
click at [362, 305] on button "I Understand!" at bounding box center [354, 311] width 80 height 20
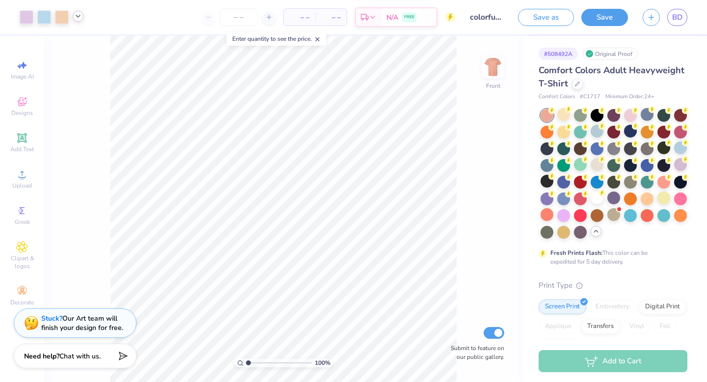
scroll to position [0, 0]
click at [679, 23] on link "BD" at bounding box center [677, 17] width 20 height 17
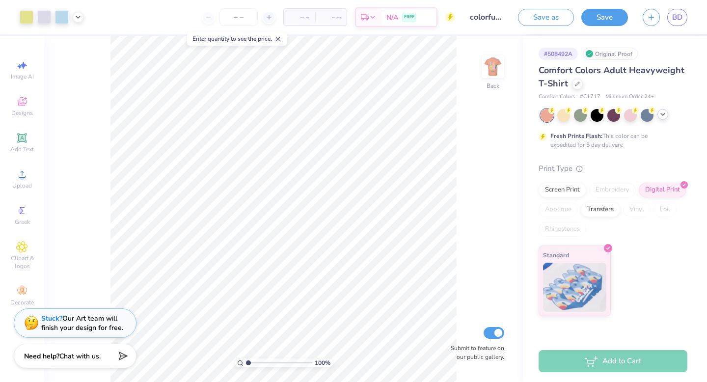
click at [664, 116] on icon at bounding box center [663, 115] width 8 height 8
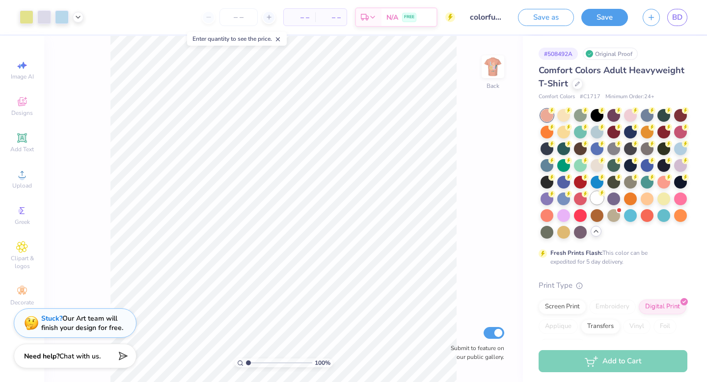
click at [597, 199] on div at bounding box center [597, 198] width 13 height 13
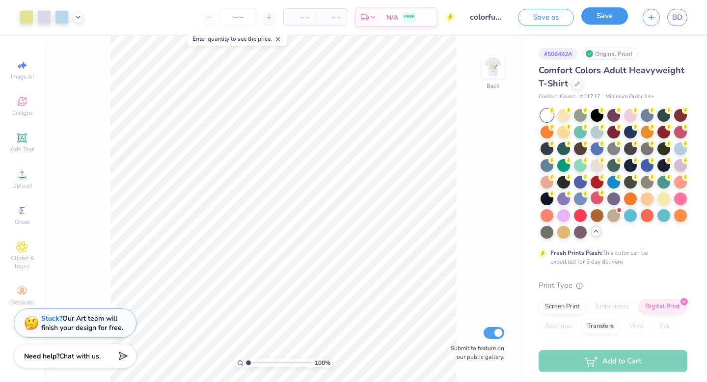
click at [608, 16] on button "Save" at bounding box center [605, 15] width 47 height 17
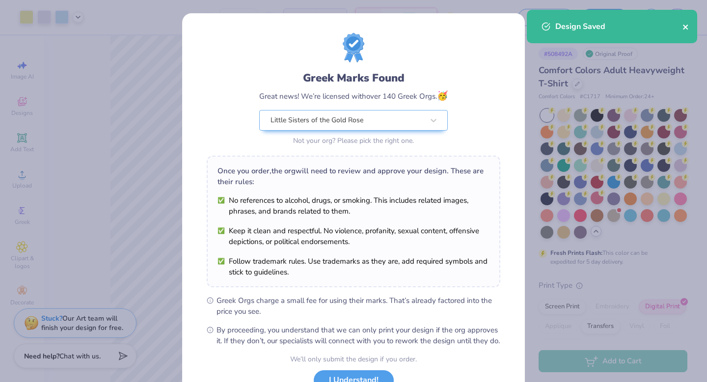
click at [684, 27] on icon "close" at bounding box center [686, 27] width 7 height 8
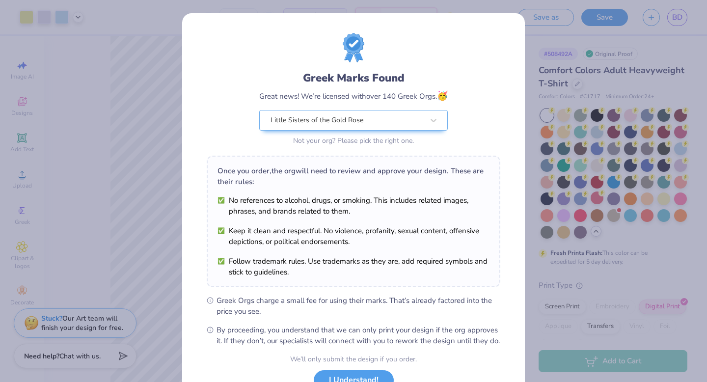
scroll to position [78, 0]
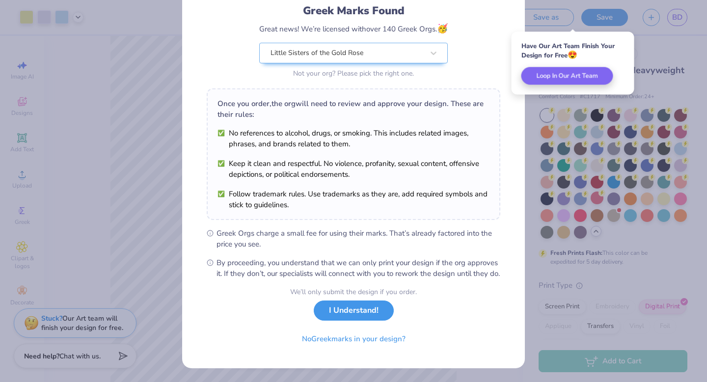
click at [359, 307] on button "I Understand!" at bounding box center [354, 311] width 80 height 20
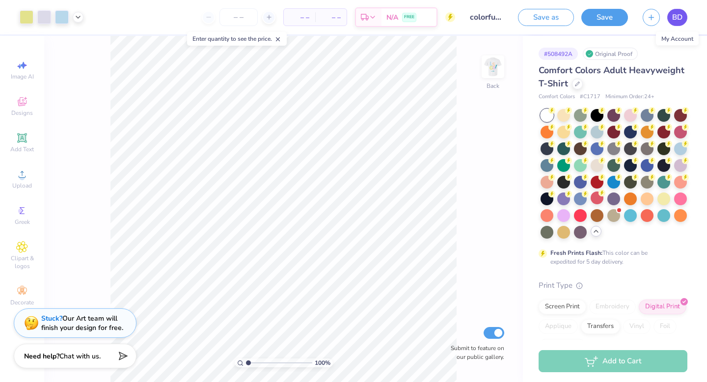
click at [680, 16] on span "BD" at bounding box center [677, 17] width 10 height 11
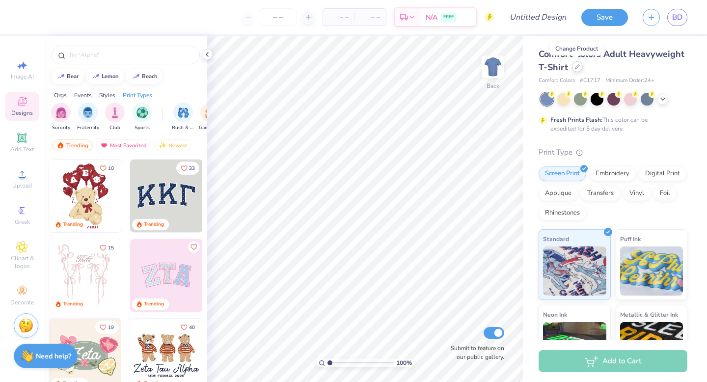
click at [578, 66] on icon at bounding box center [578, 67] width 4 height 4
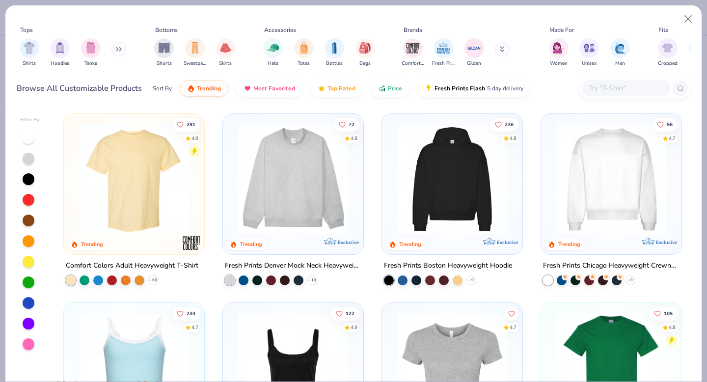
scroll to position [27, 0]
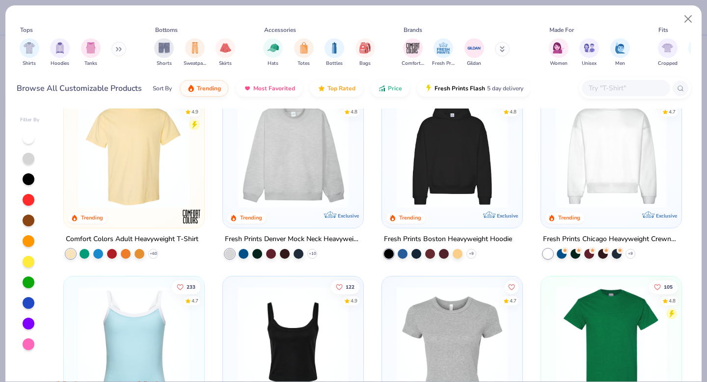
click at [476, 180] on img at bounding box center [452, 152] width 121 height 111
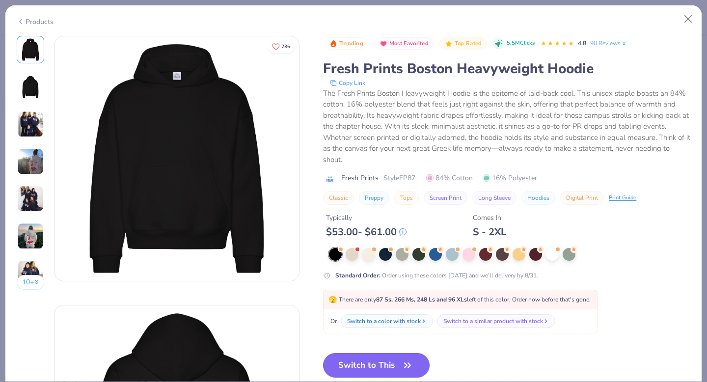
click at [407, 364] on icon "button" at bounding box center [408, 366] width 14 height 14
click at [403, 366] on icon "button" at bounding box center [408, 366] width 14 height 14
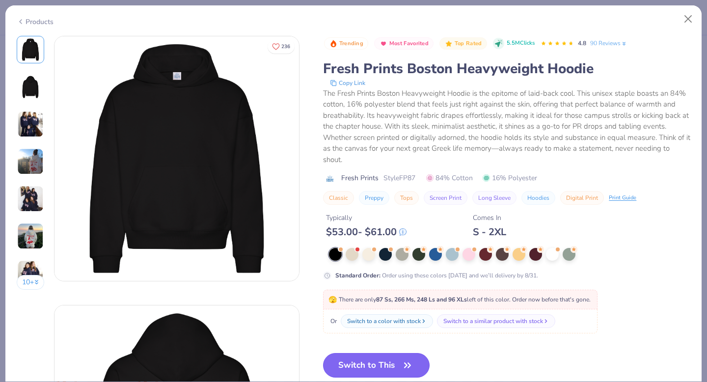
click at [403, 366] on icon "button" at bounding box center [408, 366] width 14 height 14
click at [411, 358] on button "Switch to This" at bounding box center [376, 365] width 107 height 25
click at [406, 366] on icon "button" at bounding box center [408, 365] width 6 height 4
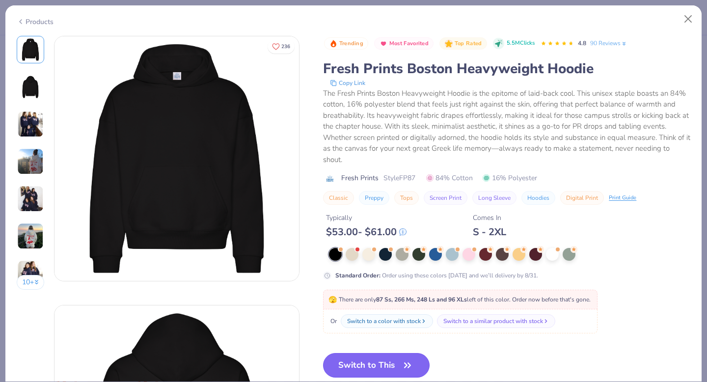
click at [406, 366] on icon "button" at bounding box center [408, 365] width 6 height 4
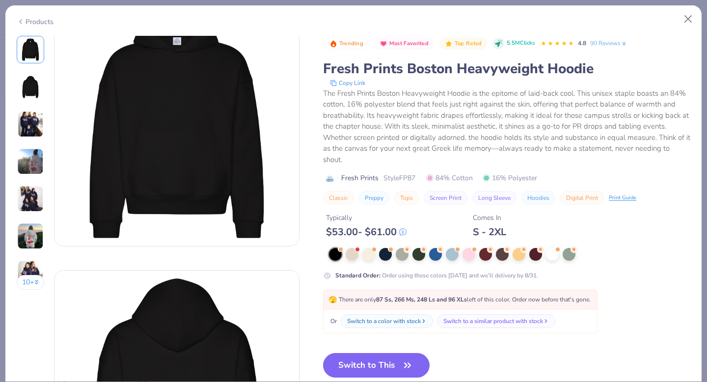
click at [383, 370] on button "Switch to This" at bounding box center [376, 365] width 107 height 25
click at [402, 365] on icon "button" at bounding box center [408, 366] width 14 height 14
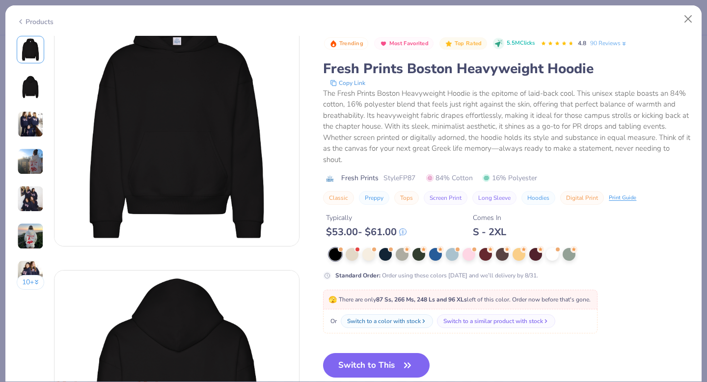
click at [402, 365] on icon "button" at bounding box center [408, 366] width 14 height 14
click at [686, 17] on button "Close" at bounding box center [688, 19] width 19 height 19
click at [689, 22] on button "Close" at bounding box center [688, 19] width 19 height 19
type textarea "x"
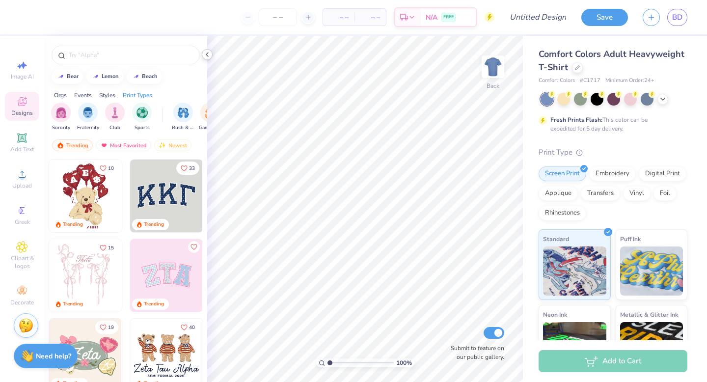
click at [210, 55] on icon at bounding box center [207, 55] width 8 height 8
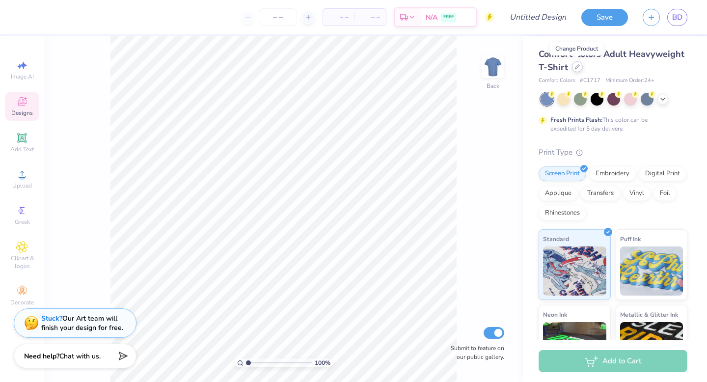
click at [576, 65] on icon at bounding box center [577, 66] width 5 height 5
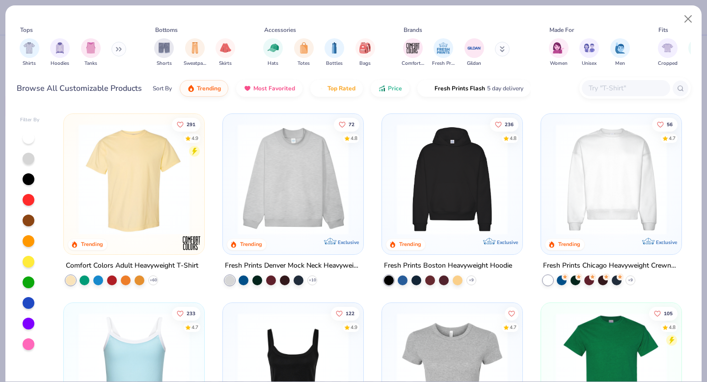
click at [450, 193] on img at bounding box center [452, 179] width 121 height 111
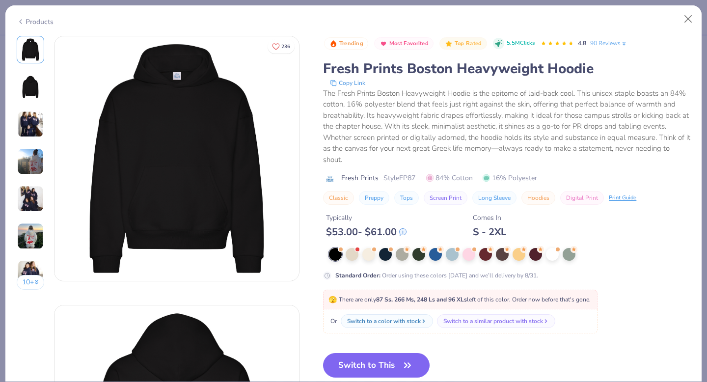
scroll to position [47, 0]
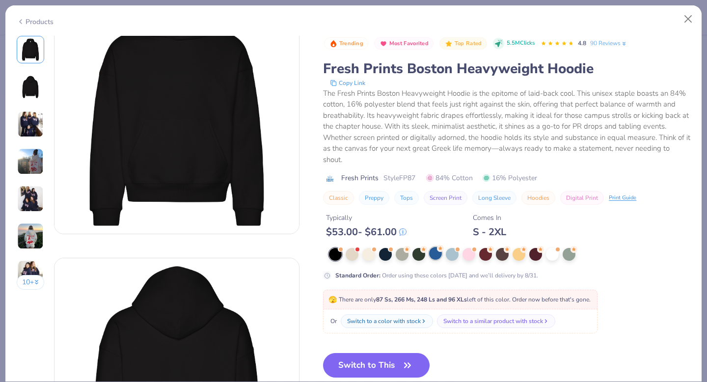
click at [434, 255] on div at bounding box center [435, 253] width 13 height 13
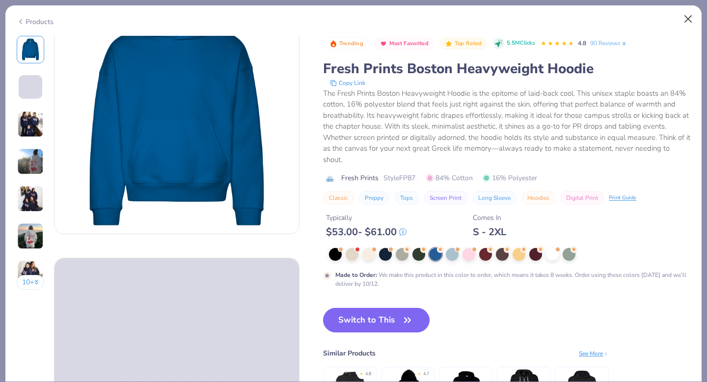
click at [393, 321] on button "Switch to This" at bounding box center [376, 320] width 107 height 25
click at [402, 319] on icon "button" at bounding box center [408, 320] width 14 height 14
click at [686, 15] on button "Close" at bounding box center [688, 19] width 19 height 19
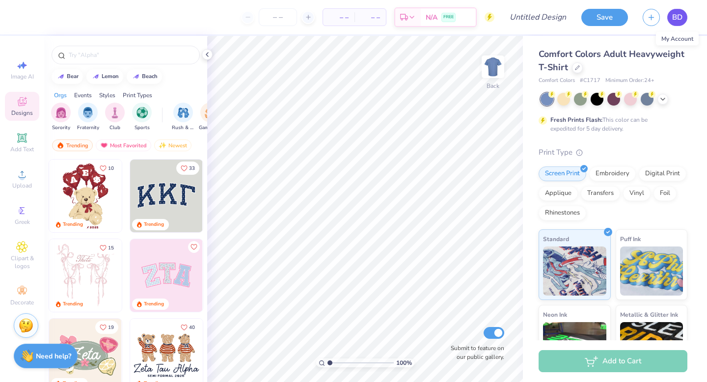
click at [678, 16] on span "BD" at bounding box center [677, 17] width 10 height 11
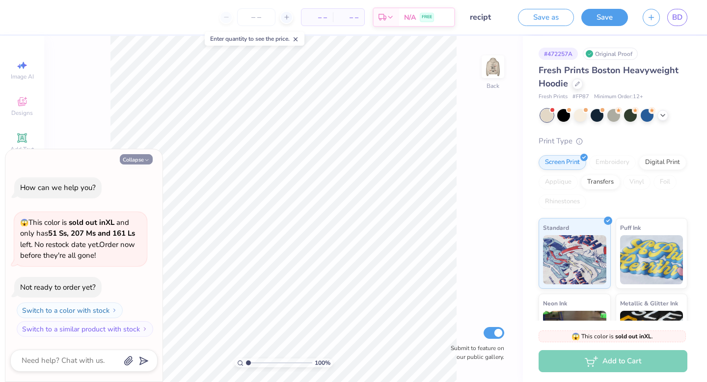
click at [141, 162] on button "Collapse" at bounding box center [136, 159] width 33 height 10
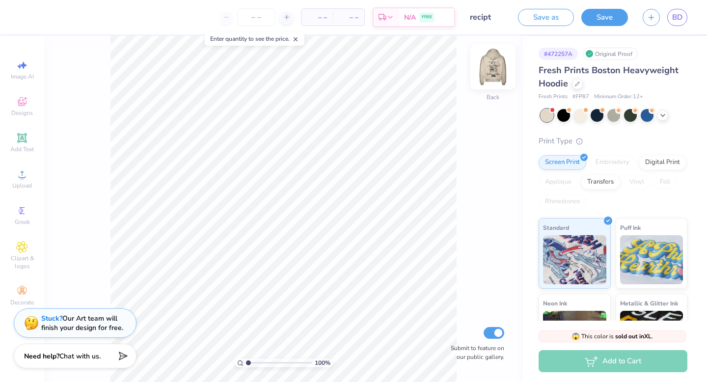
click at [503, 65] on img at bounding box center [492, 66] width 39 height 39
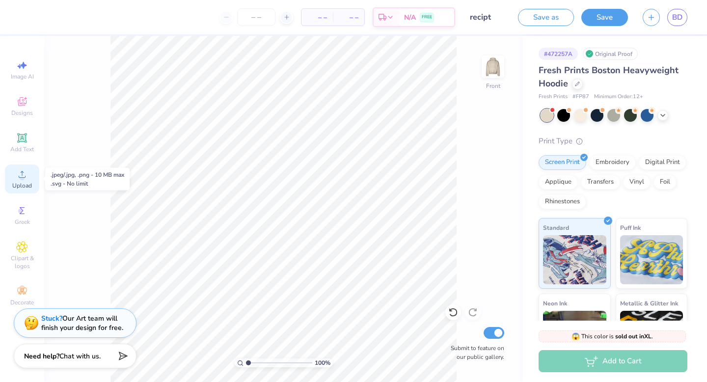
click at [10, 177] on div "Upload" at bounding box center [22, 179] width 34 height 29
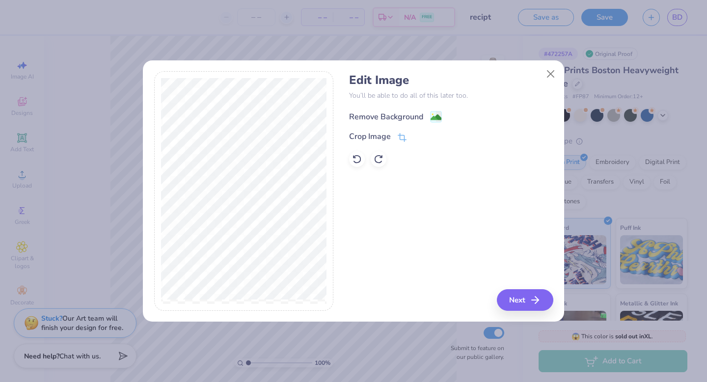
click at [411, 115] on div "Remove Background" at bounding box center [386, 117] width 74 height 12
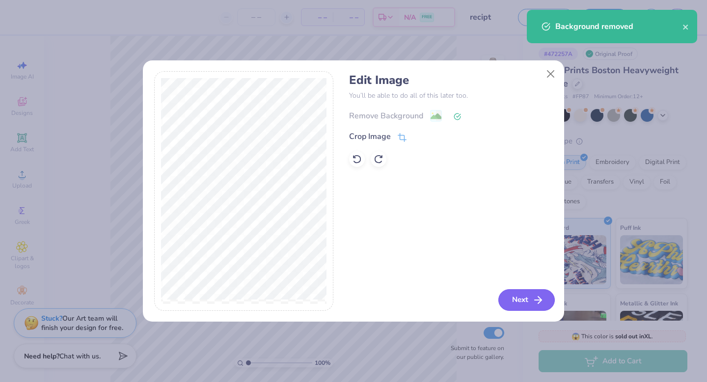
click at [522, 299] on button "Next" at bounding box center [527, 300] width 56 height 22
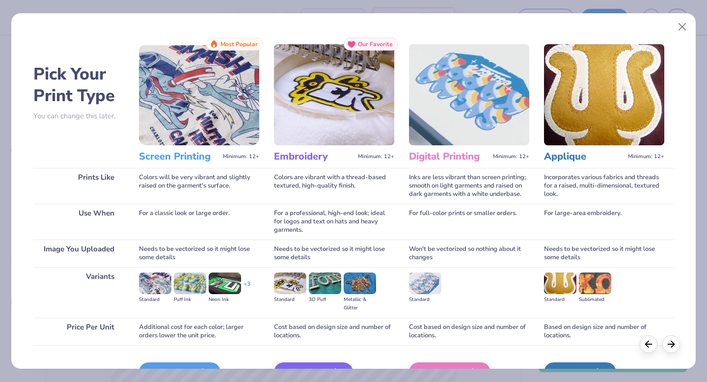
scroll to position [58, 0]
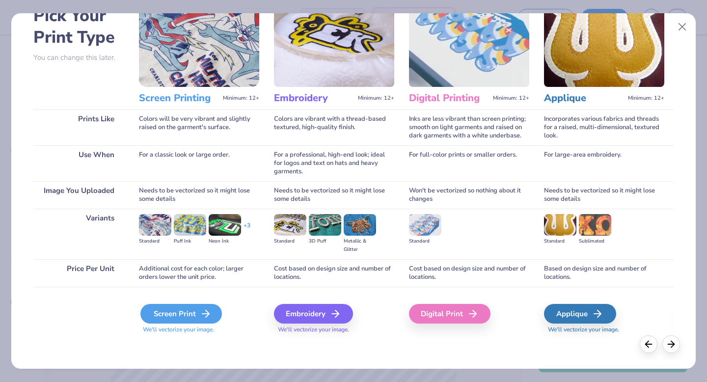
click at [207, 312] on polyline at bounding box center [207, 313] width 3 height 7
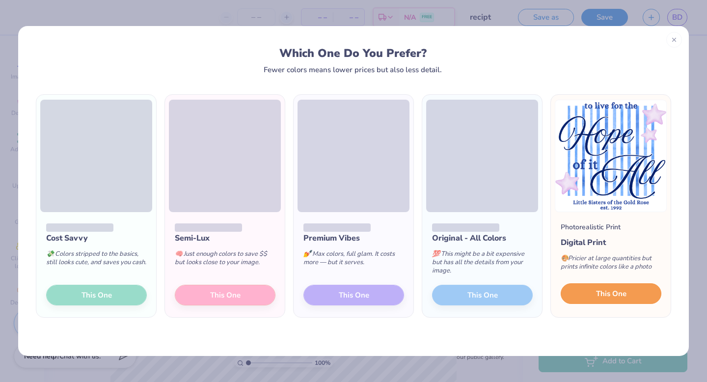
click at [609, 295] on span "This One" at bounding box center [611, 293] width 30 height 11
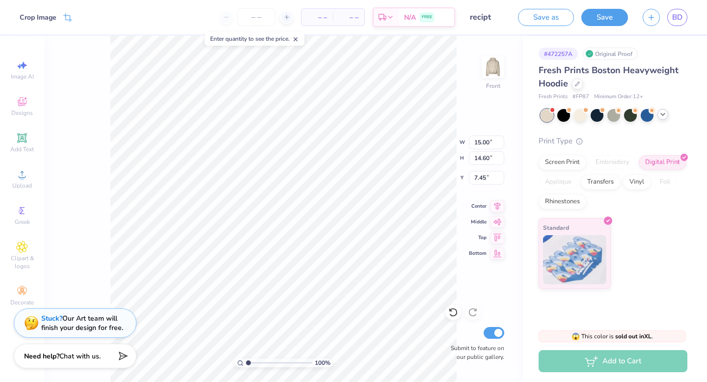
click at [664, 117] on icon at bounding box center [663, 115] width 8 height 8
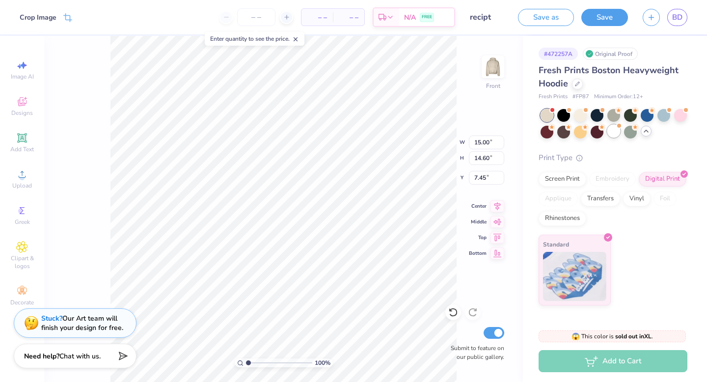
click at [615, 134] on div at bounding box center [614, 131] width 13 height 13
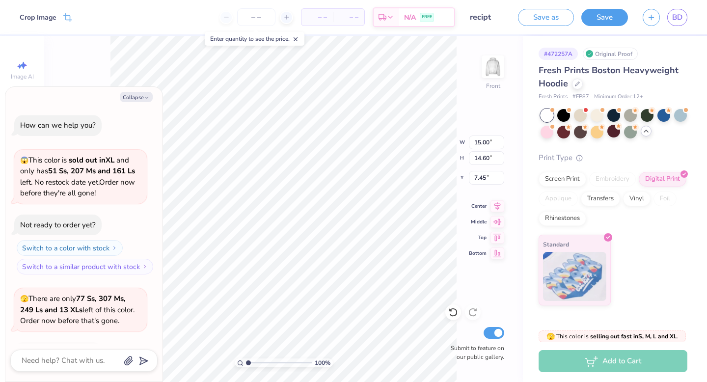
scroll to position [65, 0]
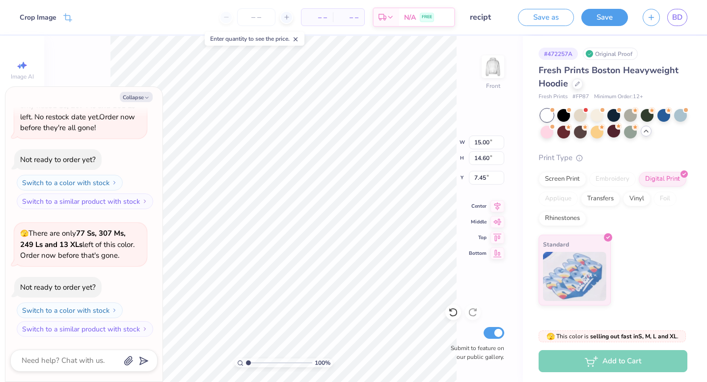
type textarea "x"
type input "6.81"
click at [142, 95] on button "Collapse" at bounding box center [136, 97] width 33 height 10
type textarea "x"
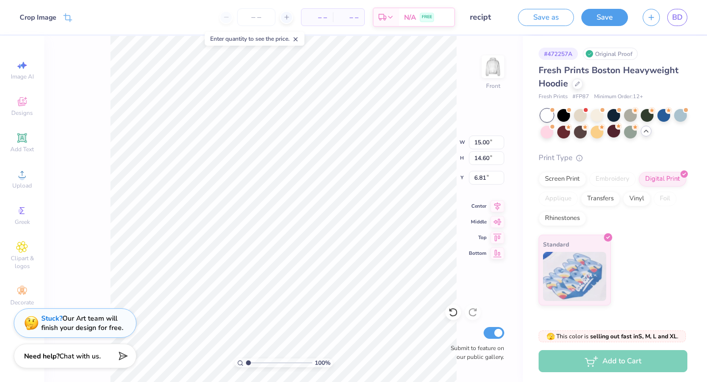
type input "6.78"
click at [466, 206] on div "100 % Front W 15.00 15.00 " H 14.60 14.60 " Y 6.78 6.78 " Center Middle Top Bot…" at bounding box center [283, 209] width 479 height 346
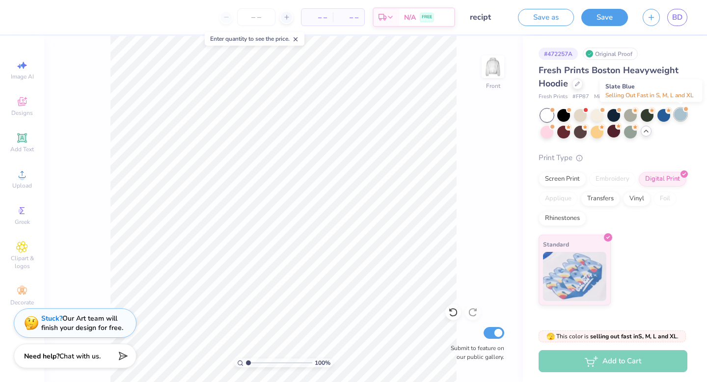
click at [683, 119] on div at bounding box center [680, 114] width 13 height 13
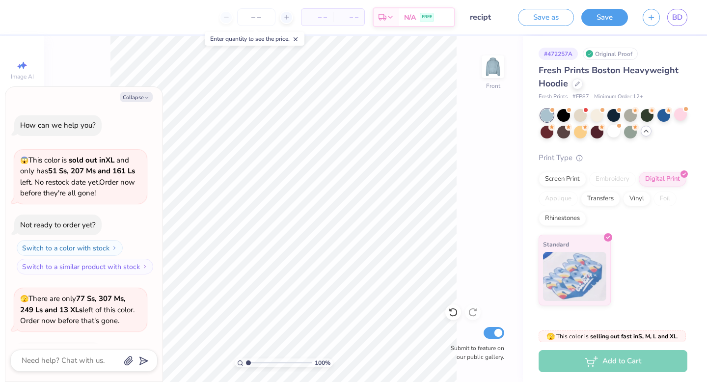
scroll to position [193, 0]
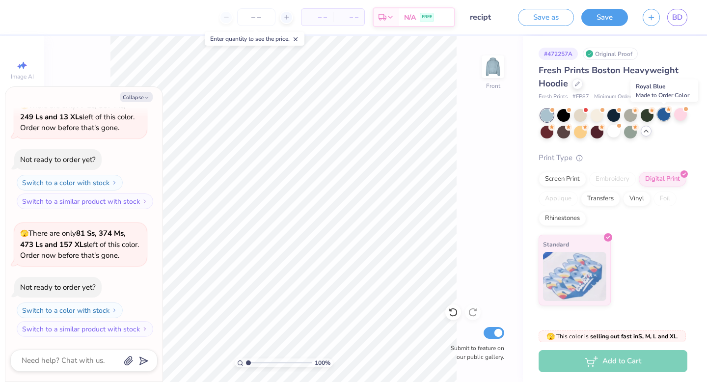
click at [665, 117] on div at bounding box center [664, 114] width 13 height 13
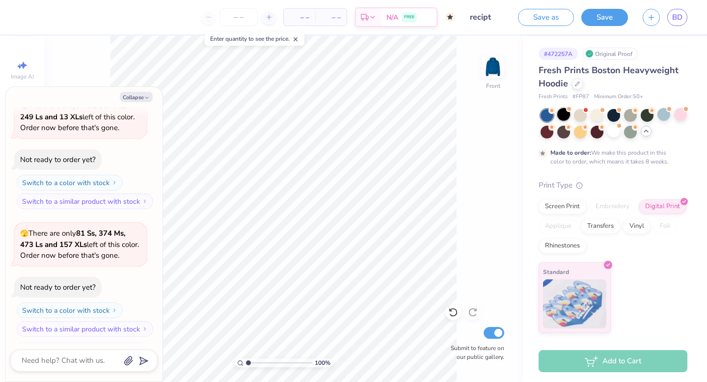
scroll to position [275, 0]
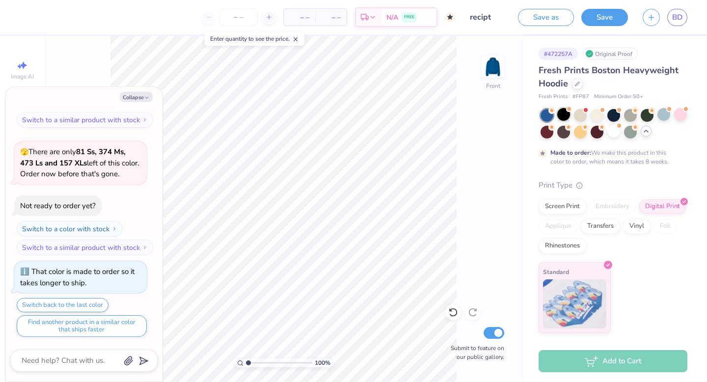
click at [563, 117] on div at bounding box center [563, 114] width 13 height 13
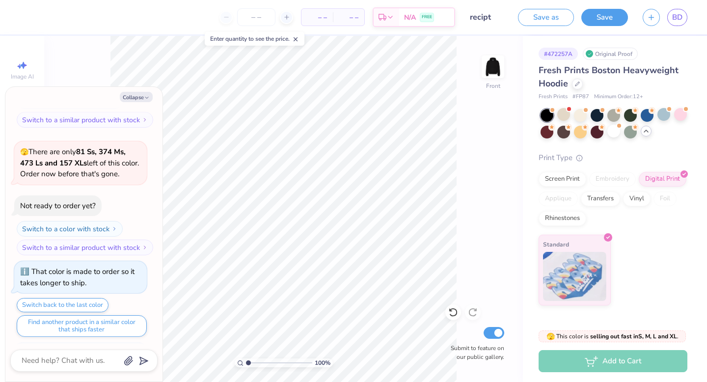
scroll to position [451, 0]
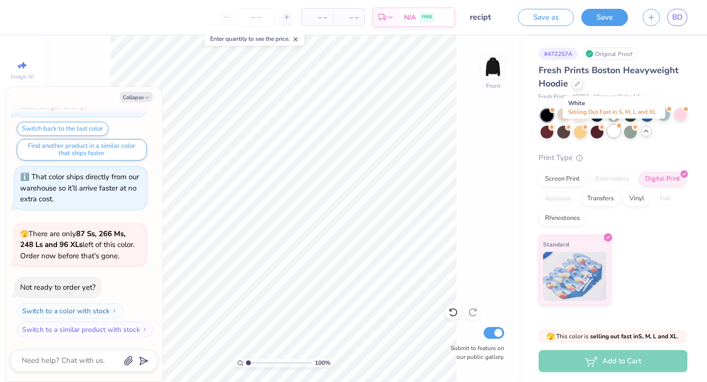
click at [618, 135] on div at bounding box center [614, 131] width 13 height 13
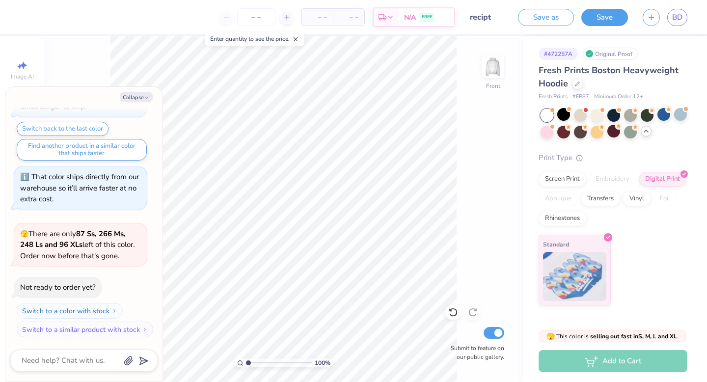
scroll to position [579, 0]
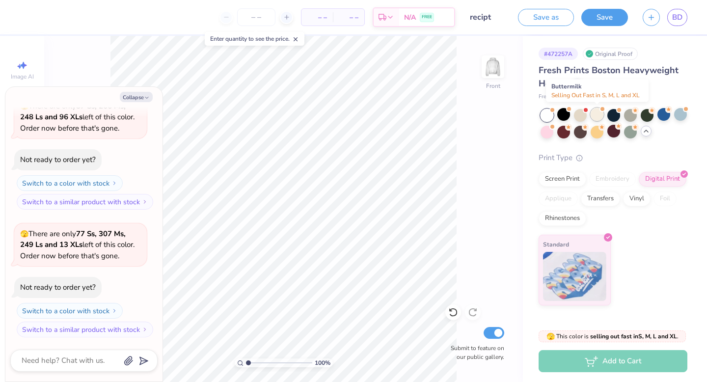
click at [595, 116] on div at bounding box center [597, 114] width 13 height 13
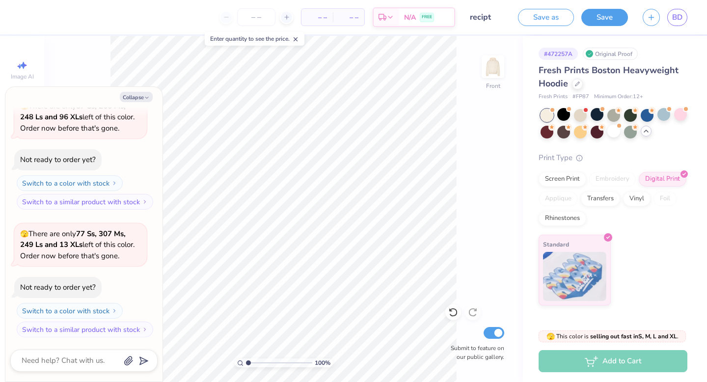
scroll to position [706, 0]
click at [147, 98] on polyline "button" at bounding box center [146, 97] width 3 height 1
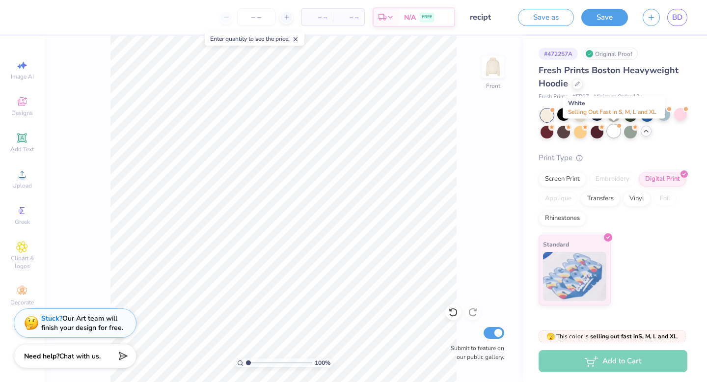
click at [612, 137] on div at bounding box center [614, 131] width 13 height 13
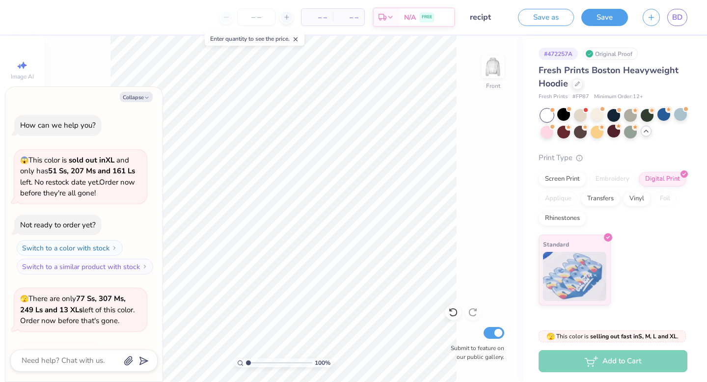
scroll to position [834, 0]
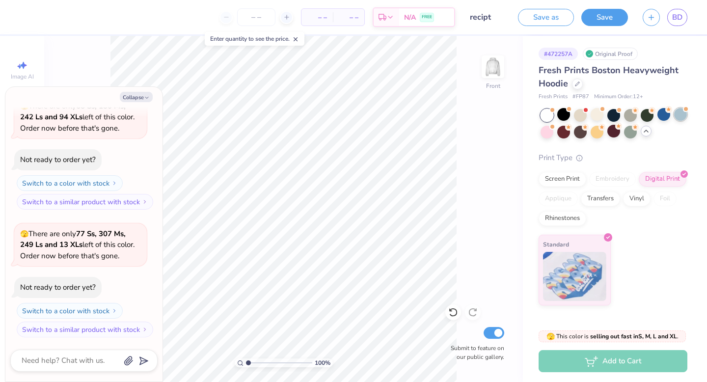
click at [679, 113] on div at bounding box center [680, 114] width 13 height 13
click at [578, 115] on div at bounding box center [580, 114] width 13 height 13
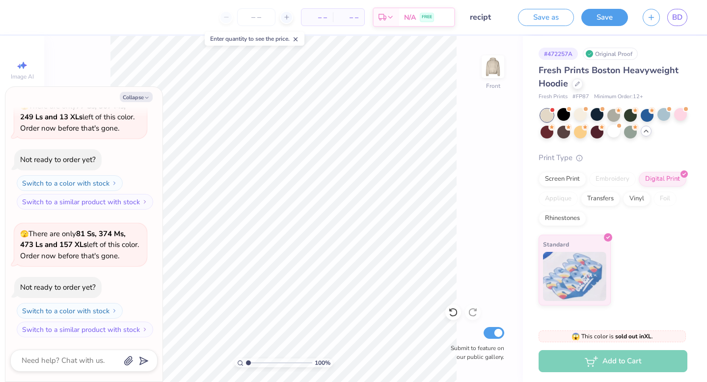
scroll to position [1101, 0]
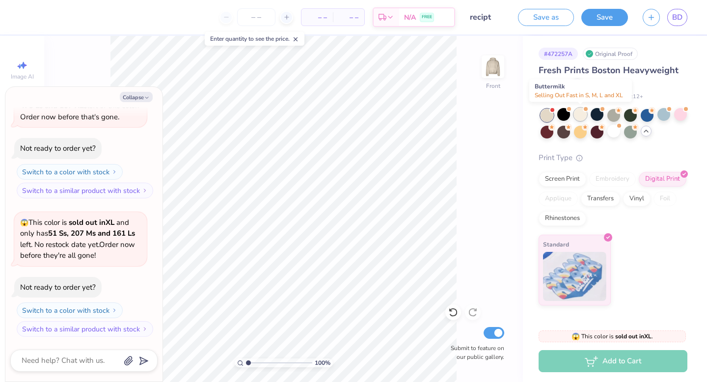
click at [576, 112] on div at bounding box center [580, 114] width 13 height 13
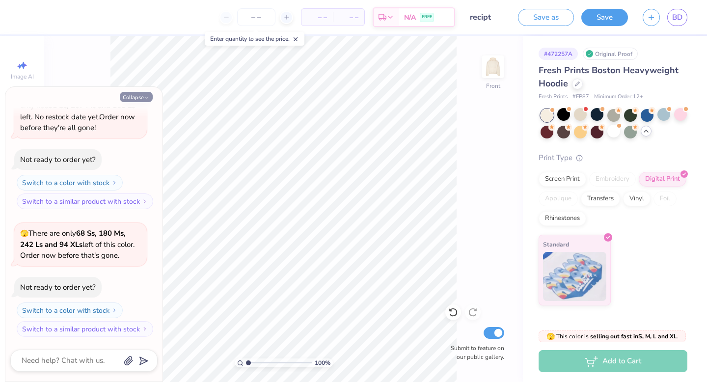
click at [143, 99] on button "Collapse" at bounding box center [136, 97] width 33 height 10
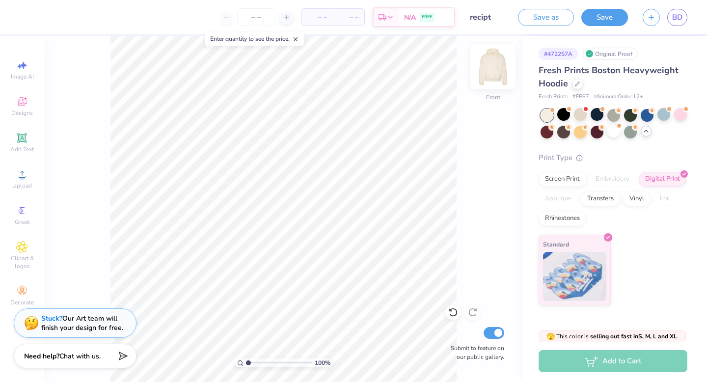
click at [490, 70] on img at bounding box center [492, 66] width 39 height 39
click at [21, 182] on span "Upload" at bounding box center [22, 186] width 20 height 8
click at [16, 175] on icon at bounding box center [22, 174] width 12 height 12
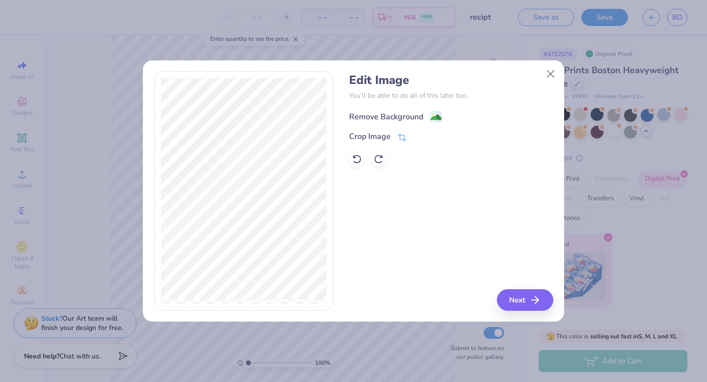
click at [408, 114] on div "Remove Background" at bounding box center [386, 117] width 74 height 12
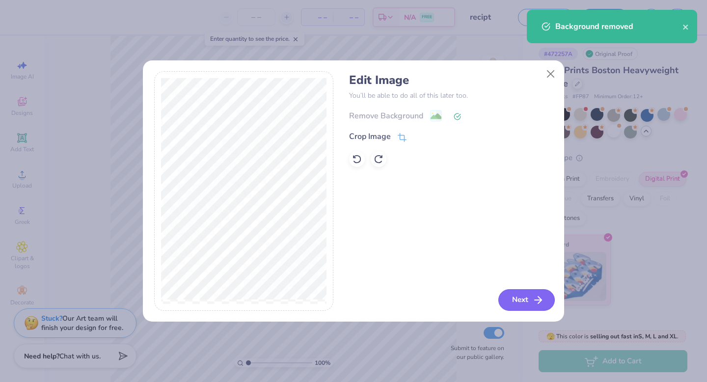
click at [521, 304] on button "Next" at bounding box center [527, 300] width 56 height 22
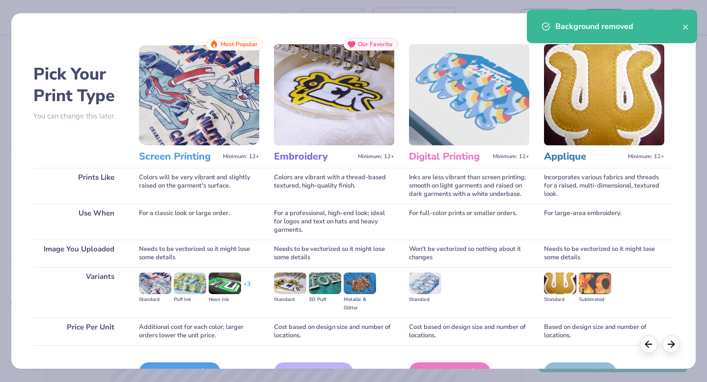
scroll to position [58, 0]
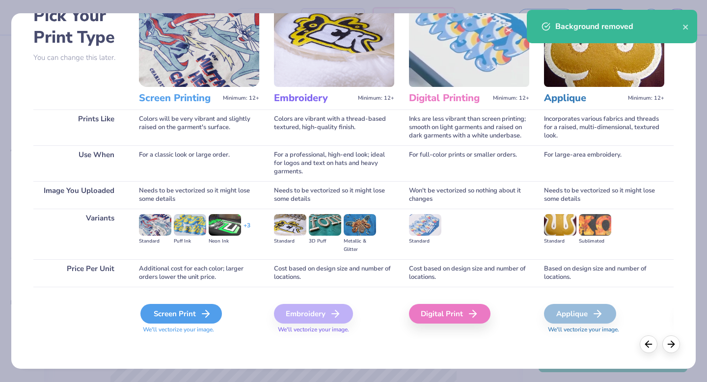
click at [170, 317] on div "Screen Print" at bounding box center [181, 314] width 82 height 20
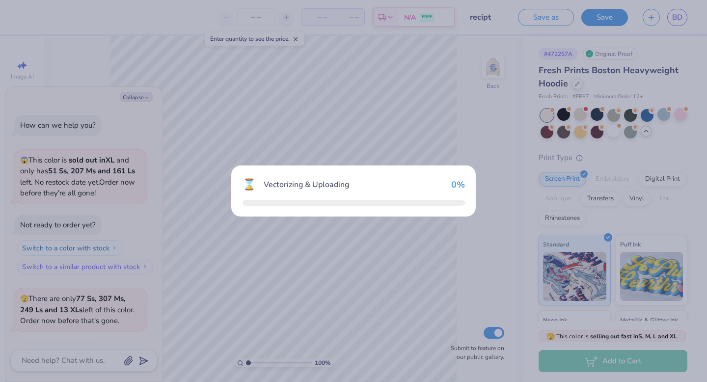
scroll to position [1310, 0]
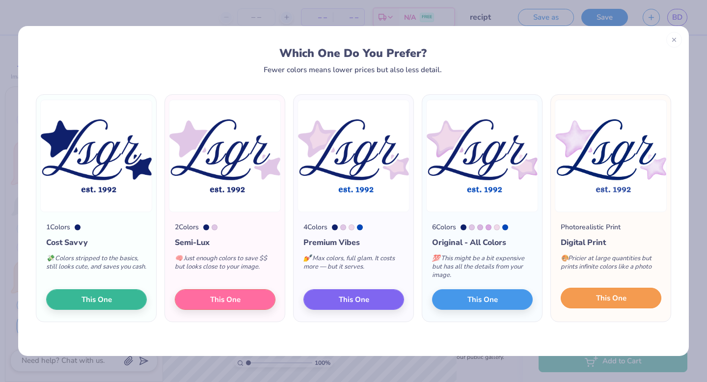
click at [617, 296] on span "This One" at bounding box center [611, 298] width 30 height 11
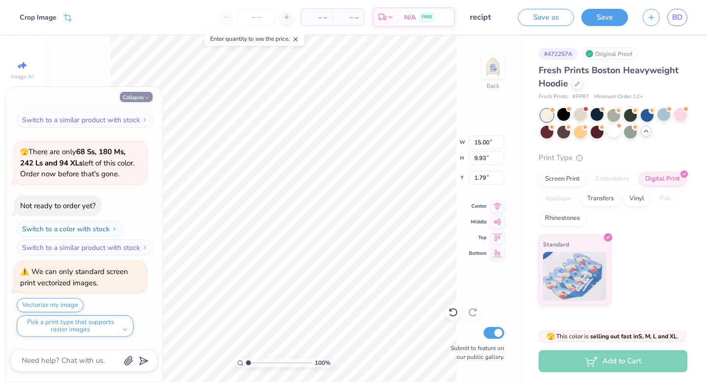
click at [145, 97] on polyline "button" at bounding box center [146, 97] width 3 height 1
type textarea "x"
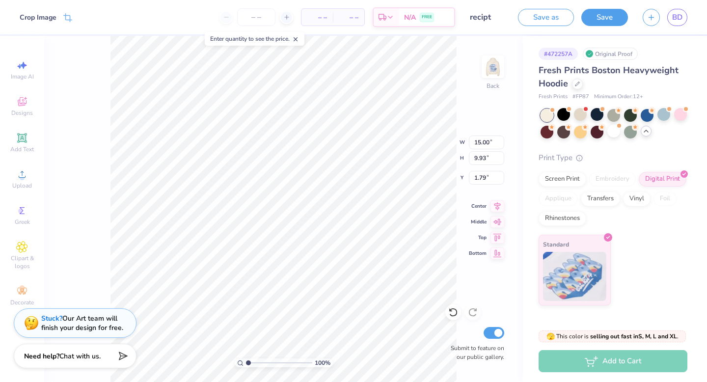
type input "11.31"
type input "7.49"
type input "3.00"
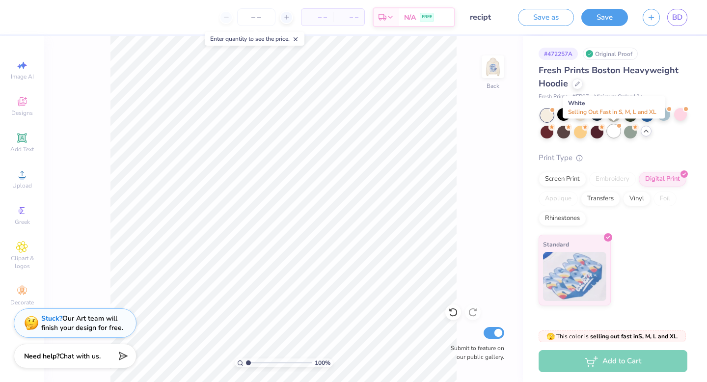
click at [615, 137] on div at bounding box center [614, 131] width 13 height 13
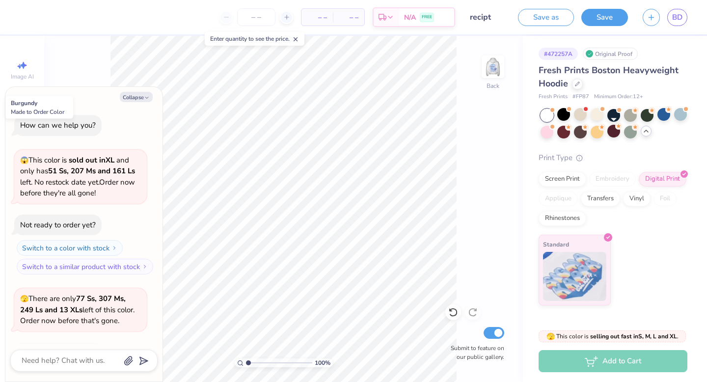
scroll to position [1438, 0]
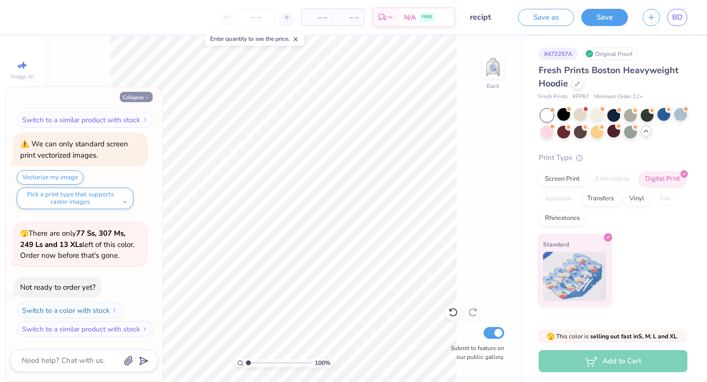
click at [146, 97] on icon "button" at bounding box center [147, 98] width 6 height 6
type textarea "x"
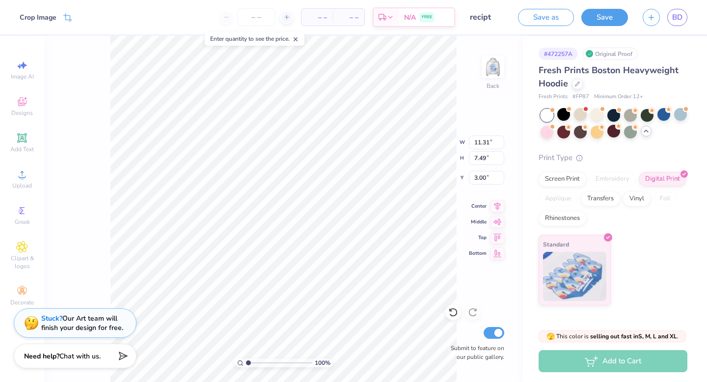
type input "3.29"
click at [492, 57] on img at bounding box center [492, 66] width 39 height 39
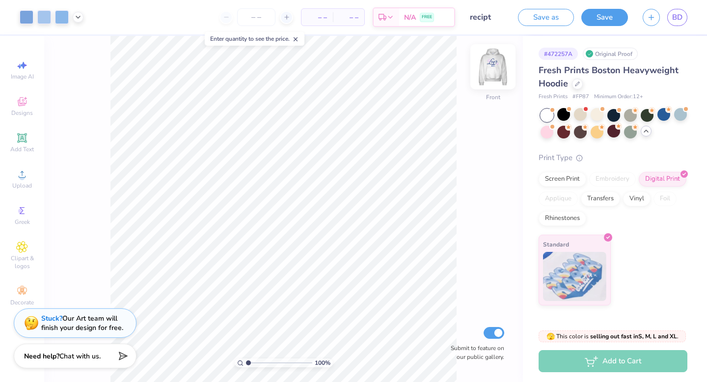
click at [495, 67] on img at bounding box center [492, 66] width 39 height 39
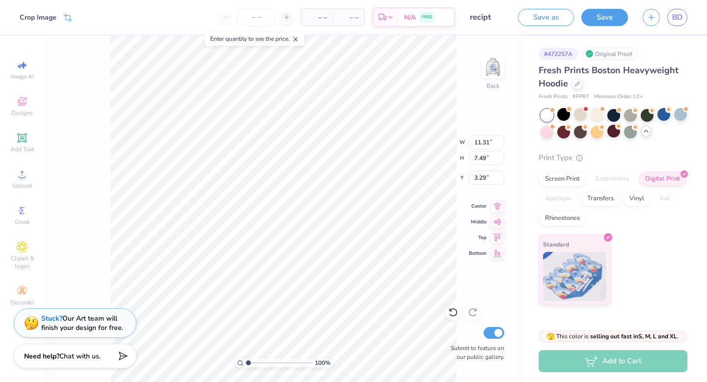
type input "5.91"
type input "3.91"
type input "3.00"
type input "10.92"
type input "7.23"
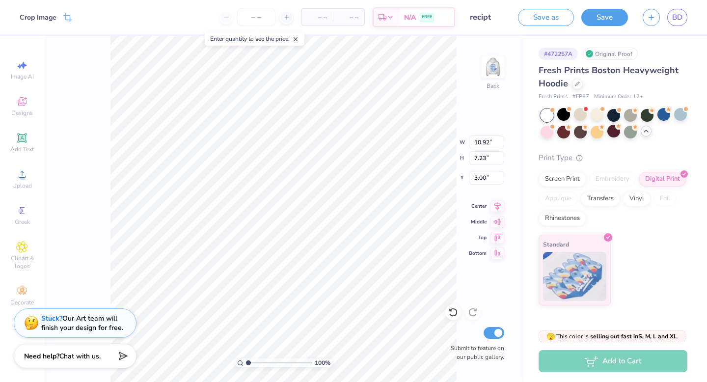
type input "3.83"
type input "5.11"
type input "3.38"
type input "3.00"
click at [426, 138] on div "100 % Back W 5.11 H 3.38 Y 3.00 Center Middle Top Bottom Submit to feature on o…" at bounding box center [283, 209] width 479 height 346
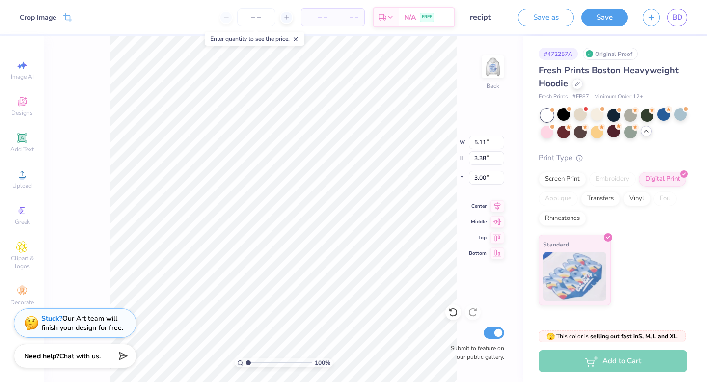
type input "6.65"
type input "4.40"
type input "5.83"
type input "3.86"
type input "2.53"
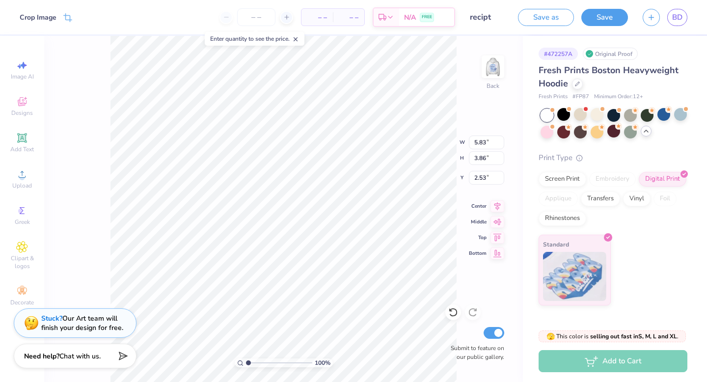
type input "3.00"
click at [602, 114] on div at bounding box center [597, 114] width 13 height 13
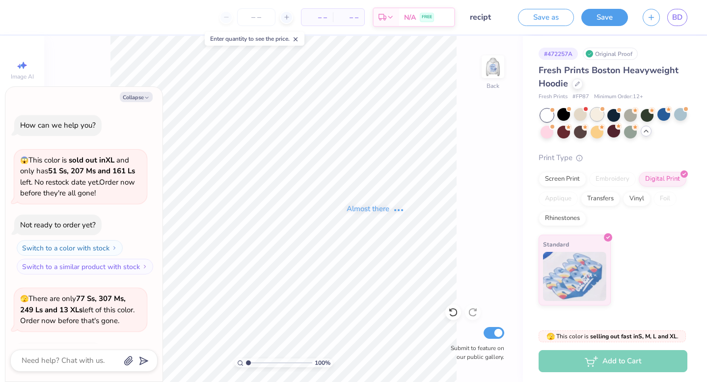
scroll to position [1565, 0]
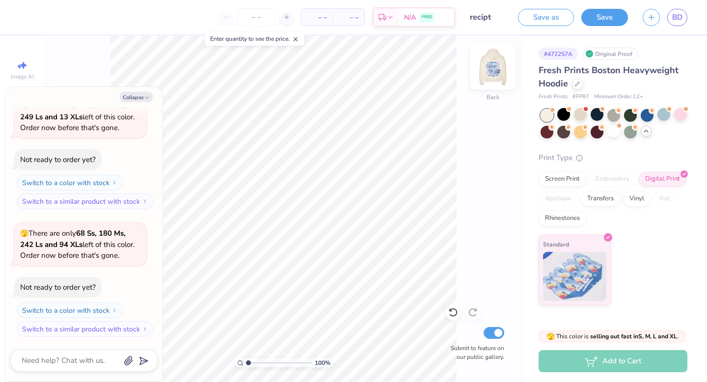
click at [501, 76] on img at bounding box center [492, 66] width 39 height 39
click at [146, 94] on button "Collapse" at bounding box center [136, 97] width 33 height 10
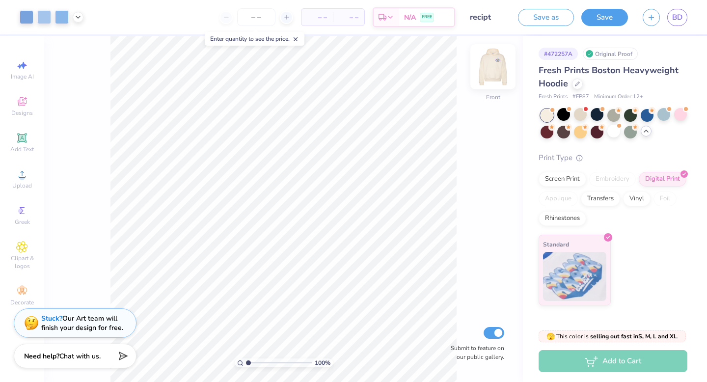
click at [500, 78] on img at bounding box center [492, 66] width 39 height 39
click at [500, 77] on img at bounding box center [493, 67] width 20 height 20
click at [618, 131] on div at bounding box center [614, 131] width 13 height 13
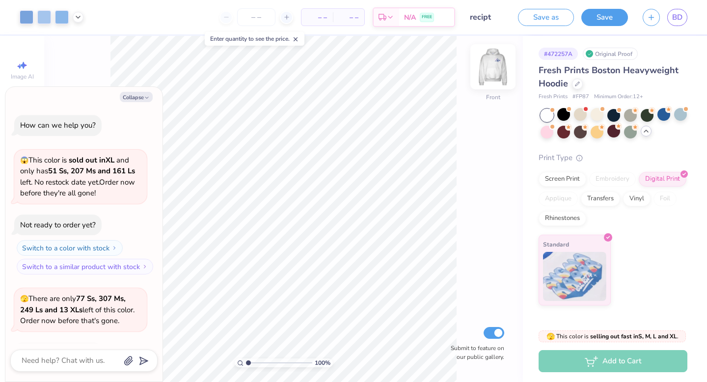
type textarea "x"
